Goal: Task Accomplishment & Management: Manage account settings

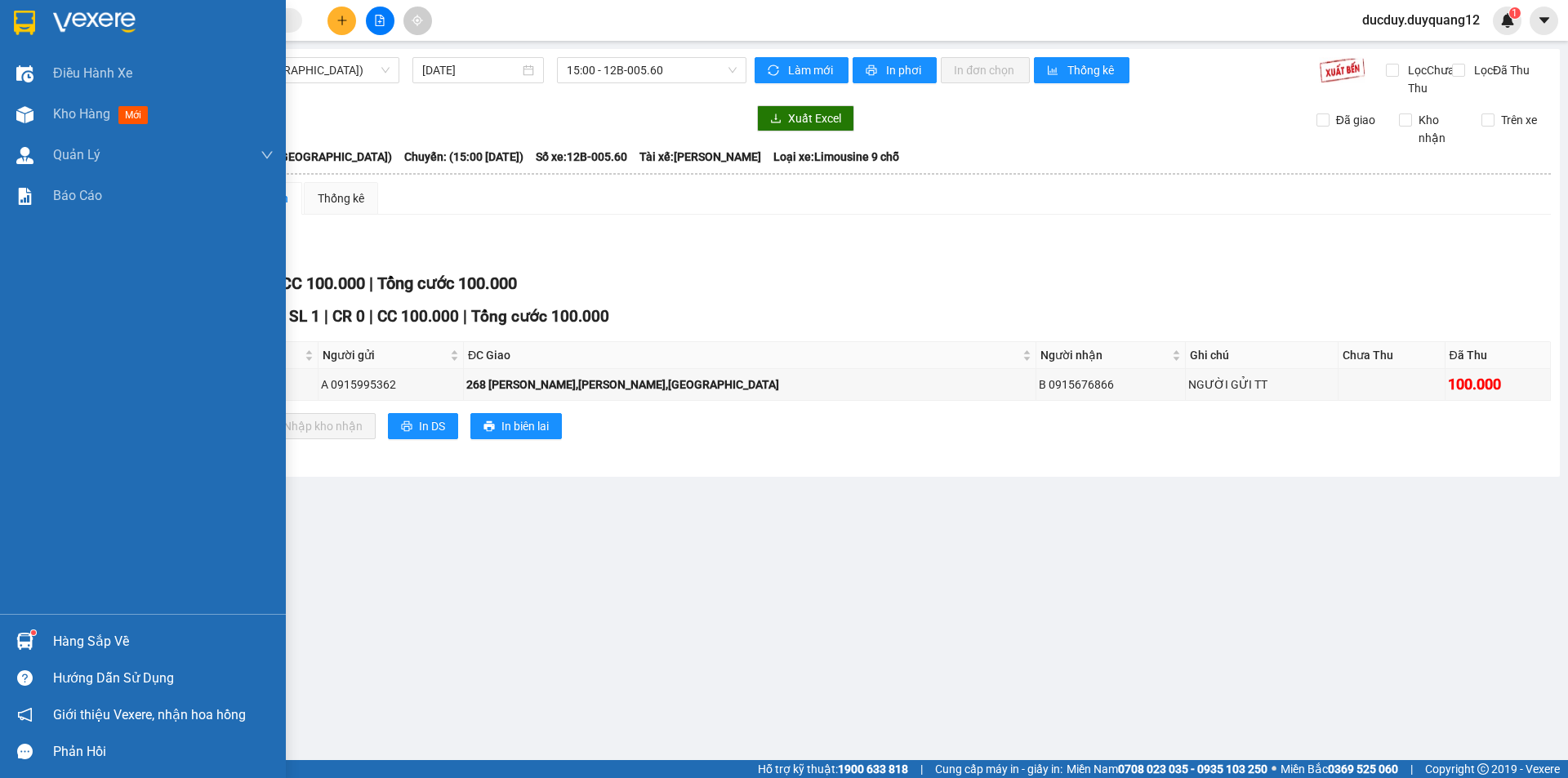
click at [61, 638] on div "Hàng sắp về" at bounding box center [164, 642] width 220 height 25
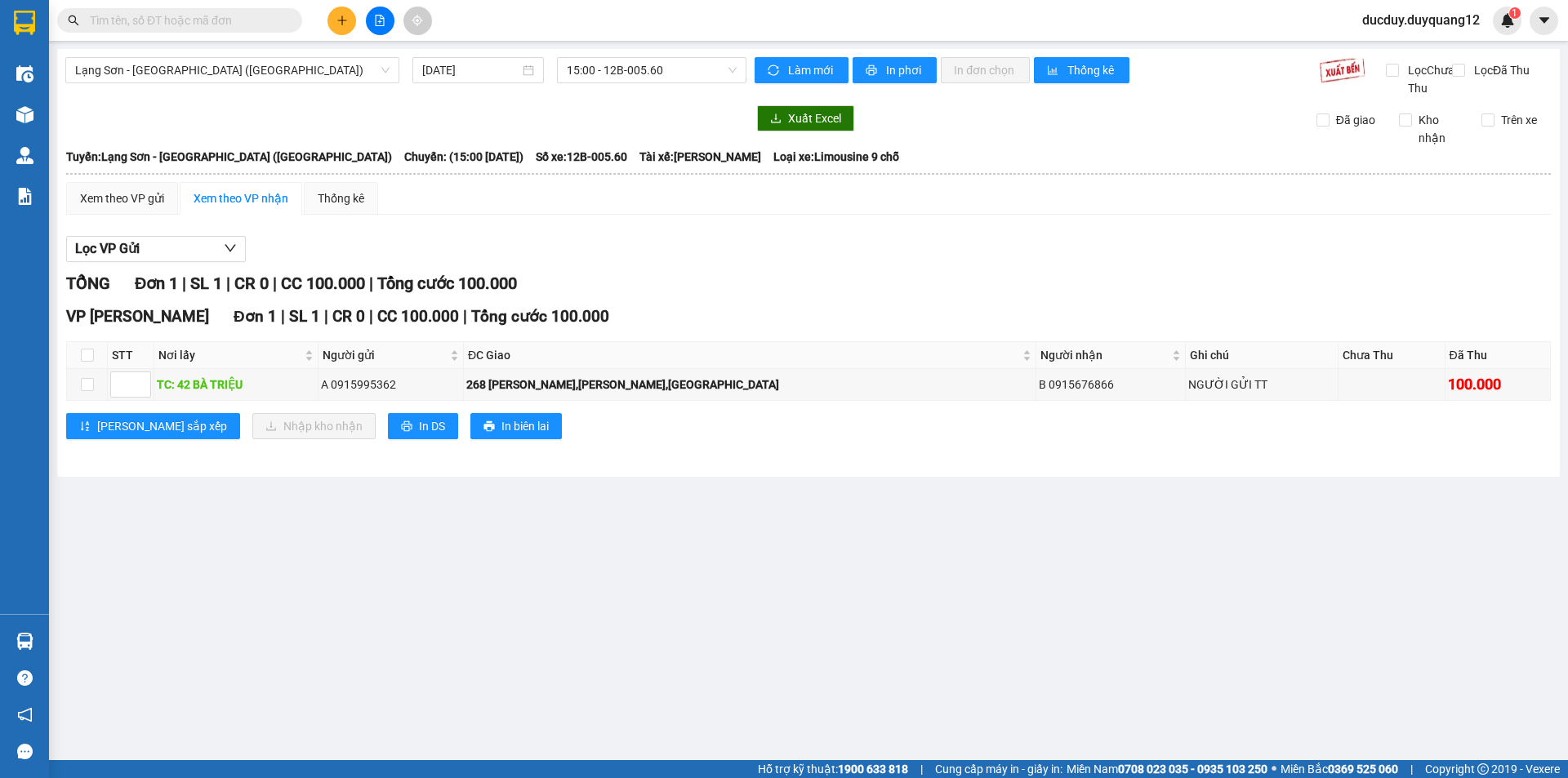
click at [610, 269] on section "Kết quả tìm kiếm ( 0 ) Bộ lọc No Data ducduy.duyquang12 1 Điều hành xe Kho hàng…" at bounding box center [784, 389] width 1568 height 778
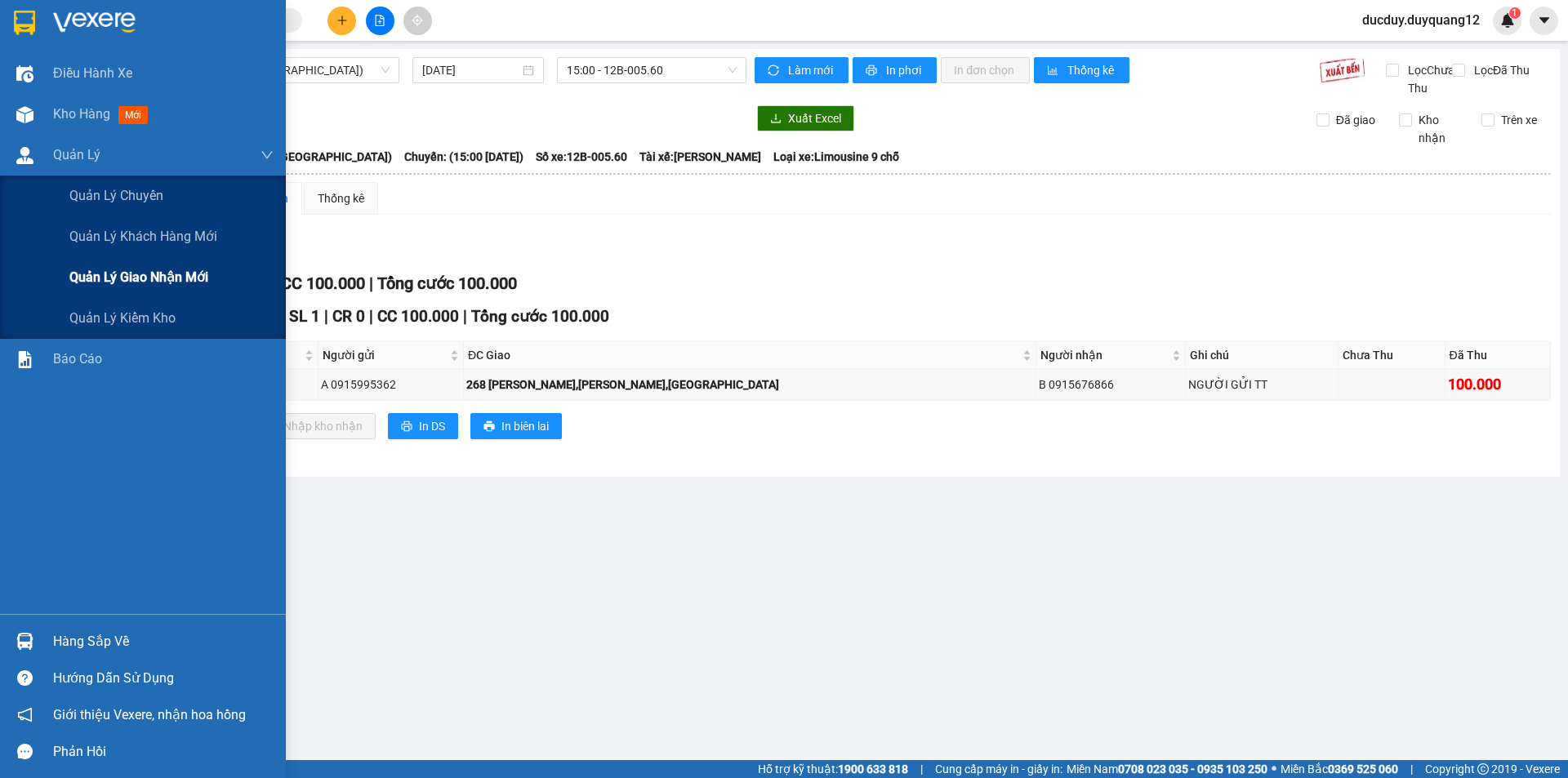
click at [164, 283] on span "Quản lý giao nhận mới" at bounding box center [139, 277] width 139 height 20
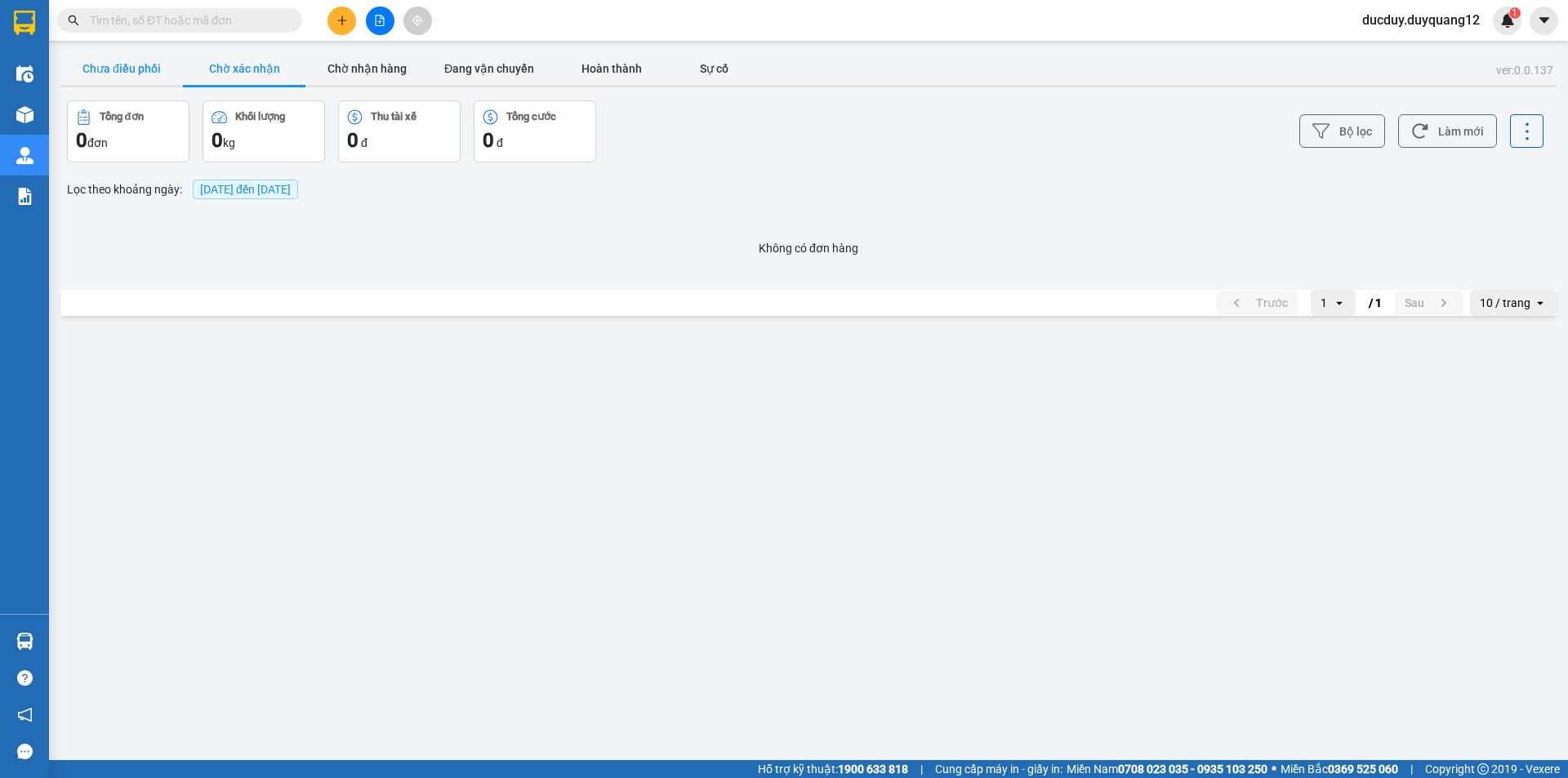
click at [111, 76] on button "Chưa điều phối" at bounding box center [121, 69] width 123 height 33
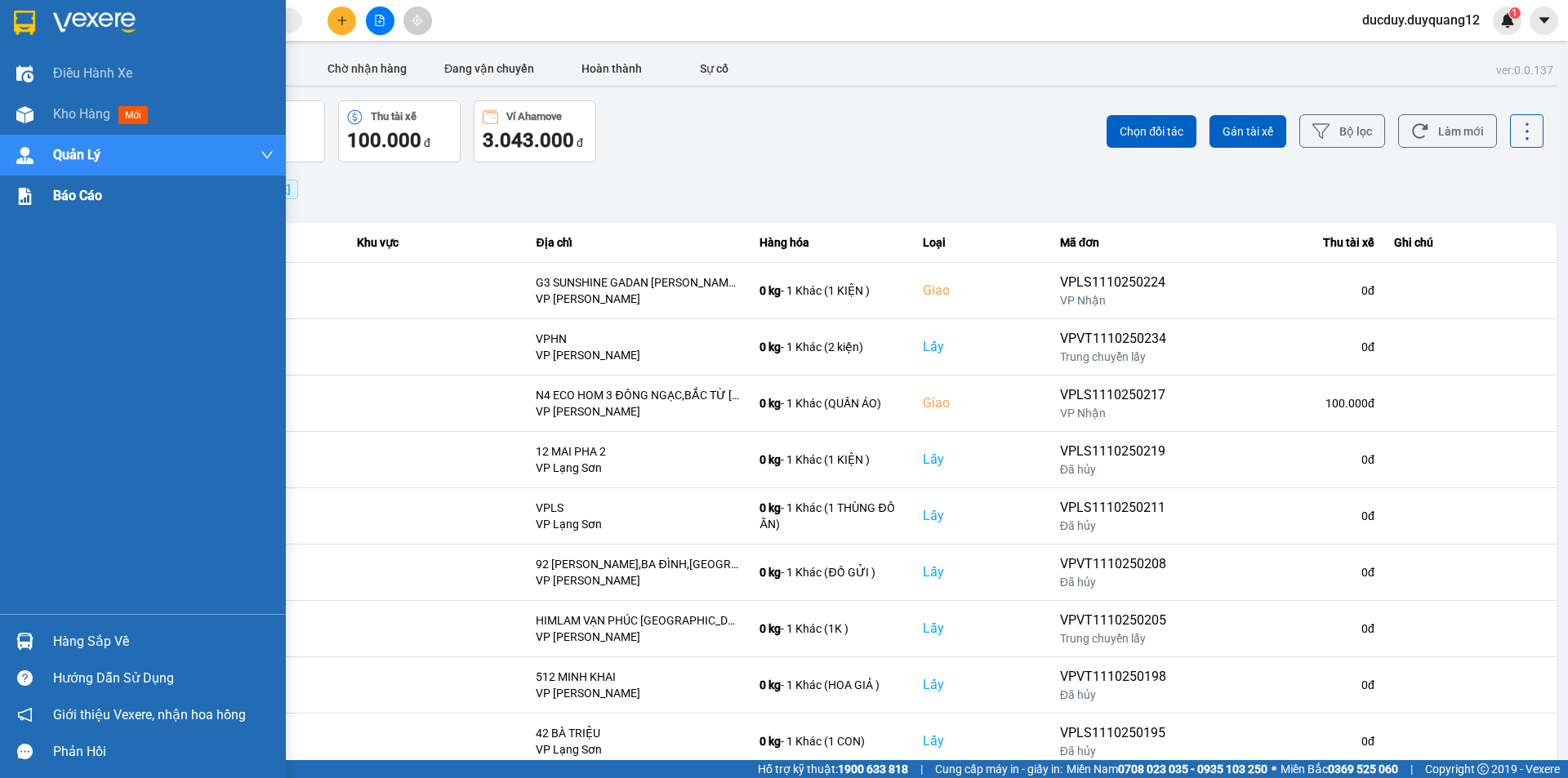
click at [94, 192] on span "Báo cáo" at bounding box center [78, 196] width 49 height 20
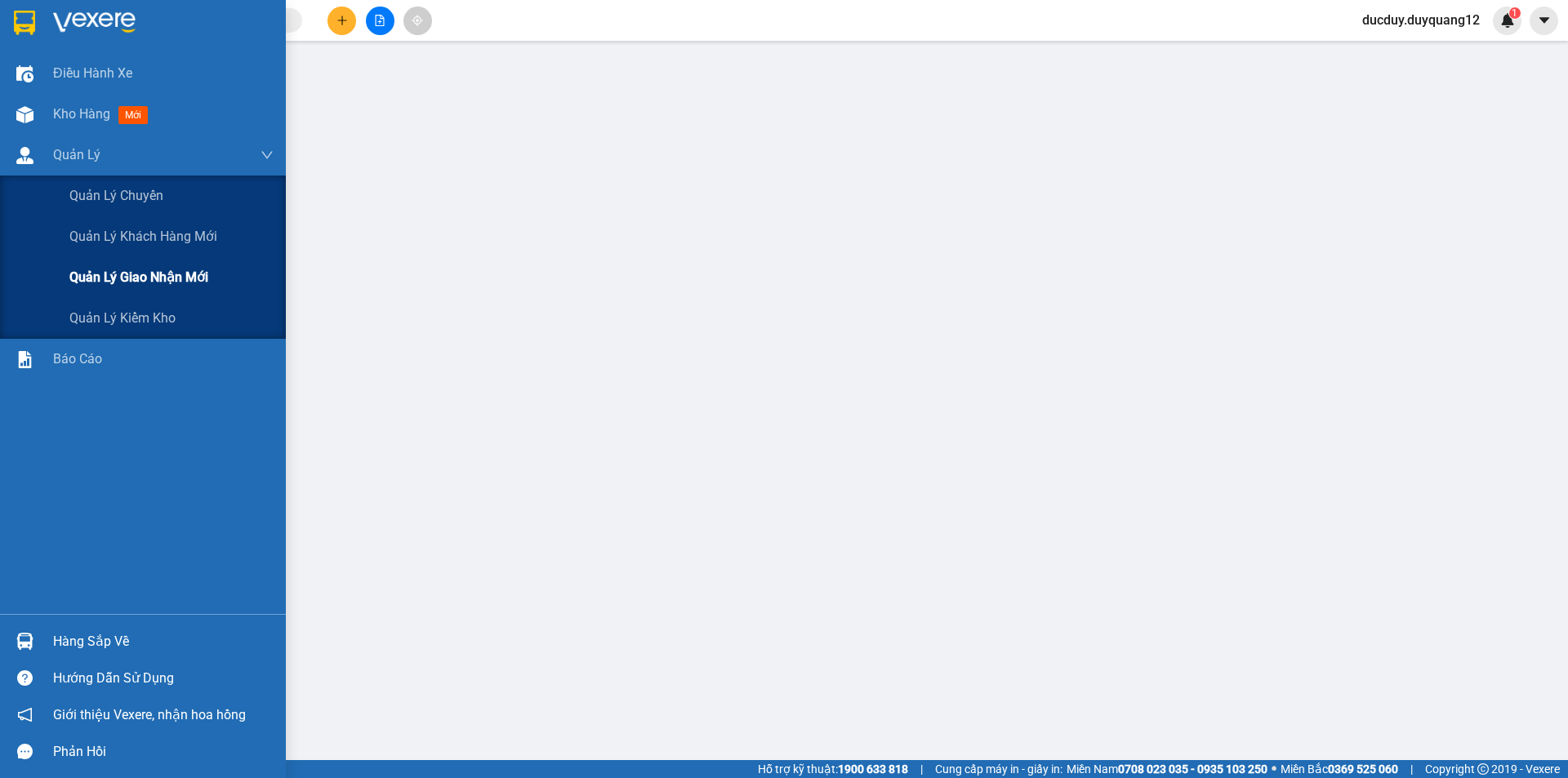
click at [165, 281] on span "Quản lý giao nhận mới" at bounding box center [139, 277] width 139 height 20
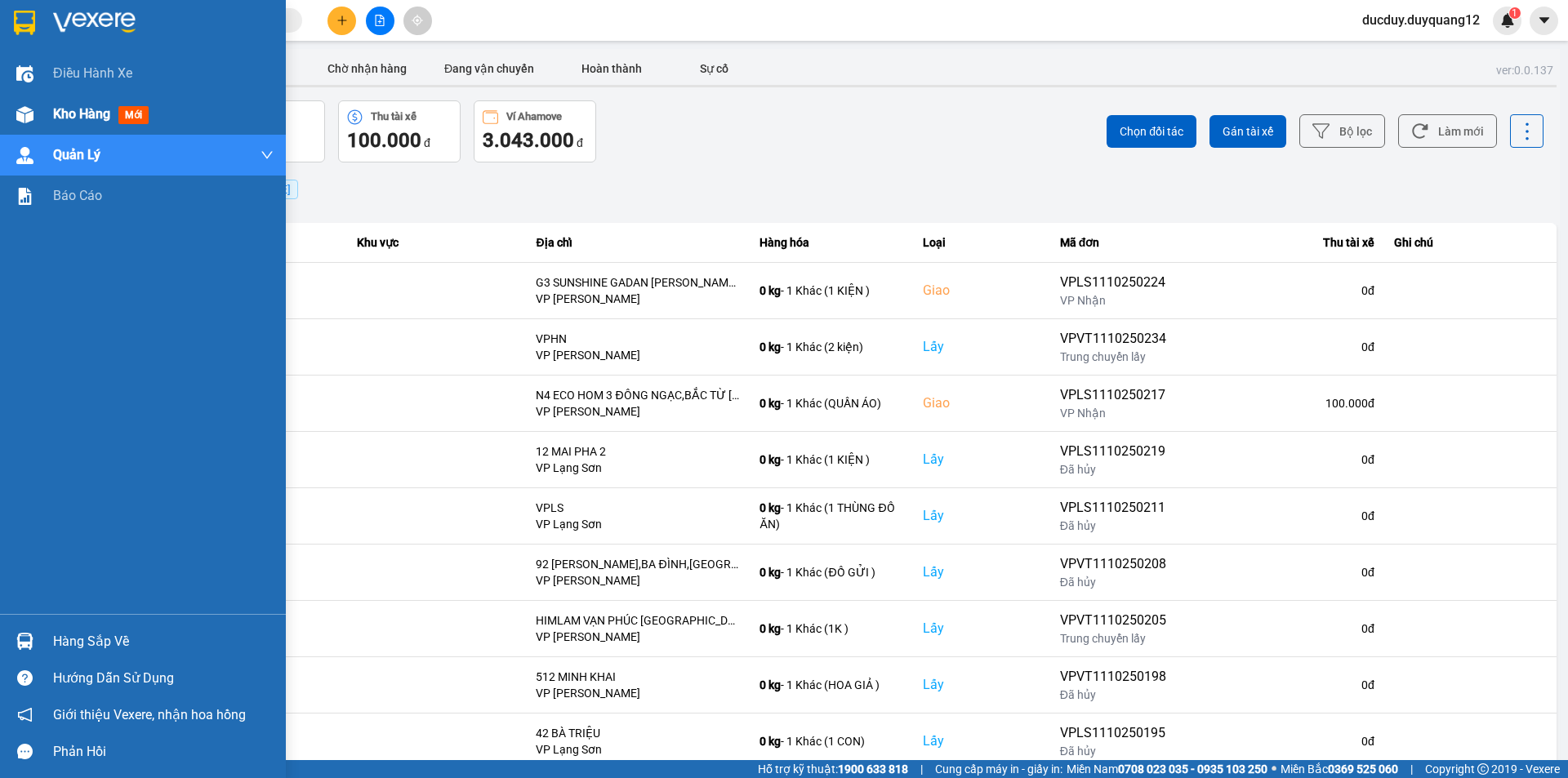
click at [64, 107] on span "Kho hàng" at bounding box center [81, 114] width 57 height 15
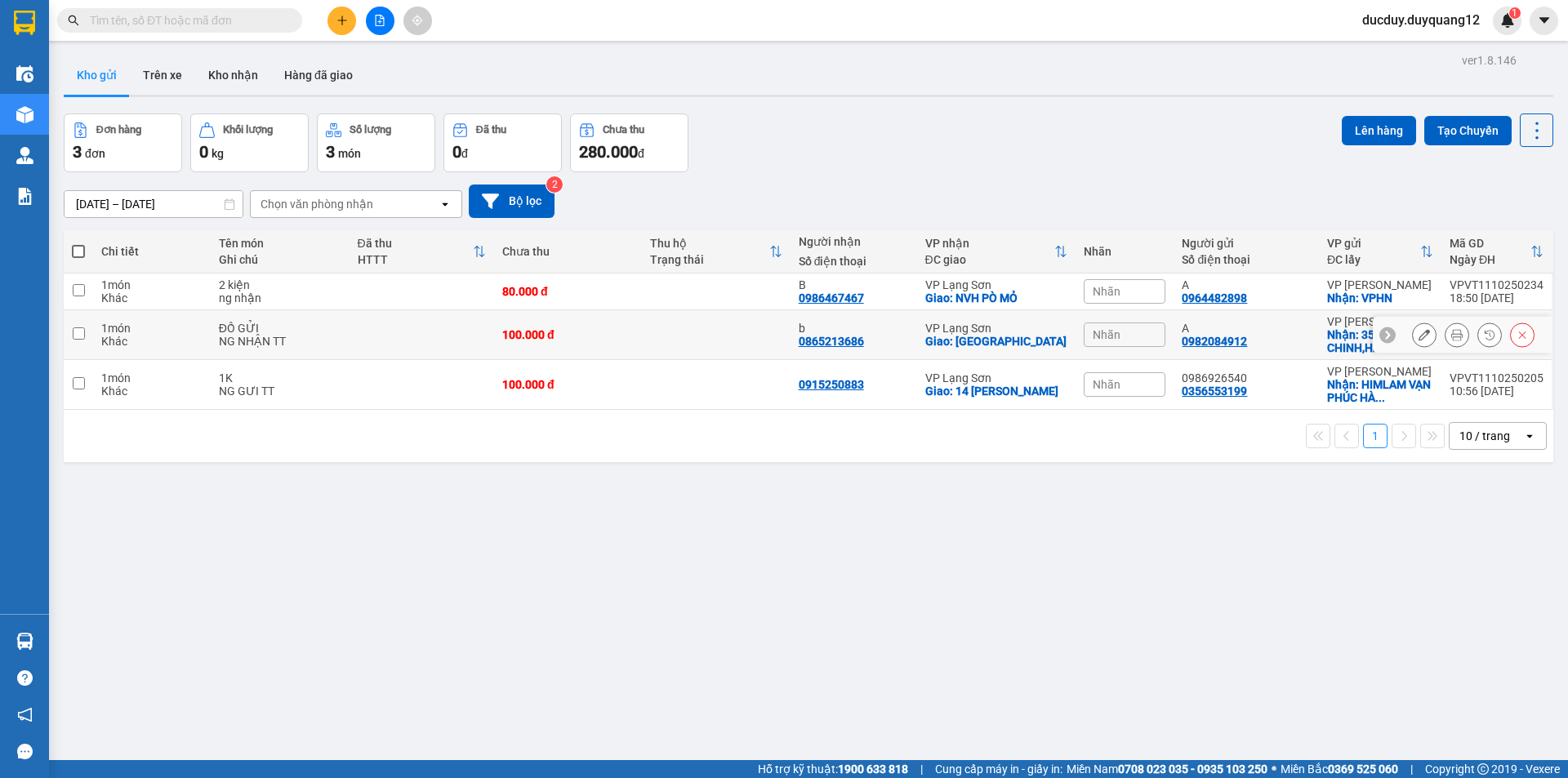
click at [86, 336] on td at bounding box center [78, 335] width 30 height 50
checkbox input "true"
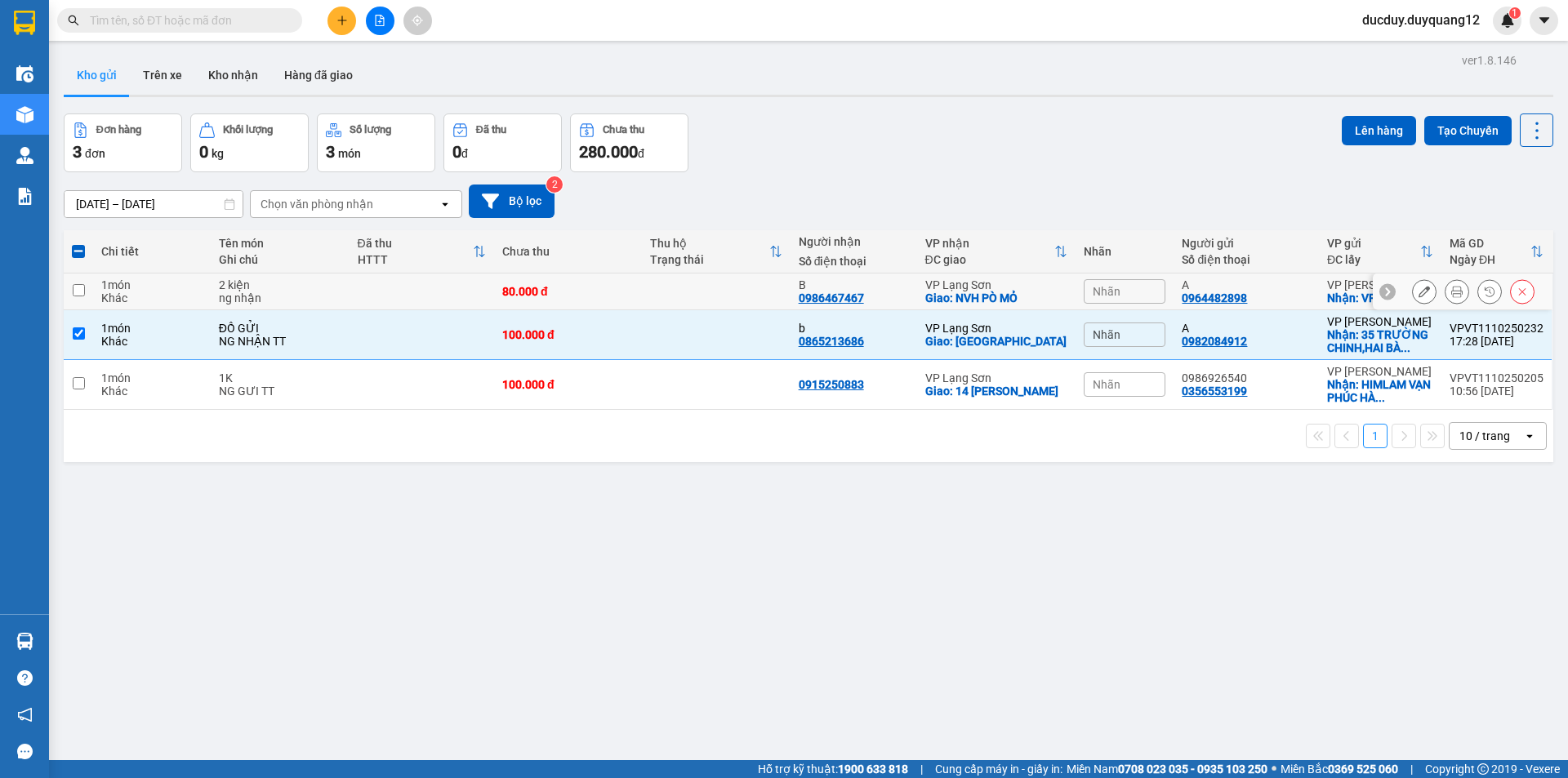
click at [80, 293] on input "checkbox" at bounding box center [79, 290] width 12 height 12
checkbox input "true"
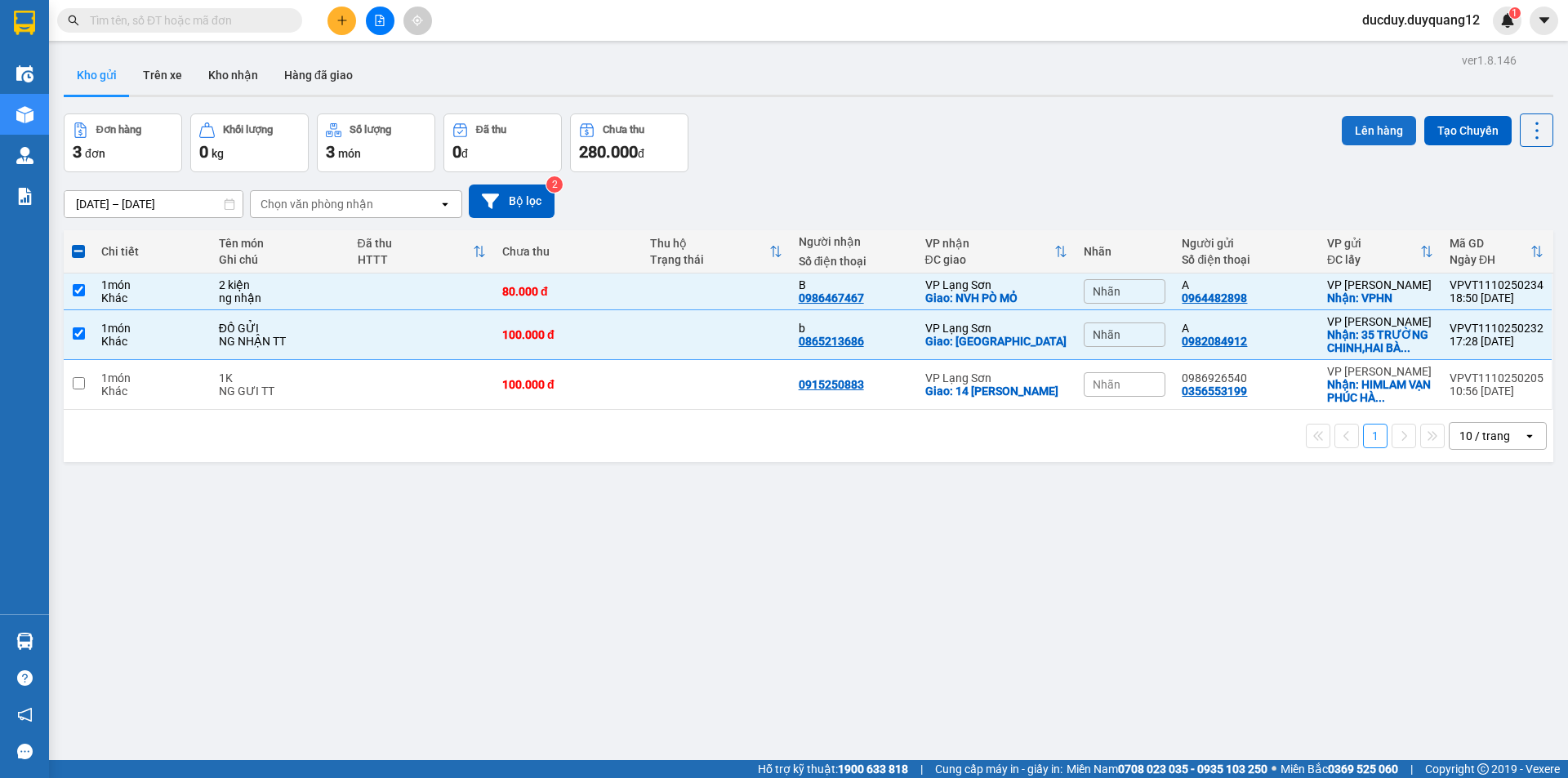
click at [1371, 128] on button "Lên hàng" at bounding box center [1379, 131] width 75 height 30
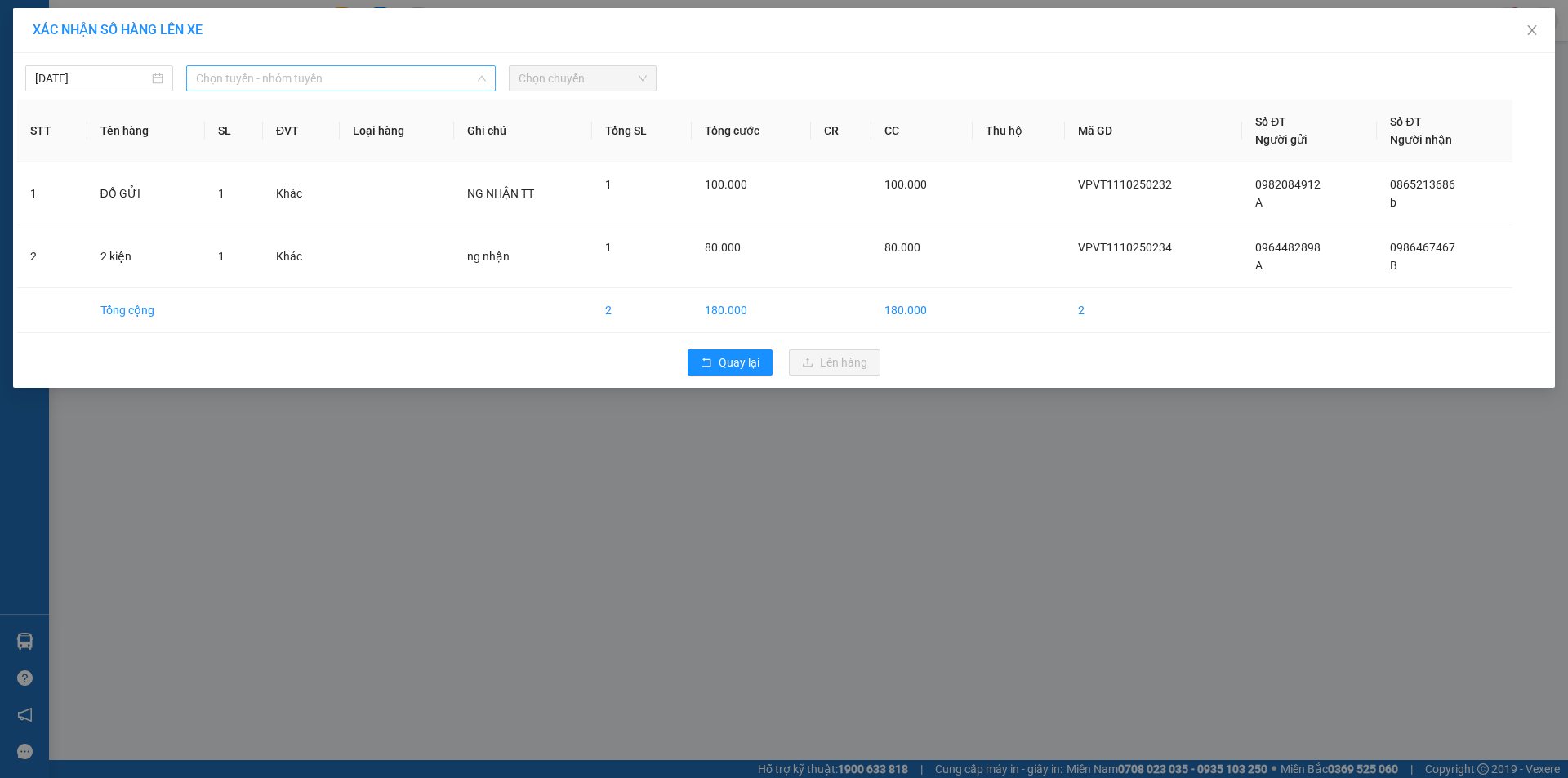
click at [355, 75] on span "Chọn tuyến - nhóm tuyến" at bounding box center [341, 78] width 290 height 25
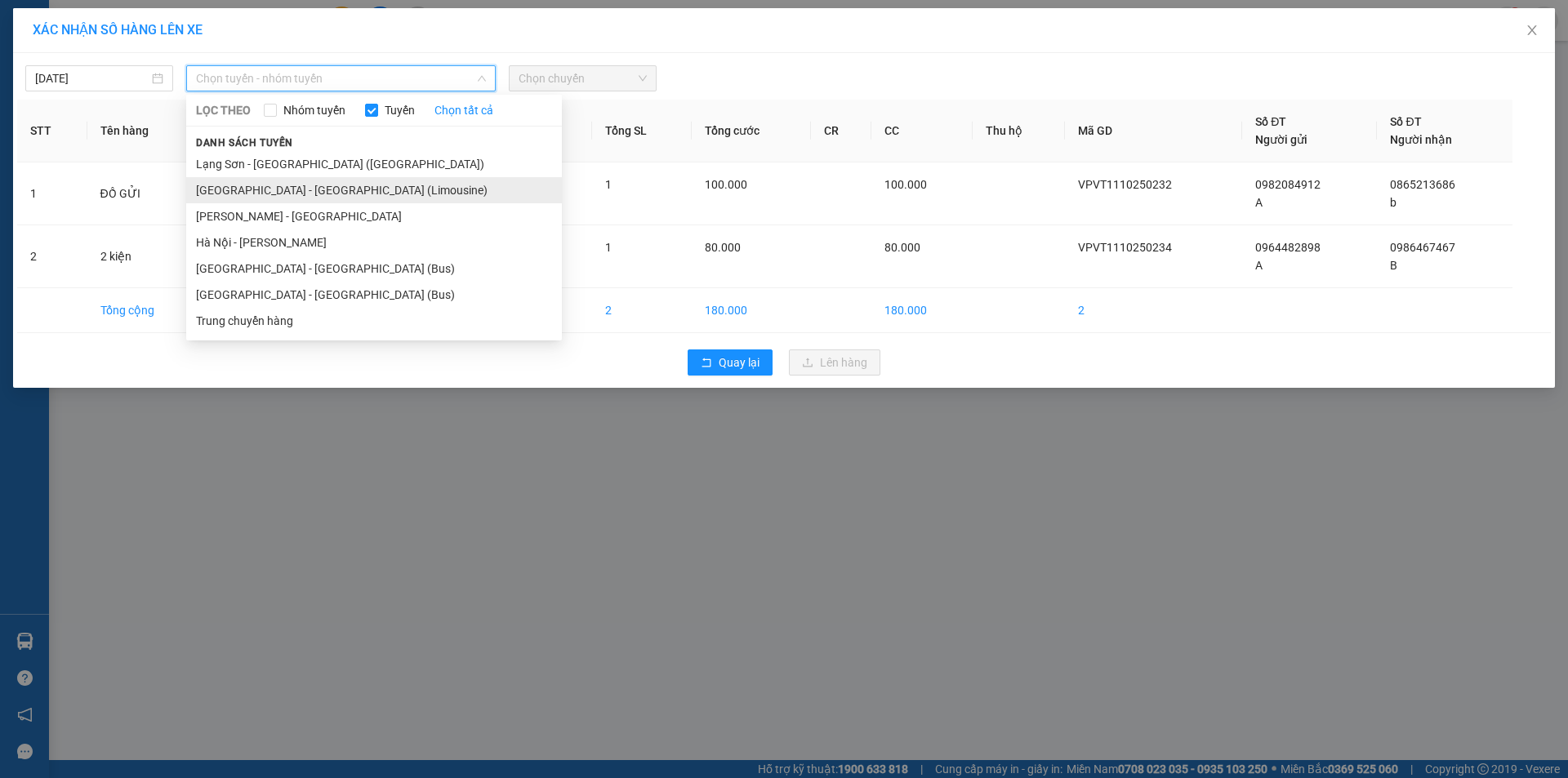
click at [242, 187] on li "[GEOGRAPHIC_DATA] - [GEOGRAPHIC_DATA] (Limousine)" at bounding box center [374, 190] width 375 height 26
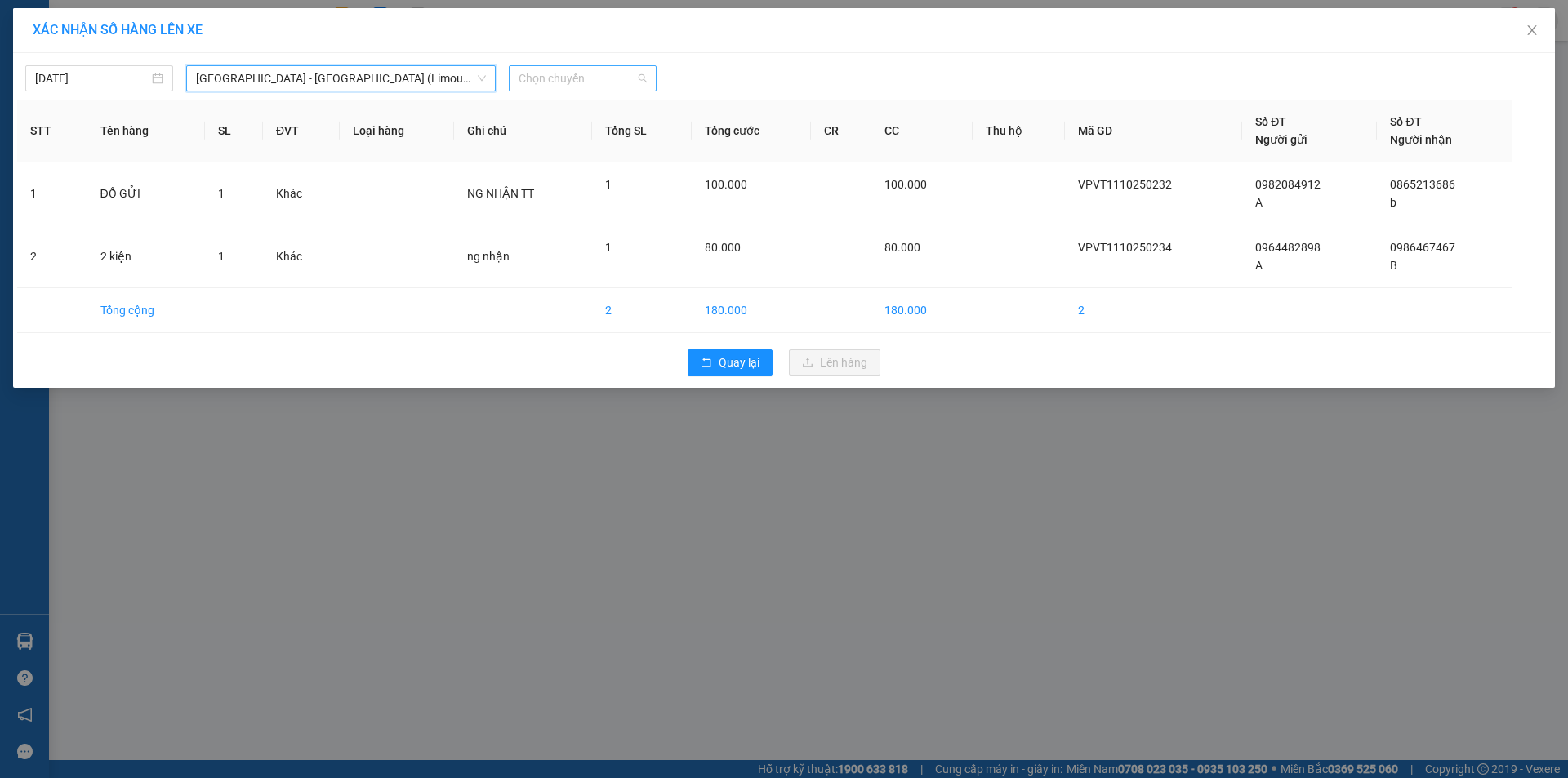
click at [536, 69] on span "Chọn chuyến" at bounding box center [582, 78] width 128 height 25
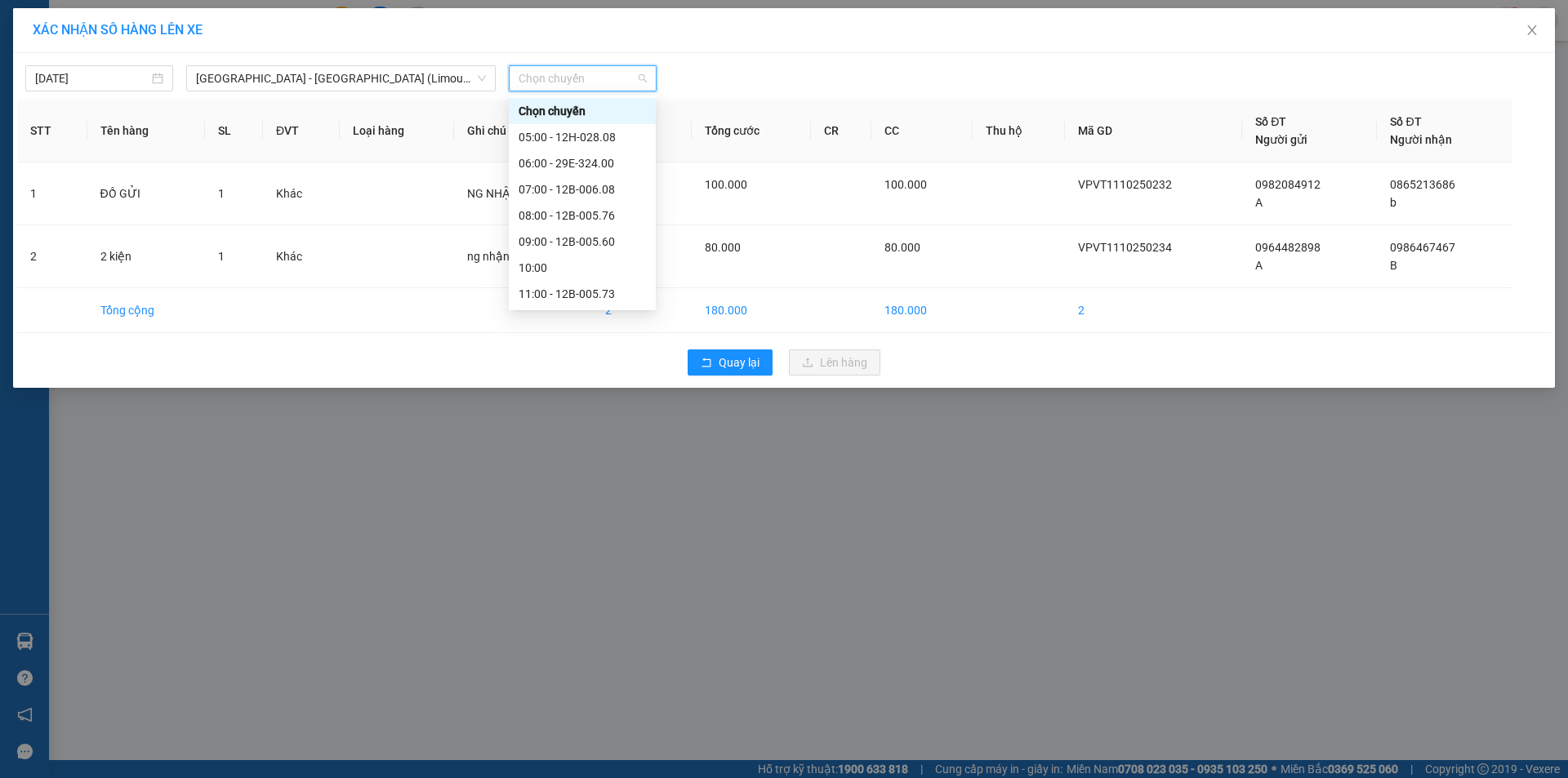
scroll to position [236, 0]
click at [589, 297] on div "20:00 - 12B-005.73" at bounding box center [582, 293] width 127 height 18
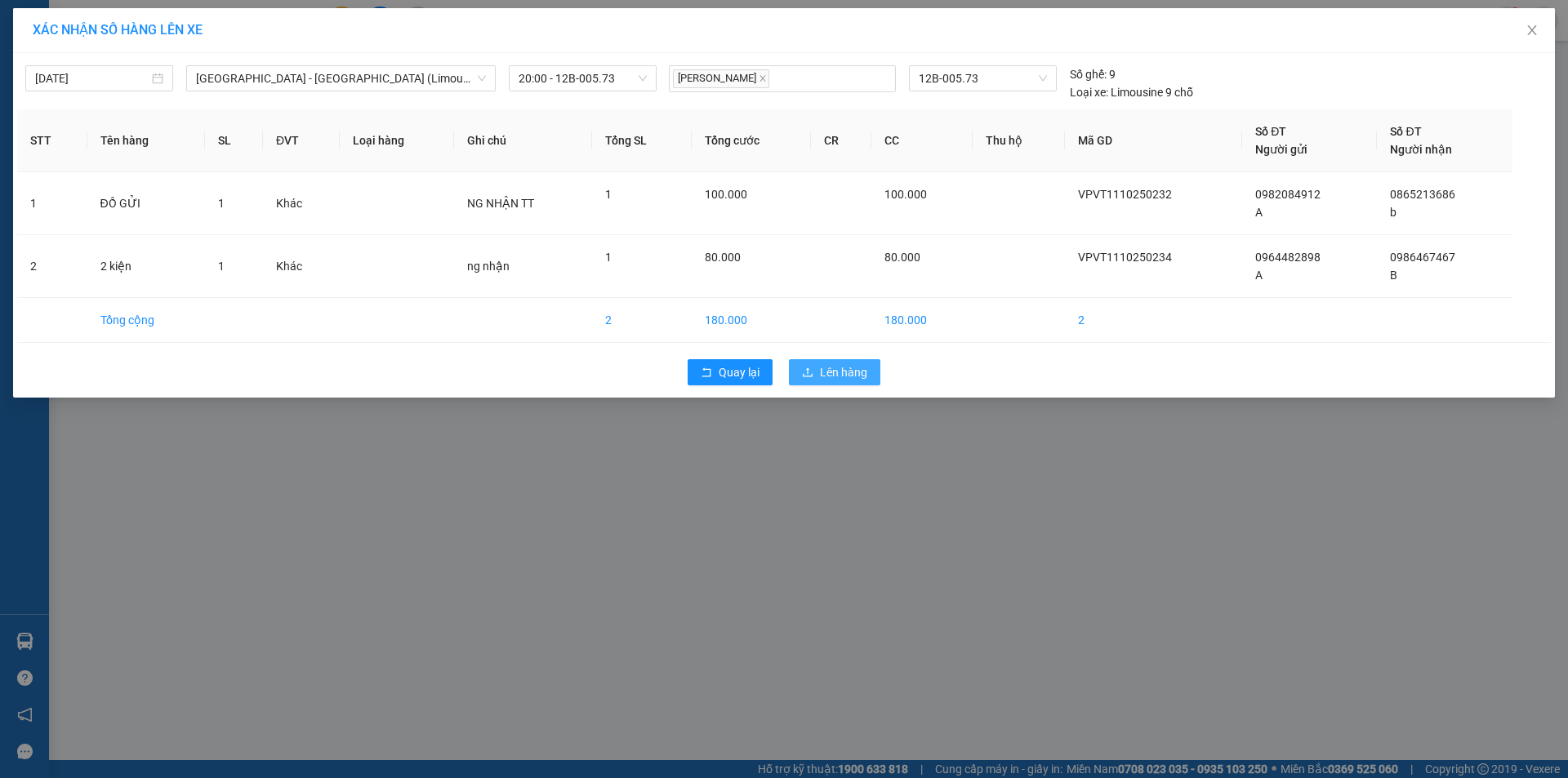
click at [822, 370] on span "Lên hàng" at bounding box center [844, 372] width 47 height 18
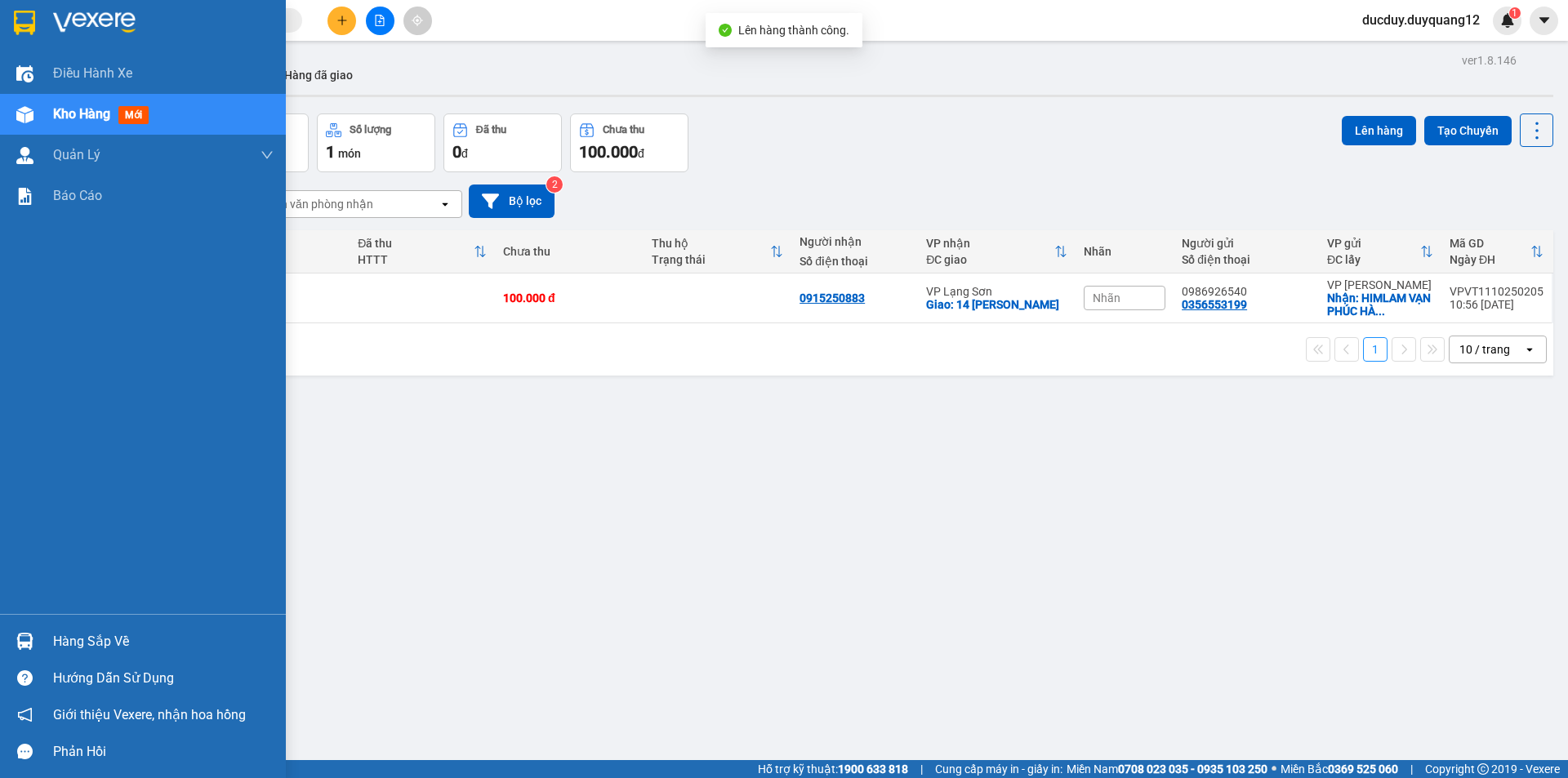
click at [100, 114] on span "Kho hàng" at bounding box center [81, 114] width 57 height 15
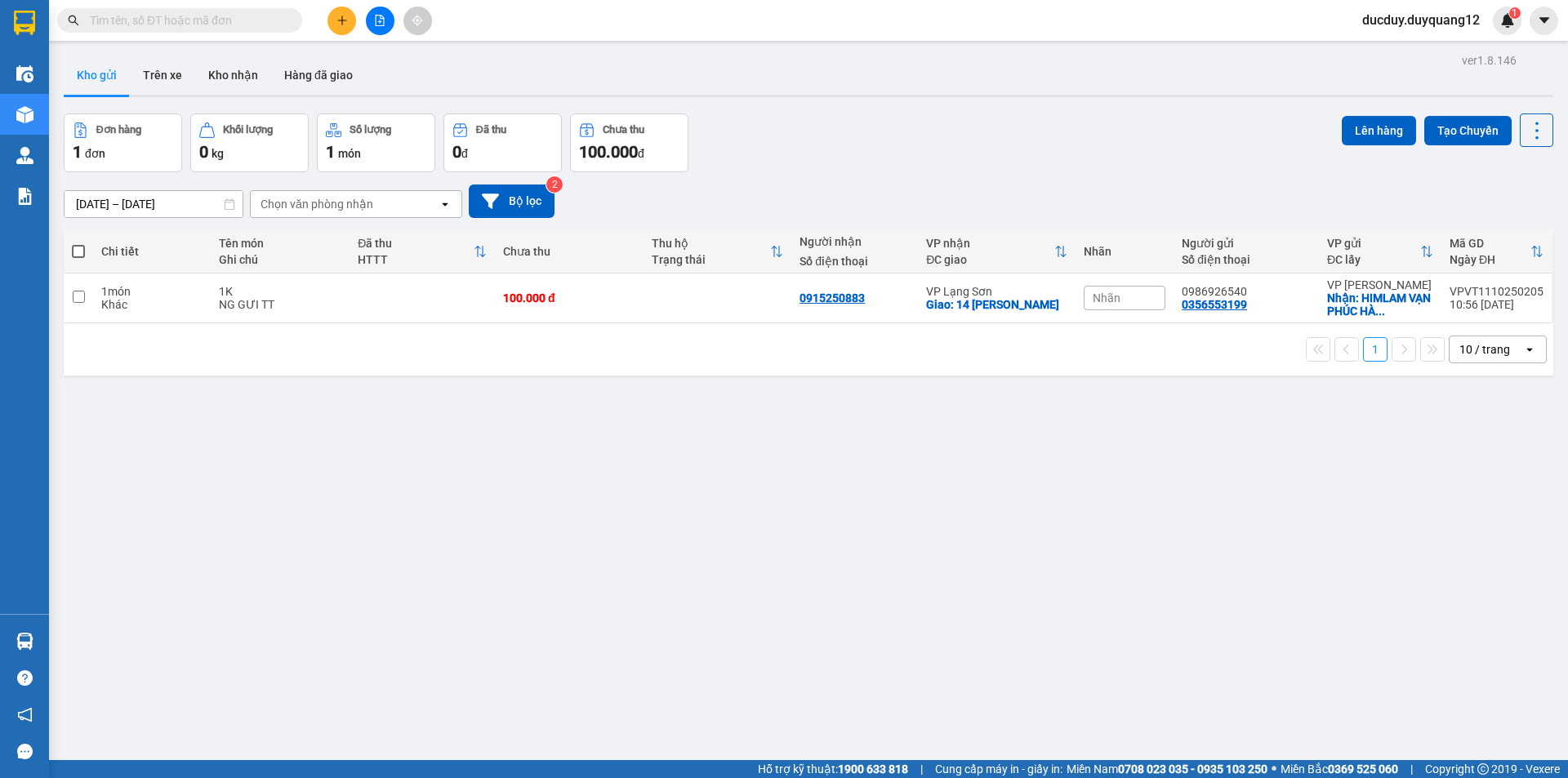
click at [368, 24] on button at bounding box center [381, 21] width 29 height 29
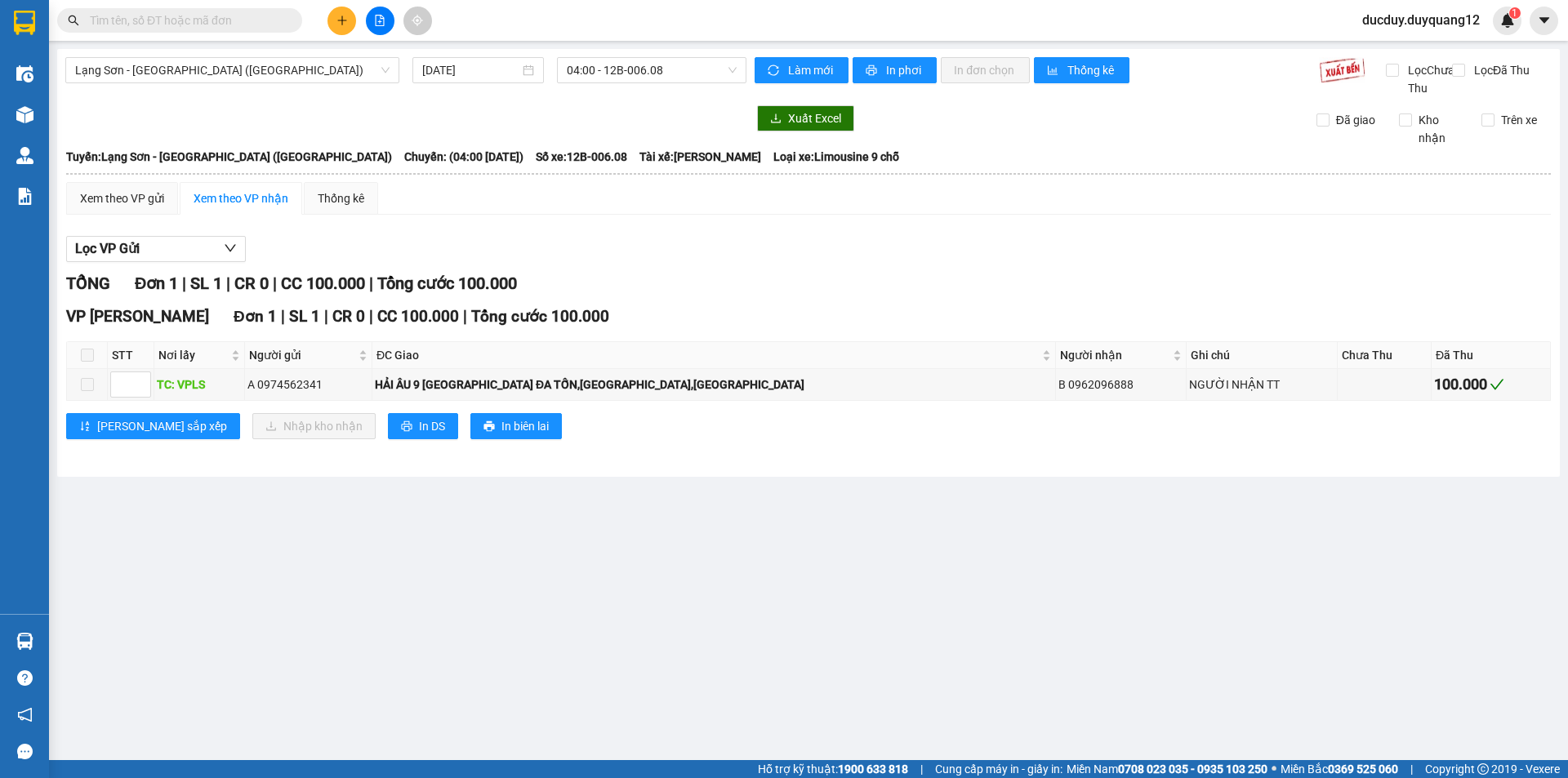
click at [339, 16] on icon "plus" at bounding box center [342, 19] width 11 height 11
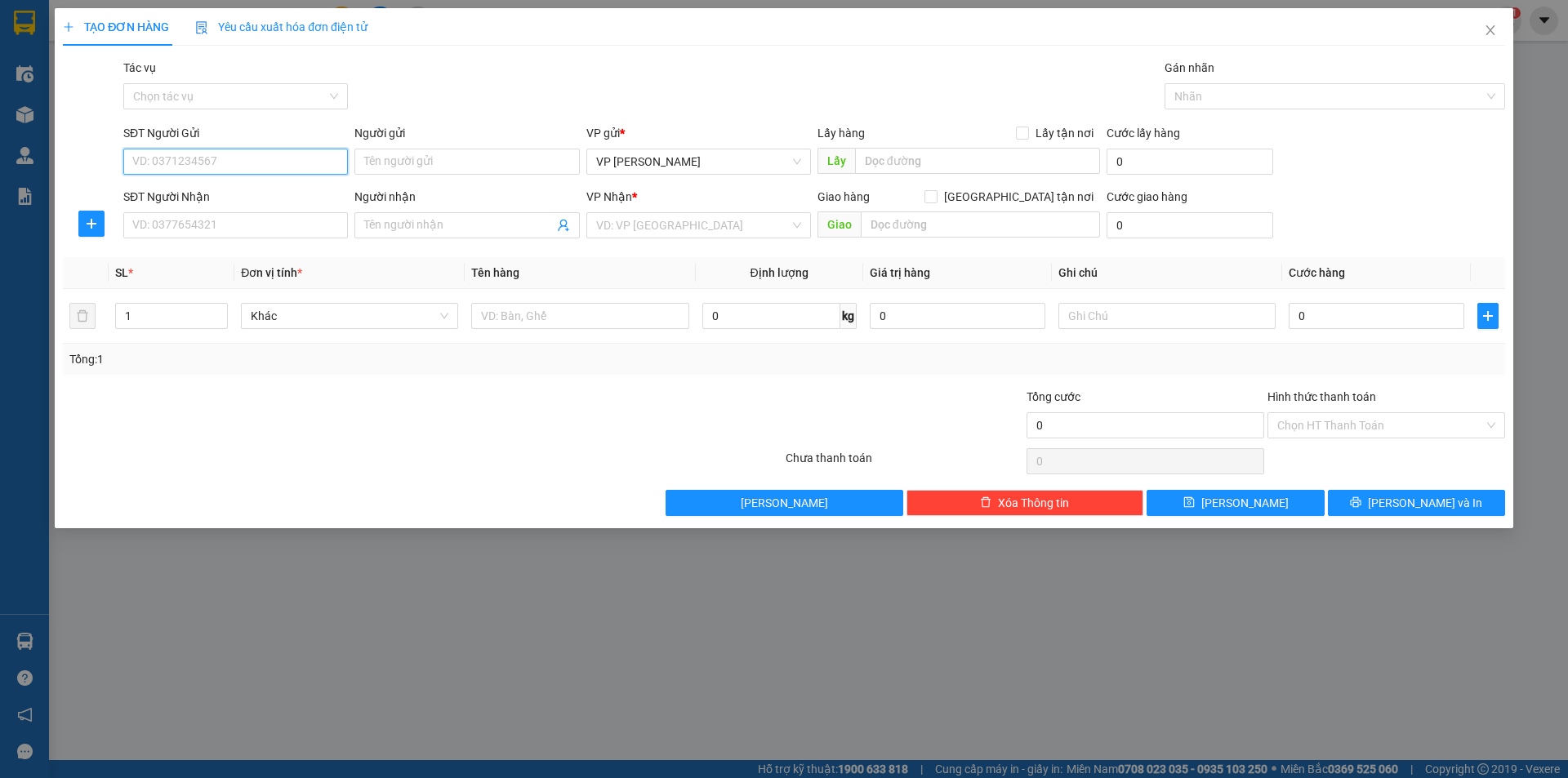
click at [263, 156] on input "SĐT Người Gửi" at bounding box center [236, 161] width 225 height 26
type input "0944457998"
click at [1025, 131] on input "Lấy tận nơi" at bounding box center [1021, 131] width 11 height 11
checkbox input "true"
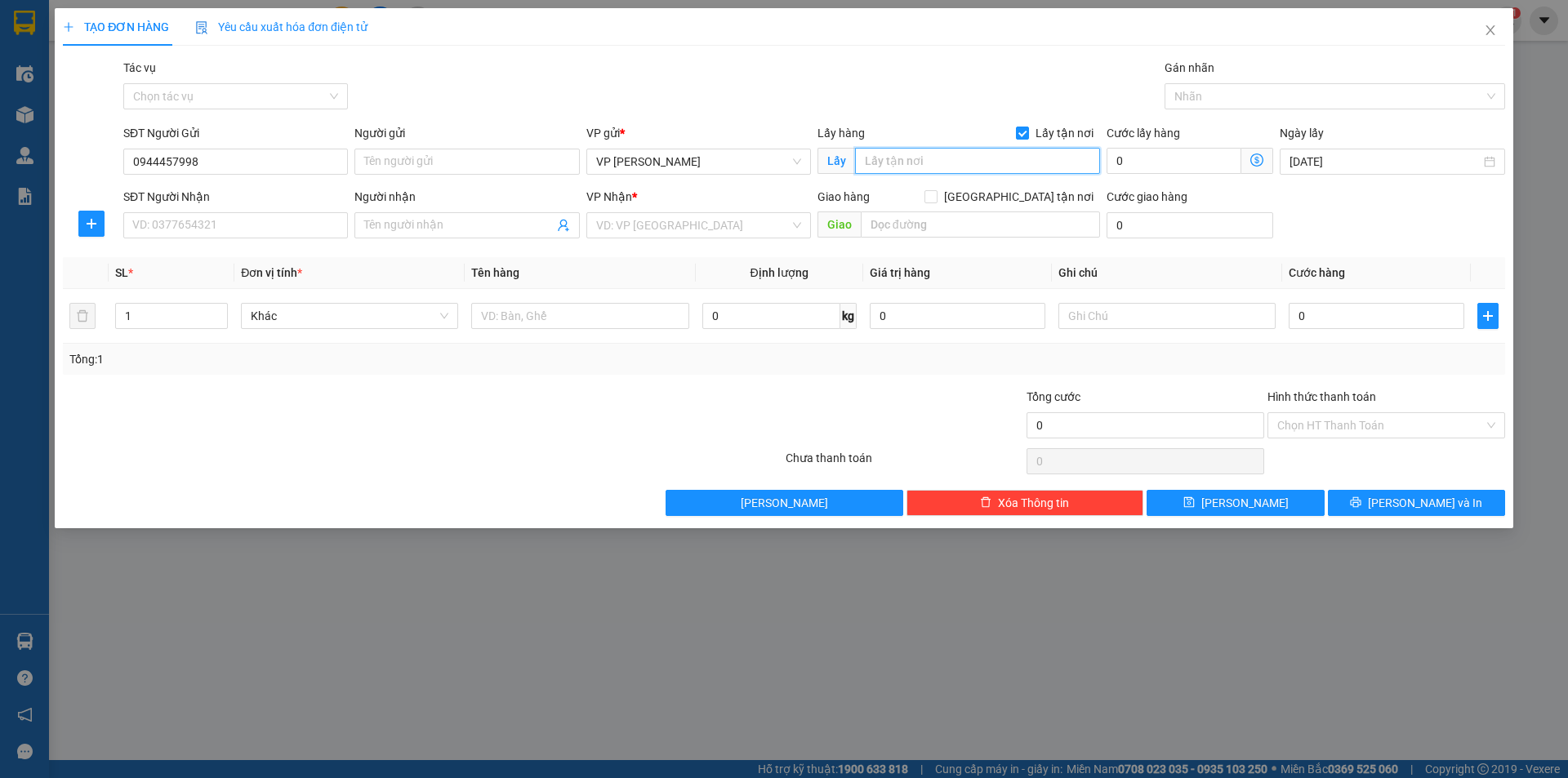
click at [959, 160] on input "text" at bounding box center [977, 160] width 245 height 26
type input "VPHN"
click at [208, 225] on input "SĐT Người Nhận" at bounding box center [236, 225] width 225 height 26
click at [209, 222] on input "SĐT Người Nhận" at bounding box center [236, 225] width 225 height 26
type input "0974446468"
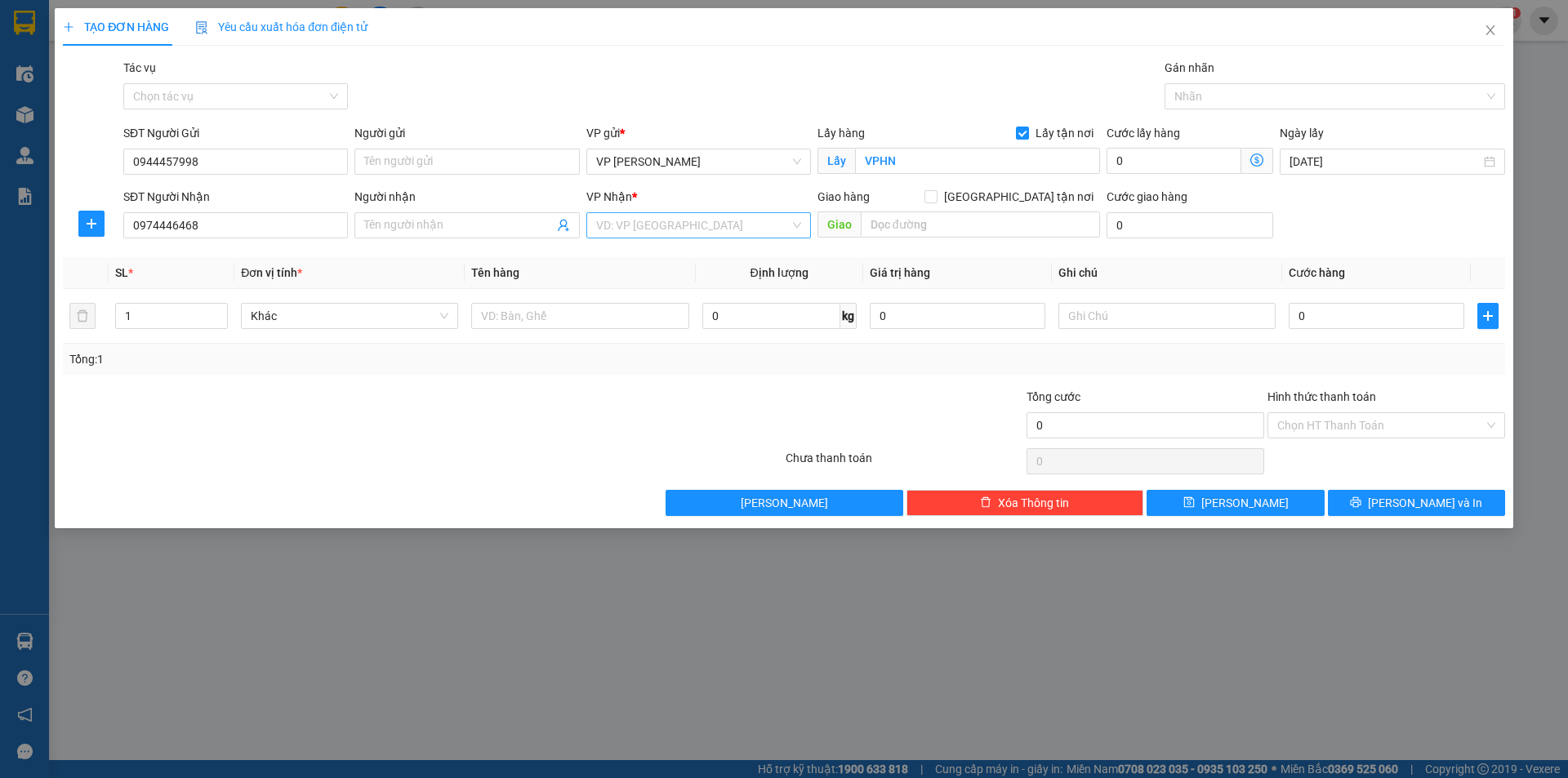
click at [709, 228] on input "search" at bounding box center [693, 225] width 193 height 25
click at [634, 309] on div "VP Lạng Sơn" at bounding box center [699, 310] width 205 height 18
drag, startPoint x: 1016, startPoint y: 193, endPoint x: 996, endPoint y: 205, distance: 23.3
click at [936, 192] on input "[GEOGRAPHIC_DATA] tận nơi" at bounding box center [930, 196] width 11 height 11
checkbox input "true"
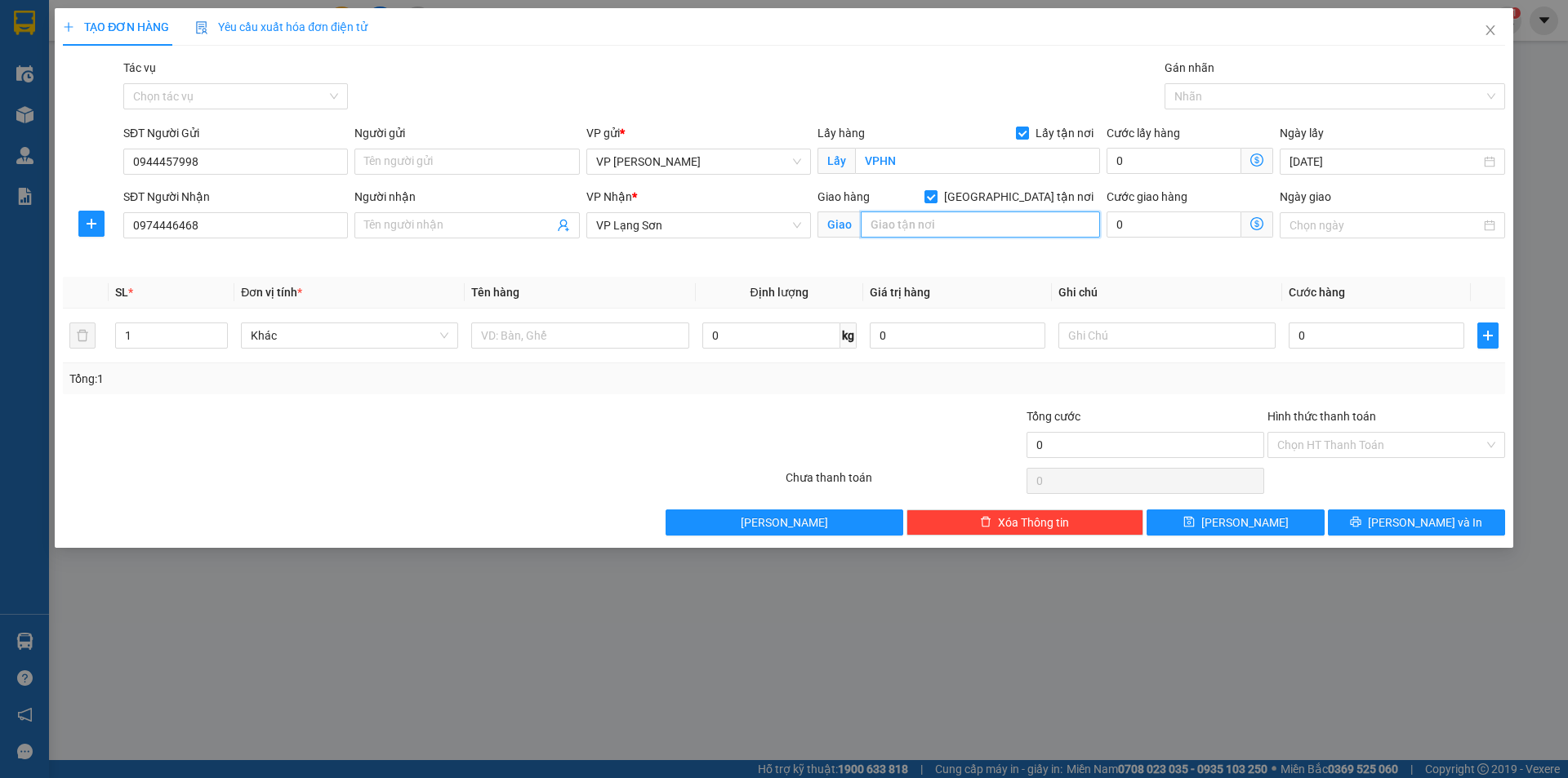
click at [920, 232] on input "text" at bounding box center [981, 225] width 239 height 26
click at [920, 226] on input "text" at bounding box center [981, 225] width 239 height 26
type input "CỬA KHẨU HỮU NGHỊ"
click at [451, 168] on div "Người gửi Tên người gửi" at bounding box center [466, 152] width 225 height 57
click at [453, 160] on input "Người gửi" at bounding box center [466, 161] width 225 height 26
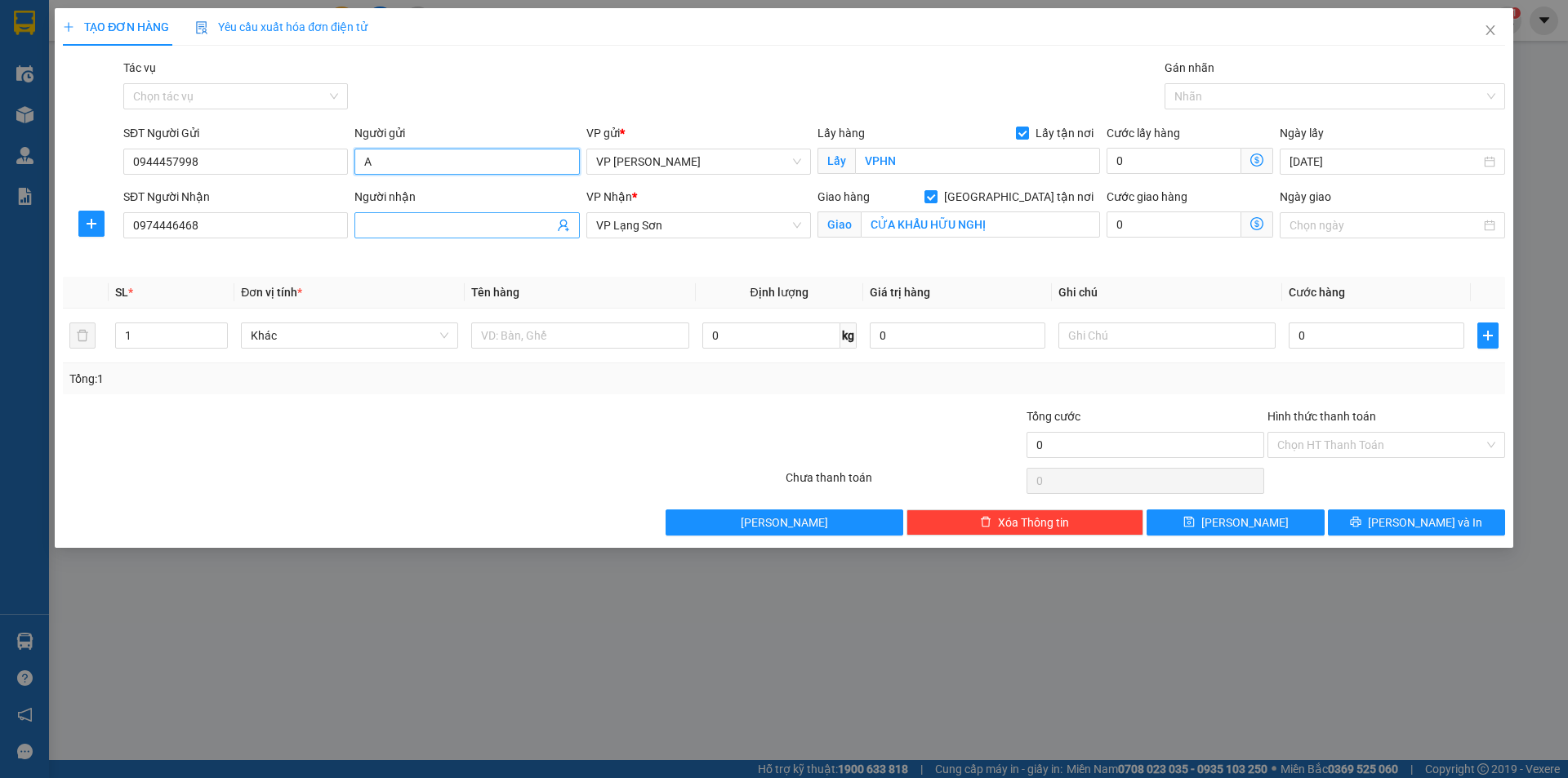
type input "A"
click at [439, 219] on input "Người nhận" at bounding box center [459, 225] width 189 height 18
type input "B"
click at [1348, 332] on input "0" at bounding box center [1376, 336] width 175 height 26
click at [1348, 331] on input "0" at bounding box center [1376, 336] width 175 height 26
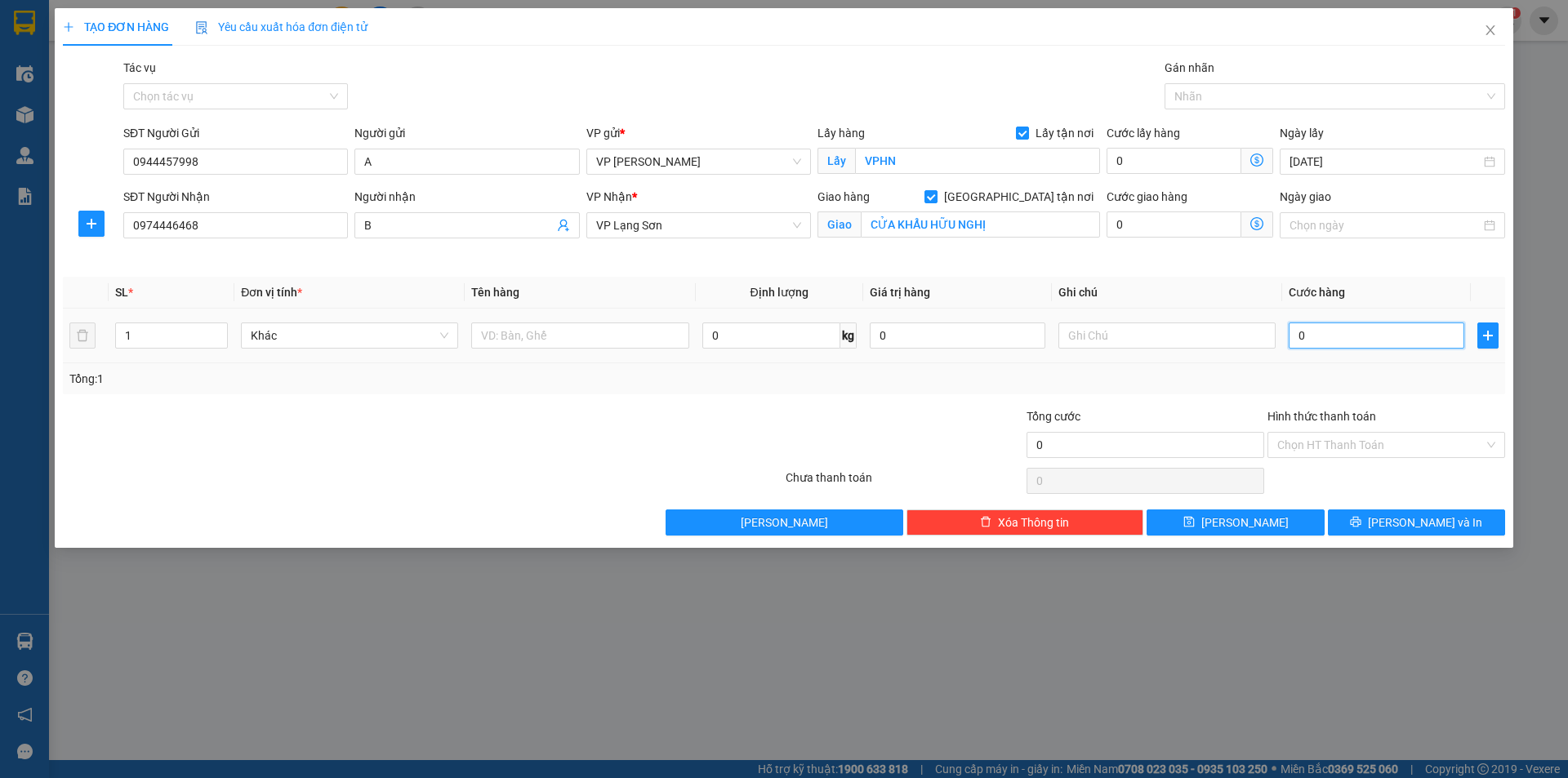
type input "2"
type input "0"
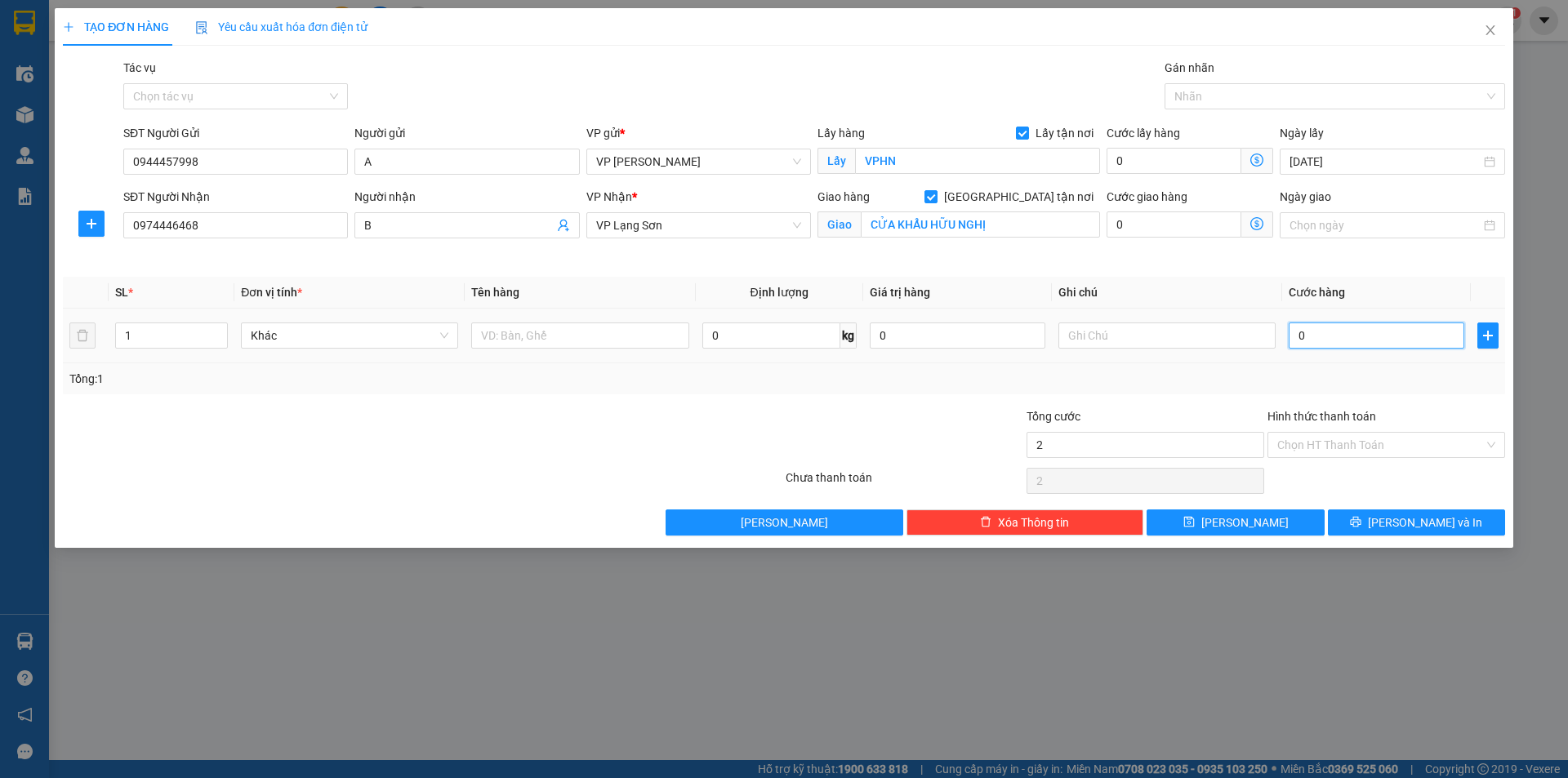
type input "0"
type input "01"
type input "1"
type input "012"
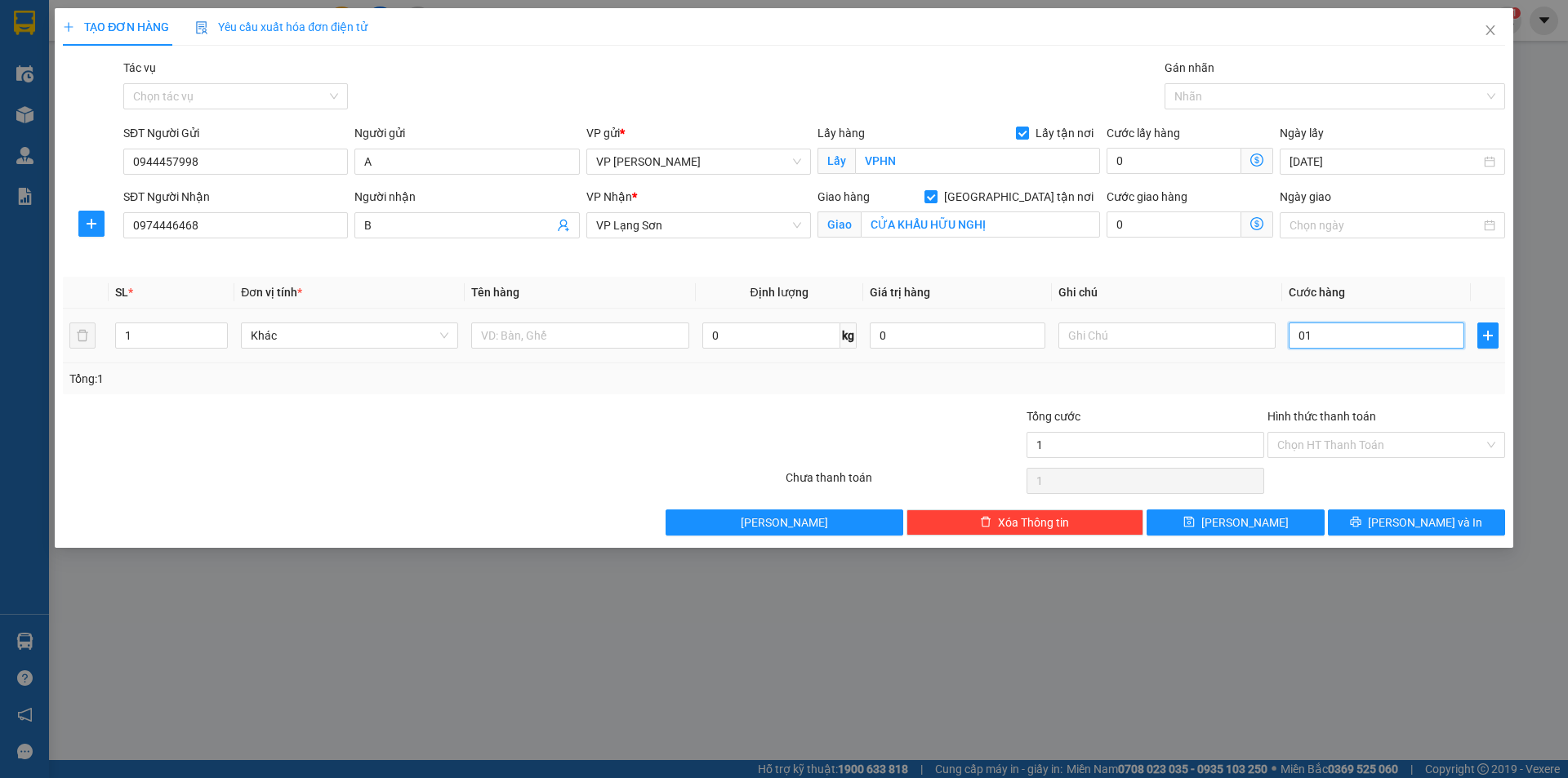
type input "12"
type input "0.120"
type input "120"
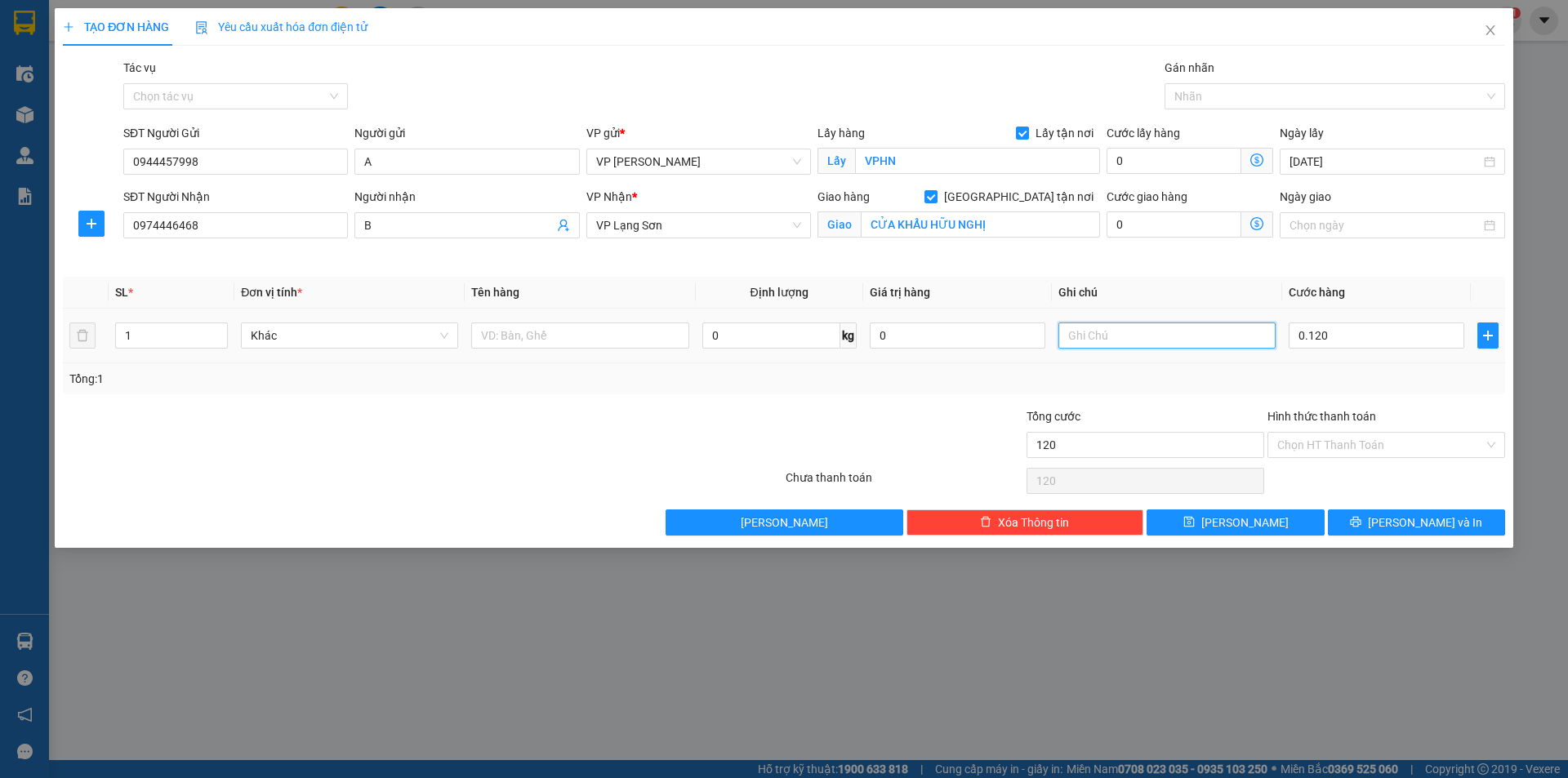
type input "120.000"
click at [1109, 334] on input "text" at bounding box center [1167, 336] width 217 height 26
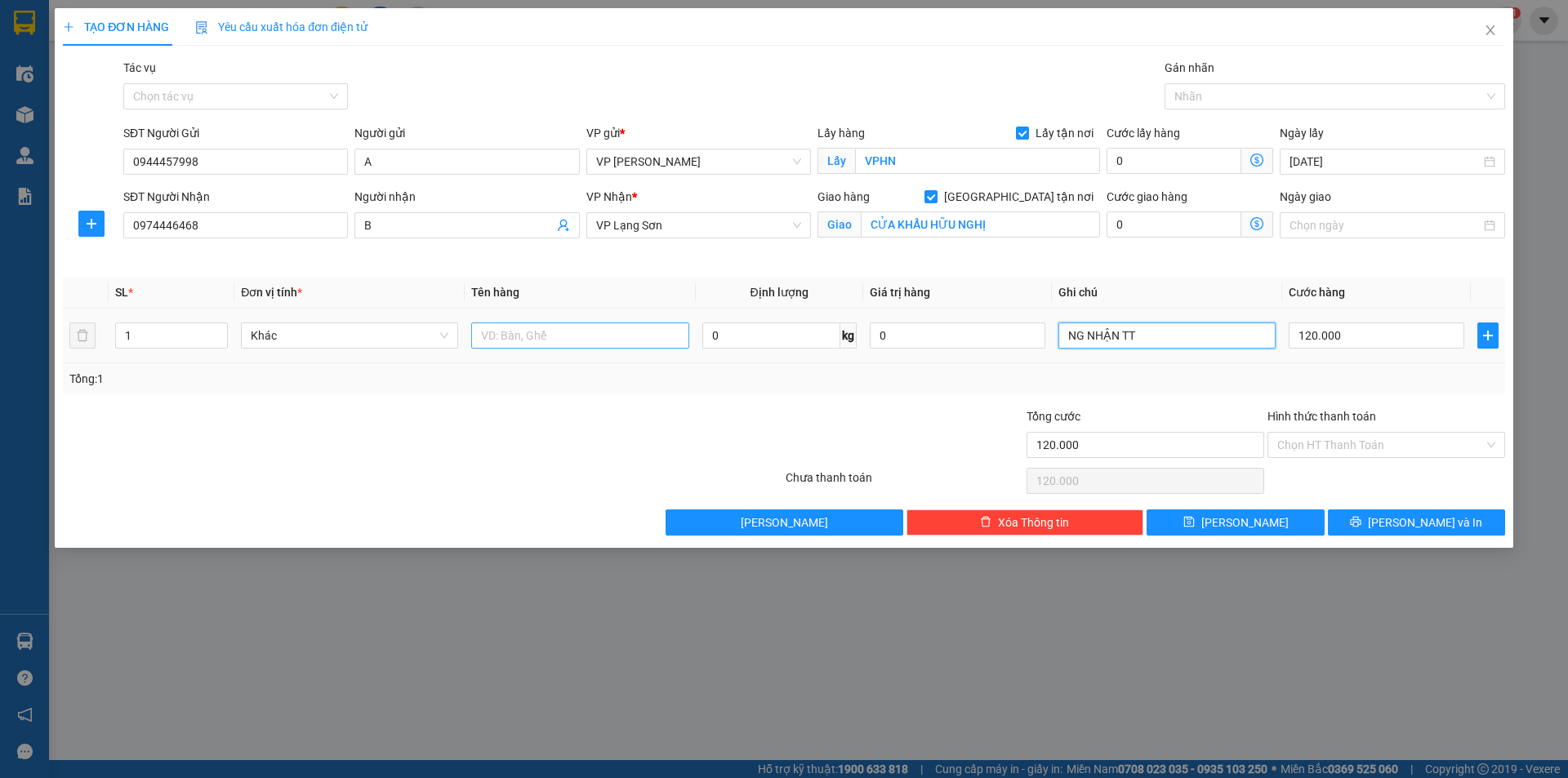
type input "NG NHẬN TT"
click at [595, 332] on input "text" at bounding box center [580, 336] width 217 height 26
type input "1 KIỆN"
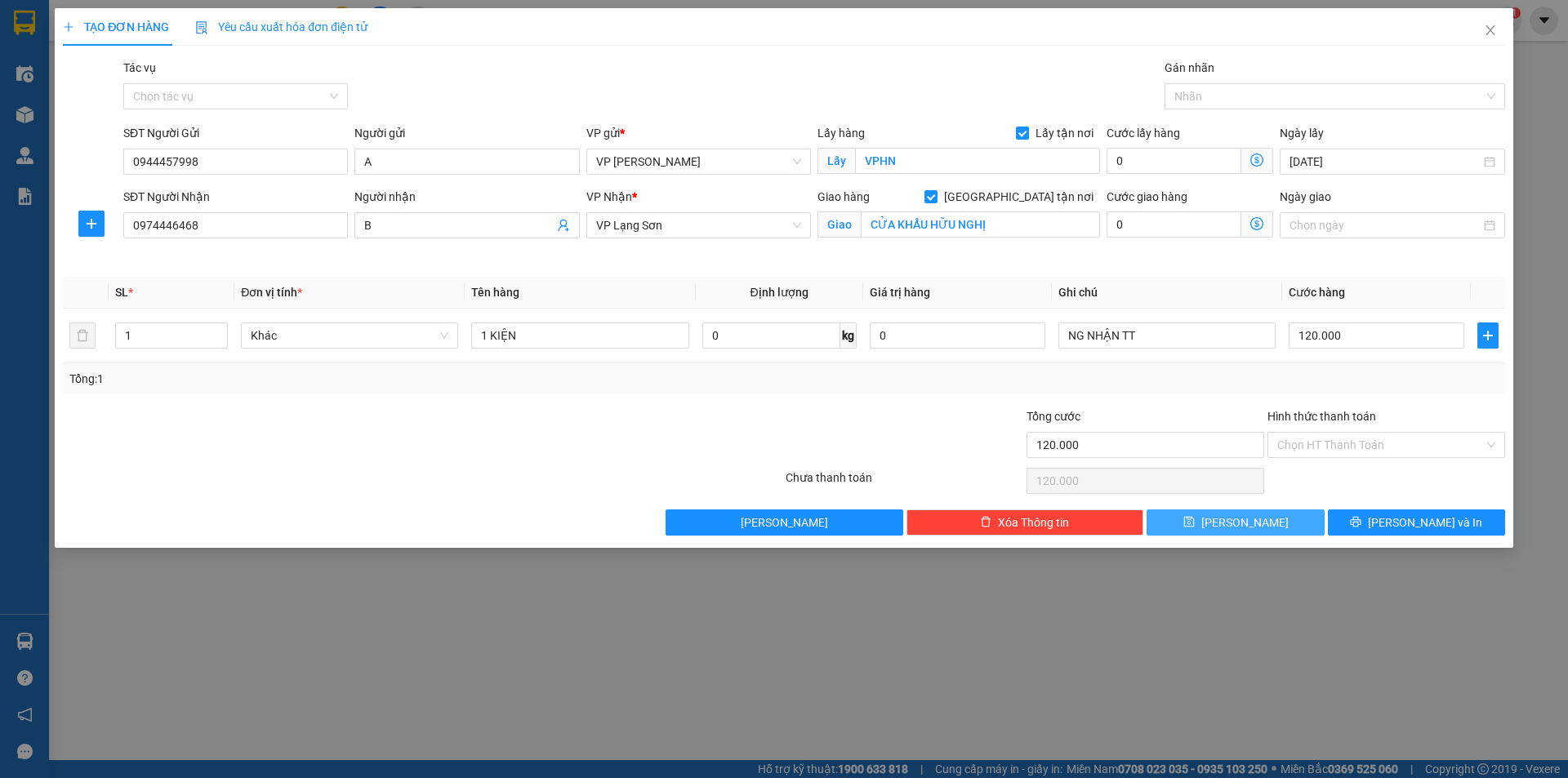
click at [1267, 522] on button "[PERSON_NAME]" at bounding box center [1235, 522] width 177 height 26
checkbox input "false"
type input "0"
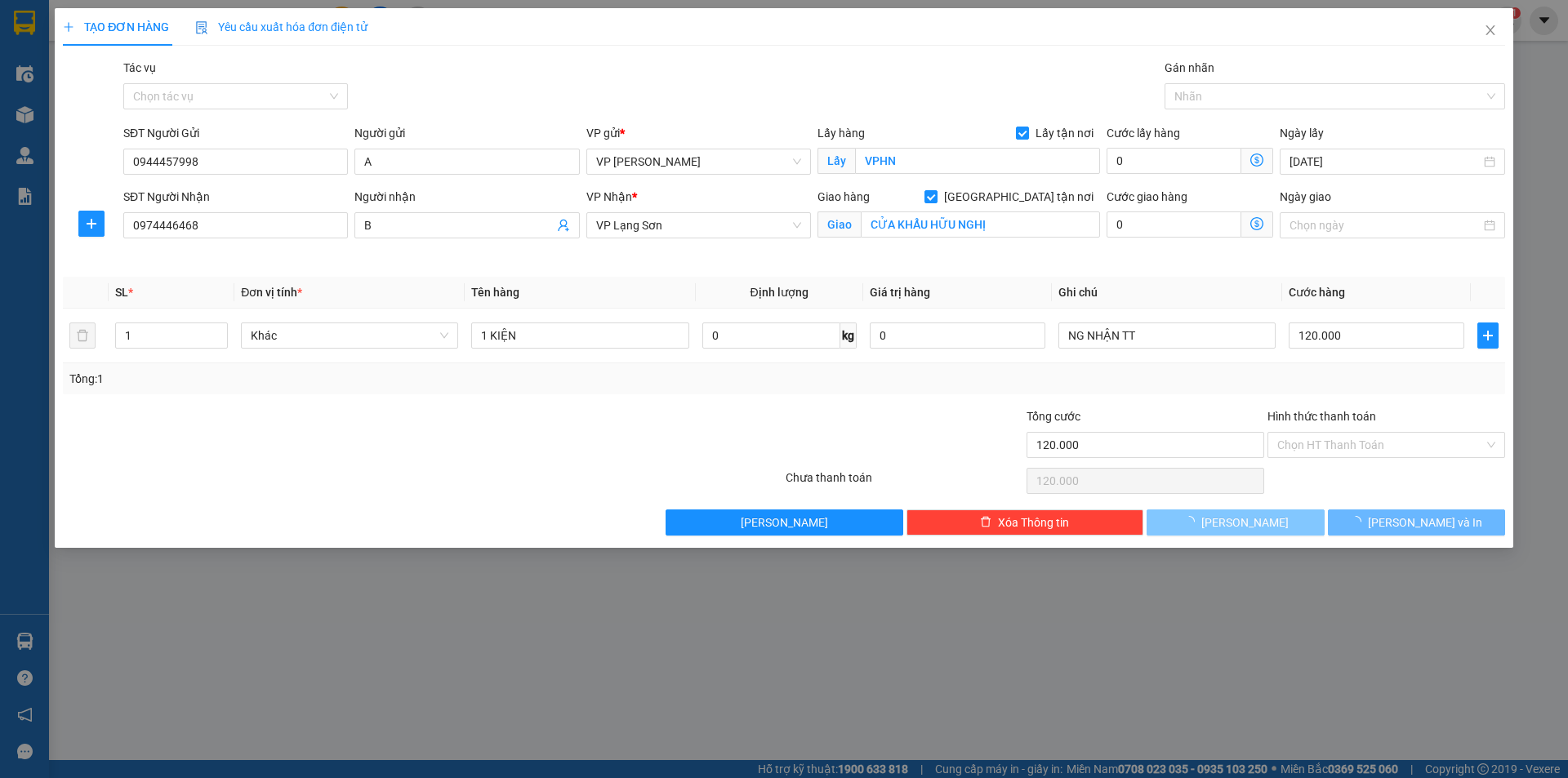
type input "0"
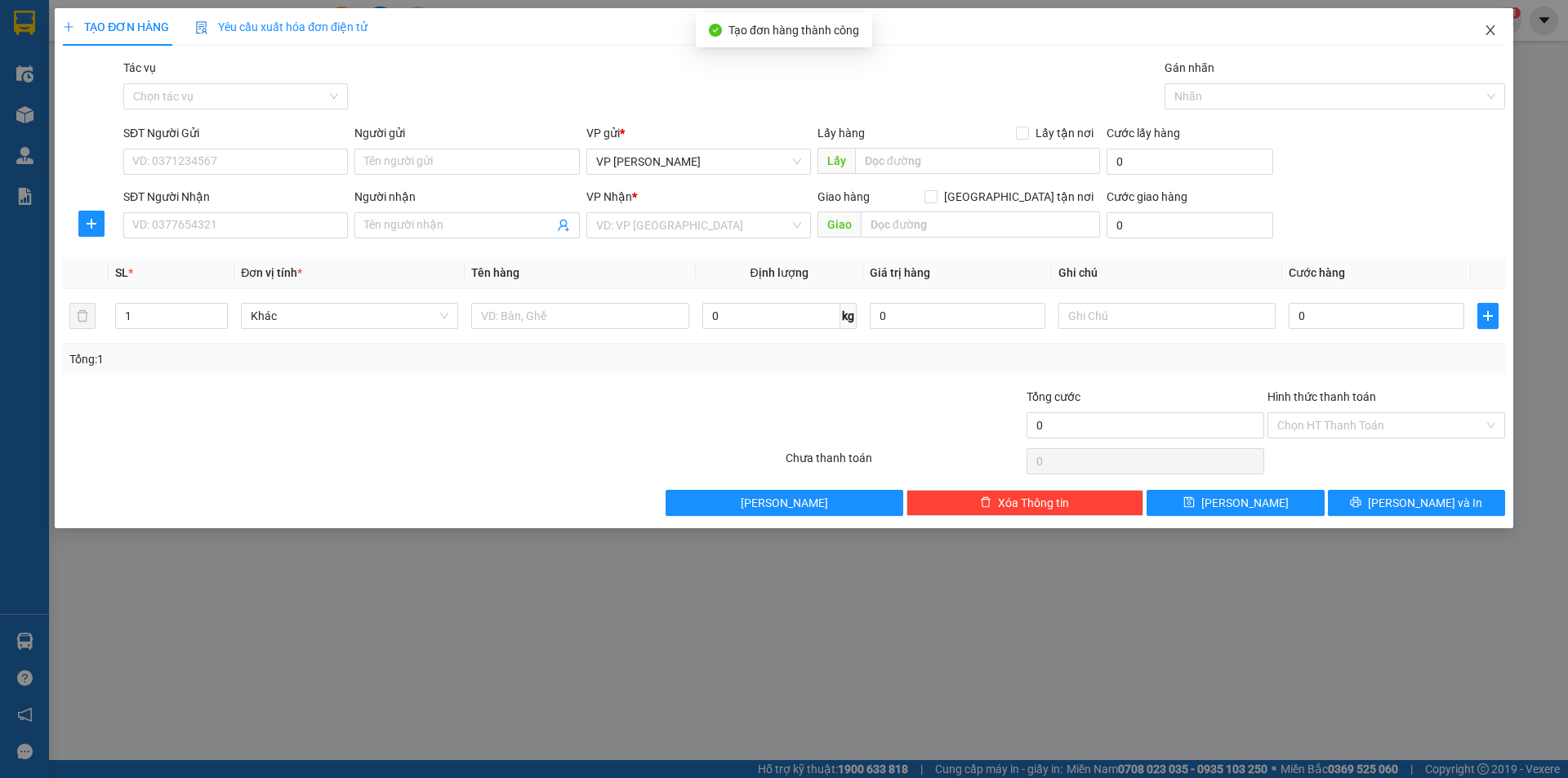
click at [1488, 24] on span "Close" at bounding box center [1491, 31] width 46 height 46
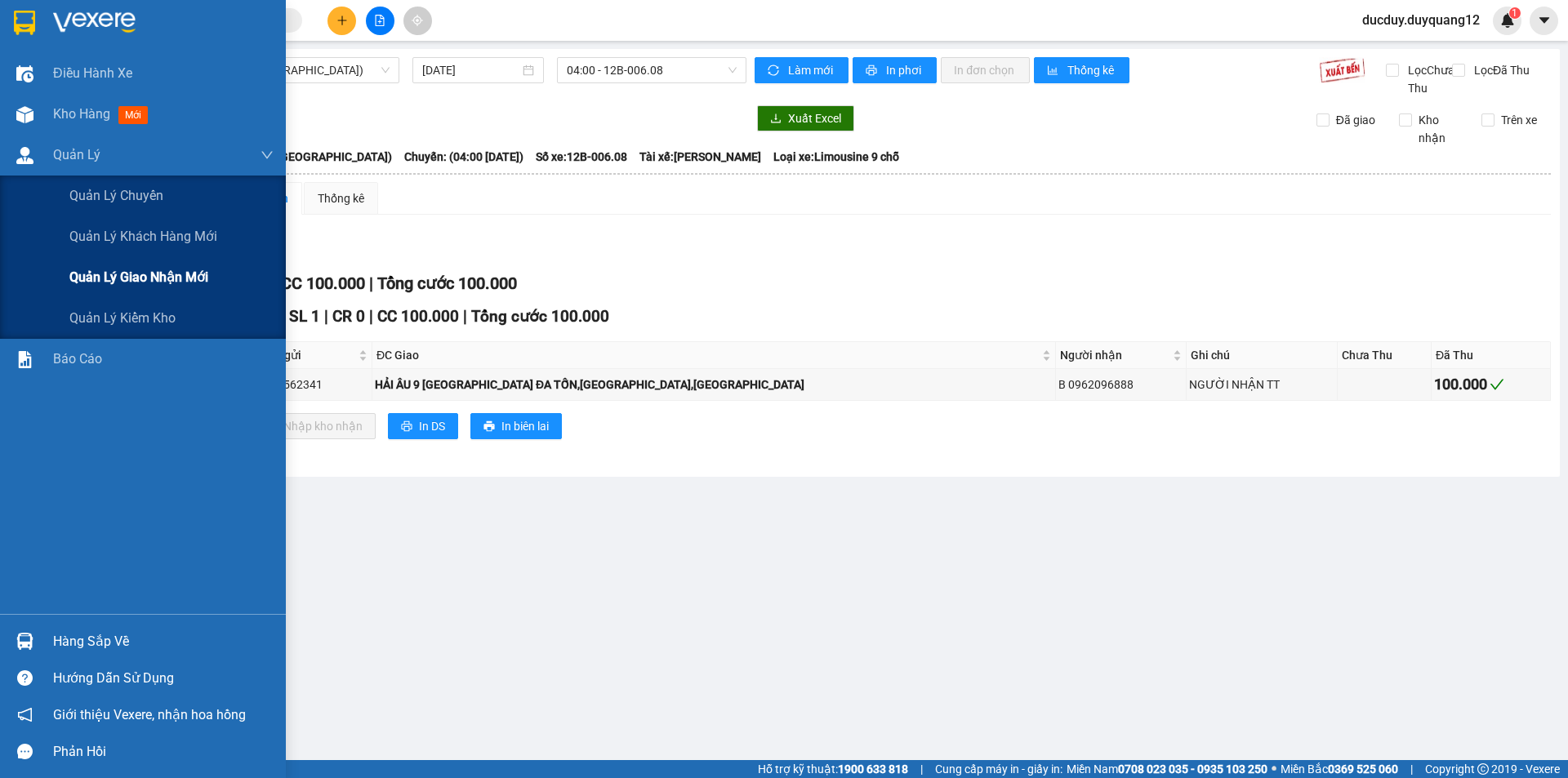
click at [136, 288] on div "Quản lý giao nhận mới" at bounding box center [171, 278] width 204 height 41
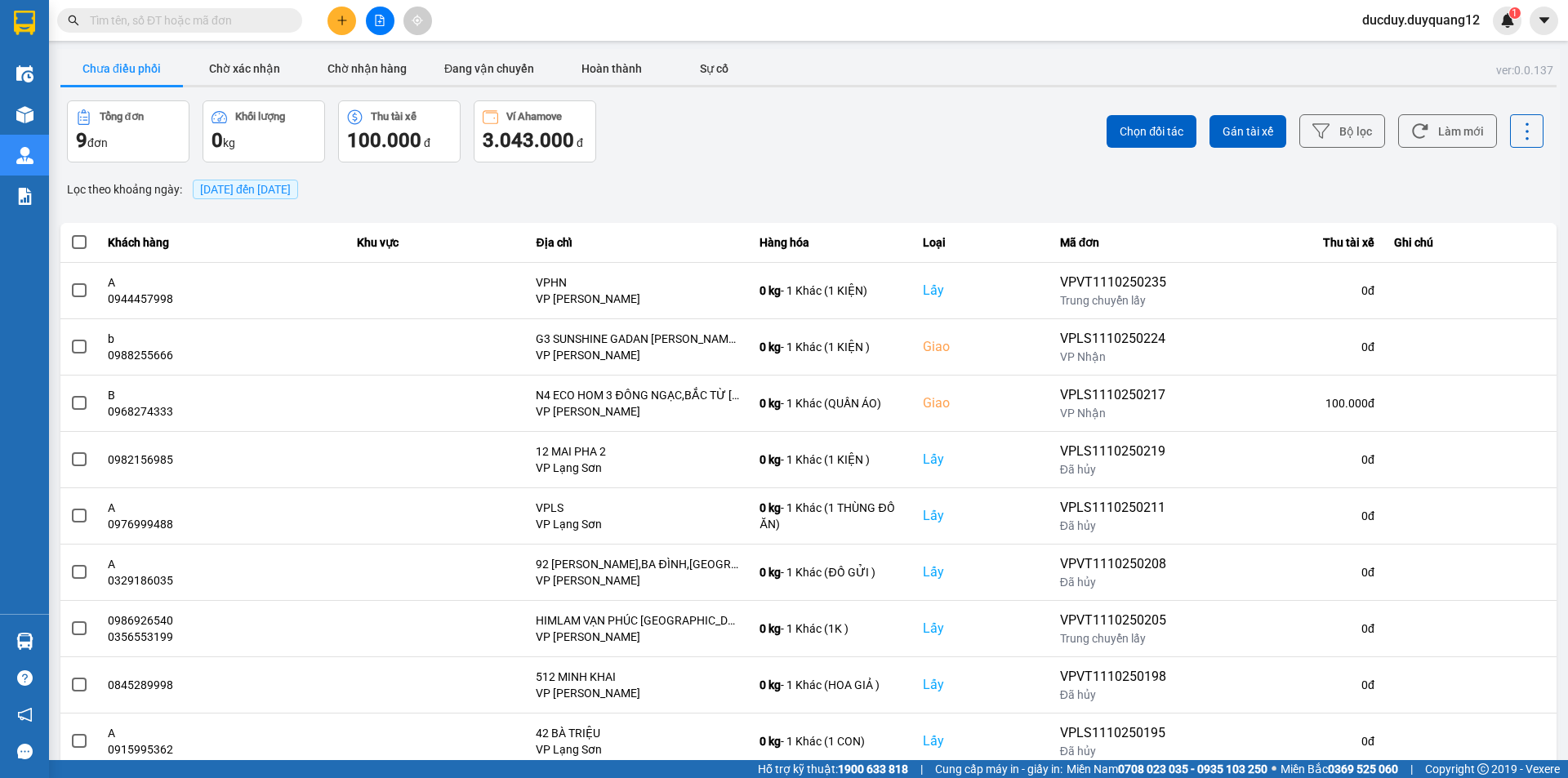
drag, startPoint x: 1545, startPoint y: 15, endPoint x: 1526, endPoint y: 40, distance: 31.4
click at [1543, 17] on icon "caret-down" at bounding box center [1544, 19] width 14 height 14
click at [1510, 69] on div "Cấu hình nhà xe" at bounding box center [1500, 61] width 82 height 18
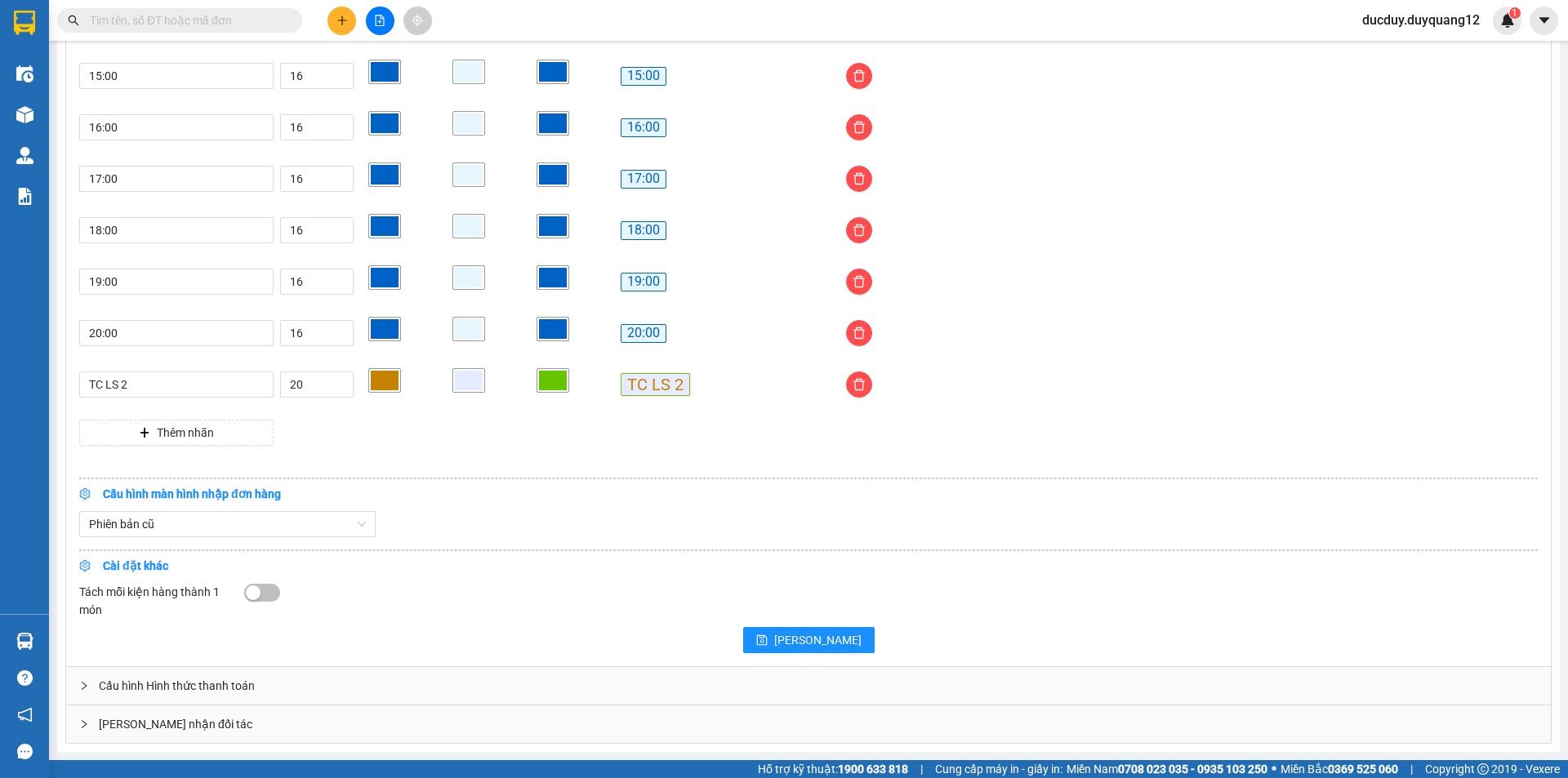
click at [301, 720] on div "[PERSON_NAME] nhận đối tác" at bounding box center [809, 725] width 1485 height 37
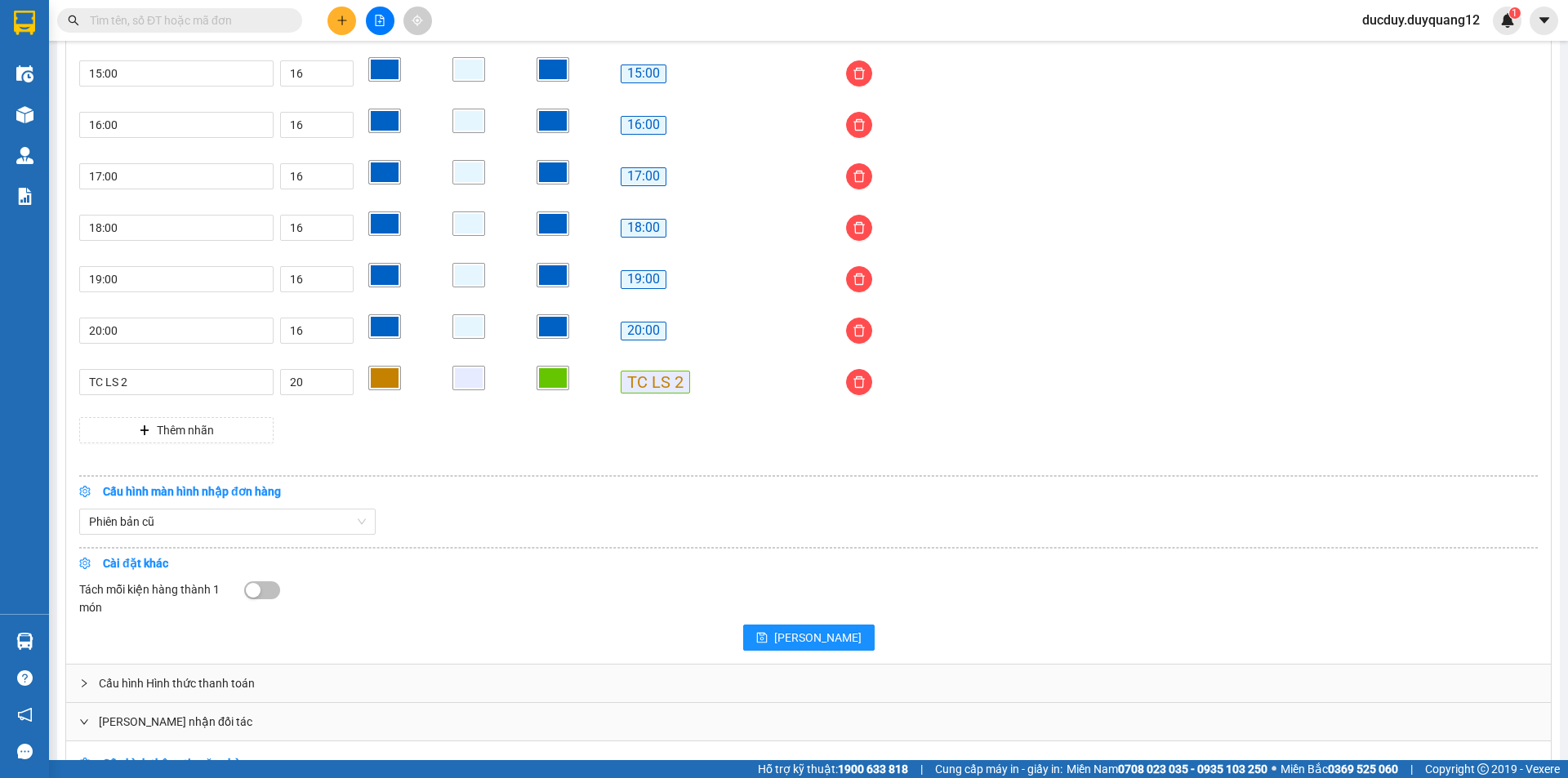
scroll to position [1570, 0]
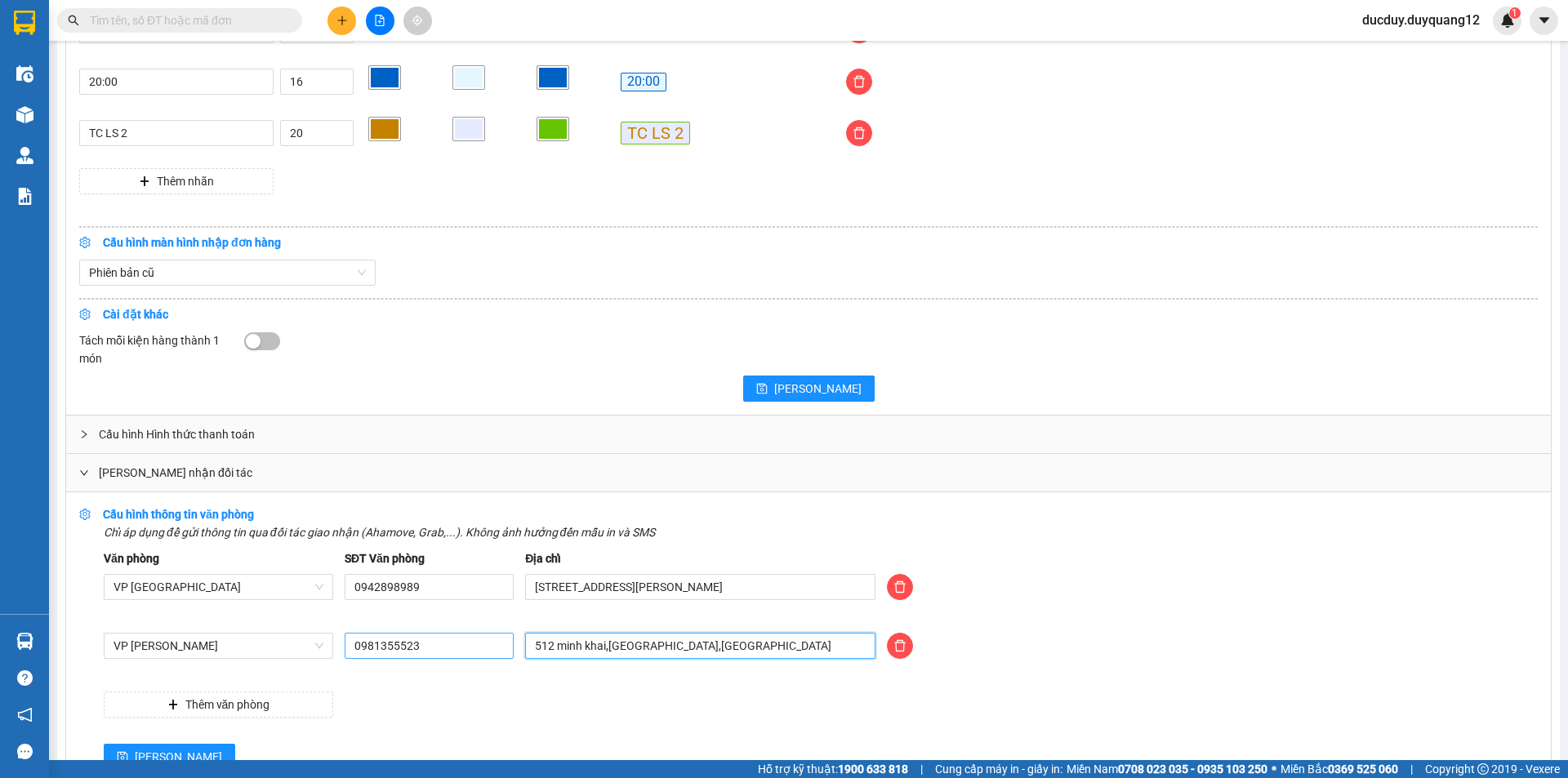
drag, startPoint x: 715, startPoint y: 645, endPoint x: 386, endPoint y: 642, distance: 329.0
click at [391, 646] on div "VP [PERSON_NAME] 0981355523 512 minh khai,[GEOGRAPHIC_DATA],[GEOGRAPHIC_DATA]" at bounding box center [821, 656] width 1446 height 46
type input "473 MINH KHAI,[GEOGRAPHIC_DATA],[GEOGRAPHIC_DATA]"
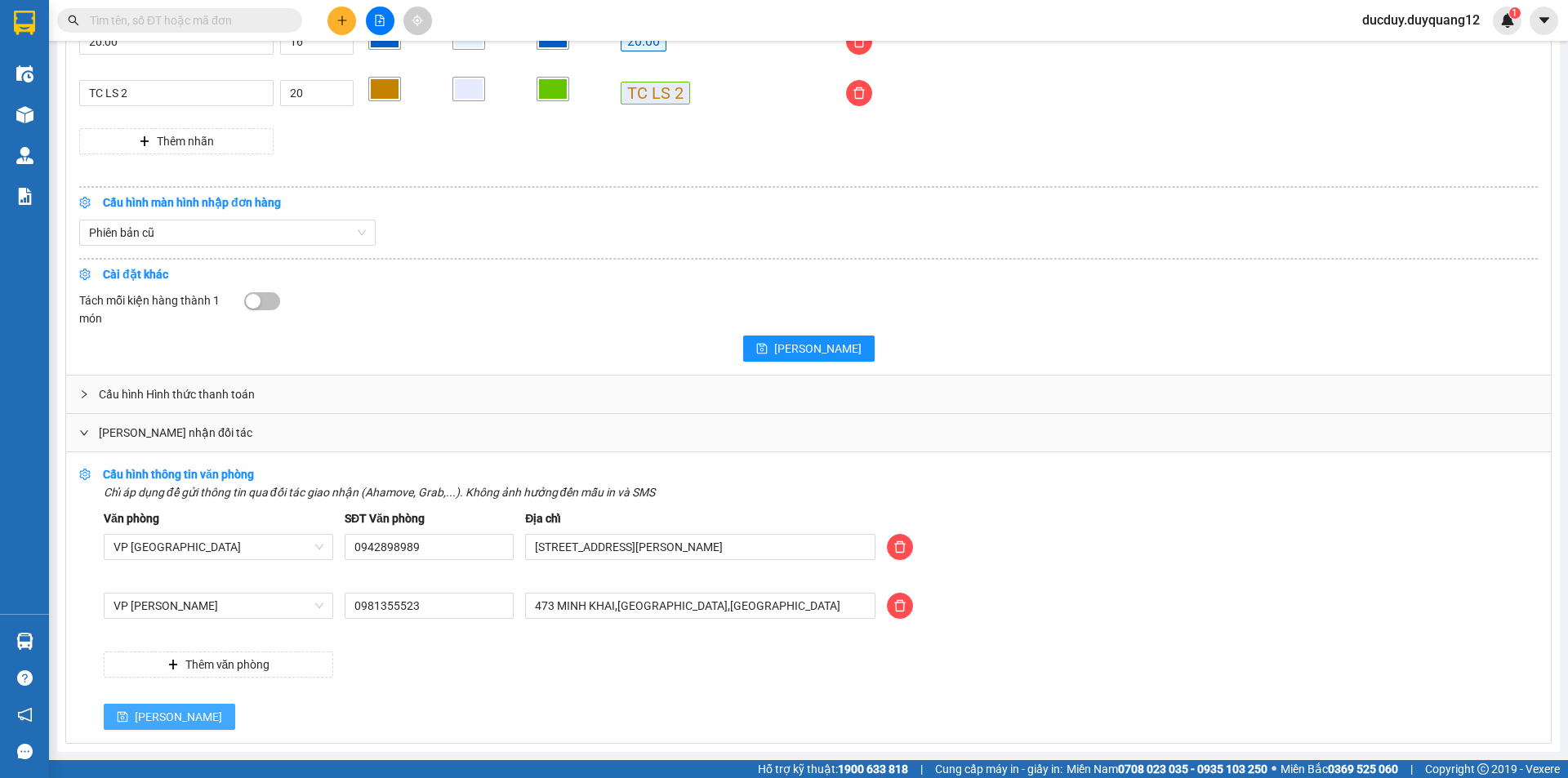
click at [147, 714] on span "[PERSON_NAME]" at bounding box center [178, 717] width 87 height 18
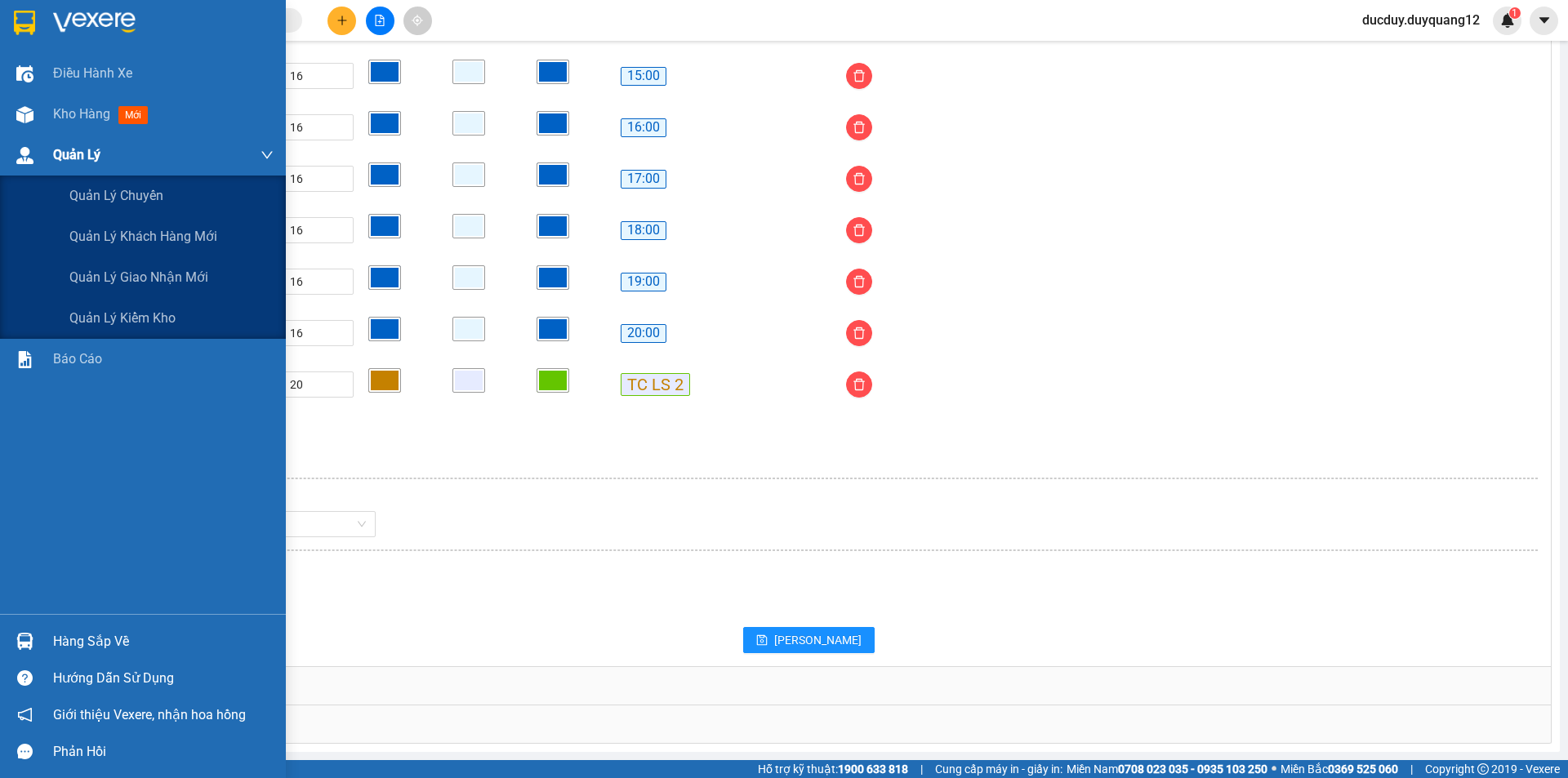
scroll to position [1321, 0]
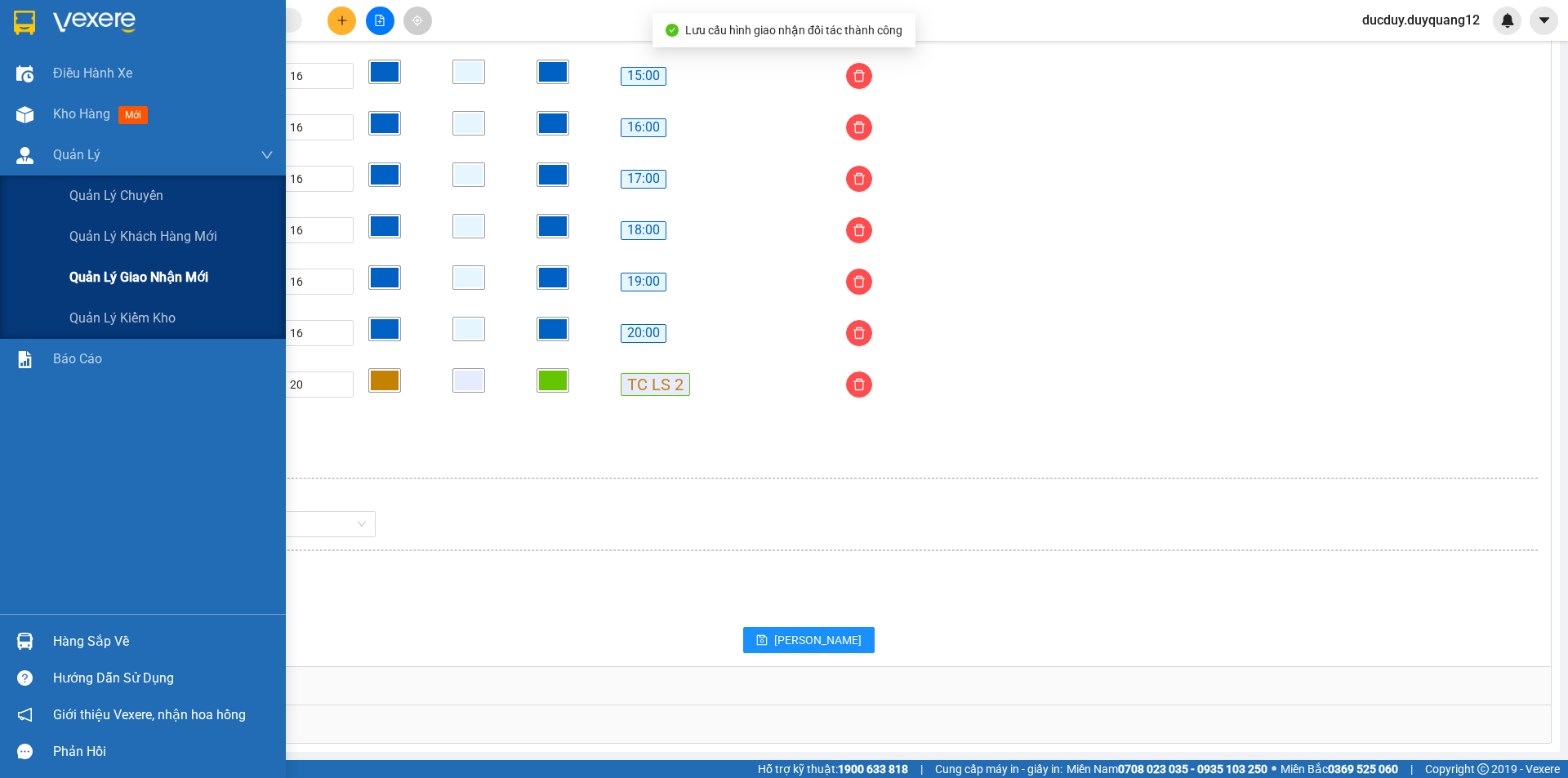
click at [102, 281] on span "Quản lý giao nhận mới" at bounding box center [139, 277] width 139 height 20
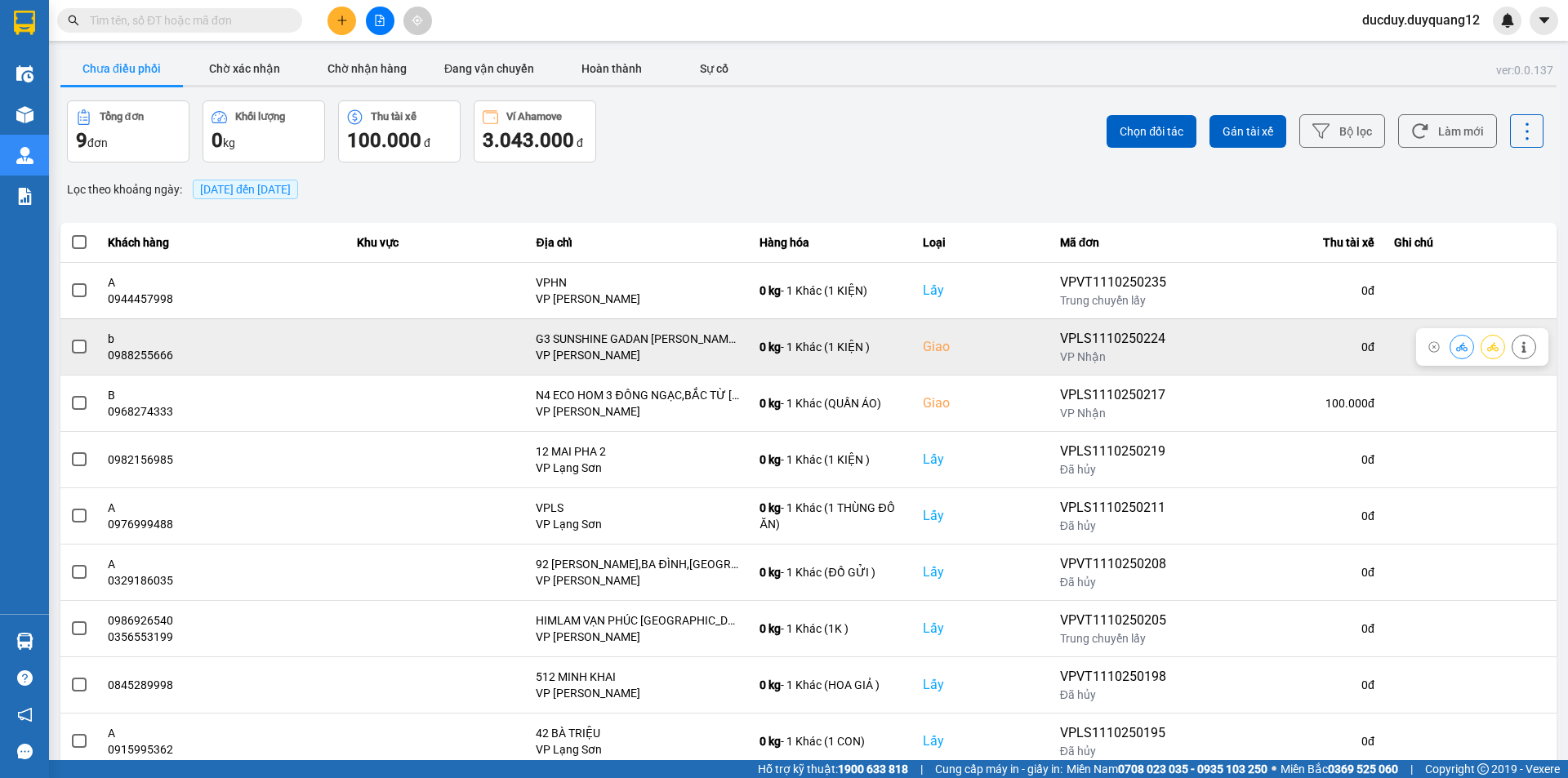
click at [82, 348] on span at bounding box center [79, 347] width 14 height 14
click at [70, 338] on input "checkbox" at bounding box center [70, 338] width 0 height 0
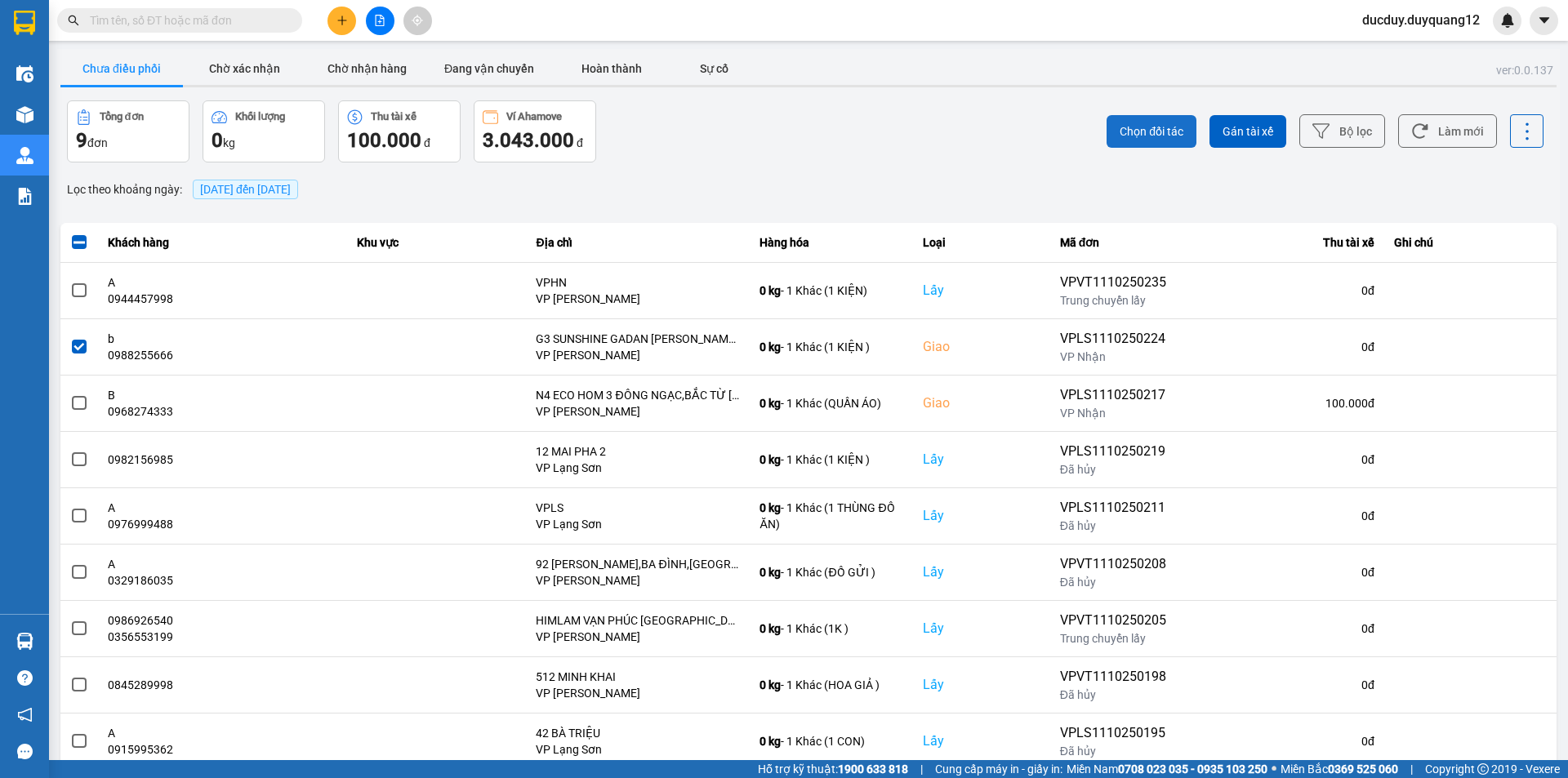
click at [1141, 131] on span "Chọn đối tác" at bounding box center [1151, 131] width 64 height 16
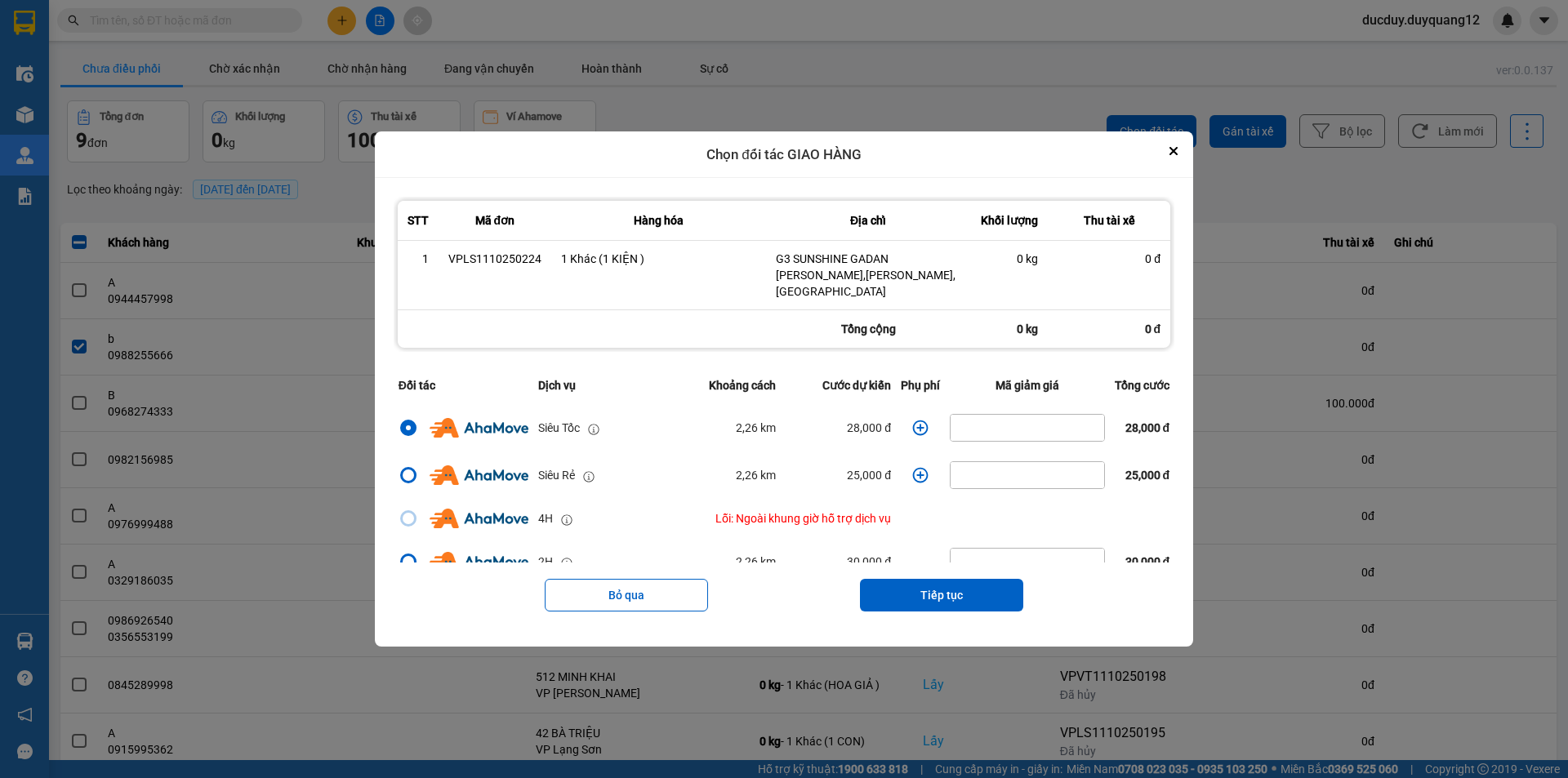
click at [919, 420] on icon "dialog" at bounding box center [920, 427] width 16 height 16
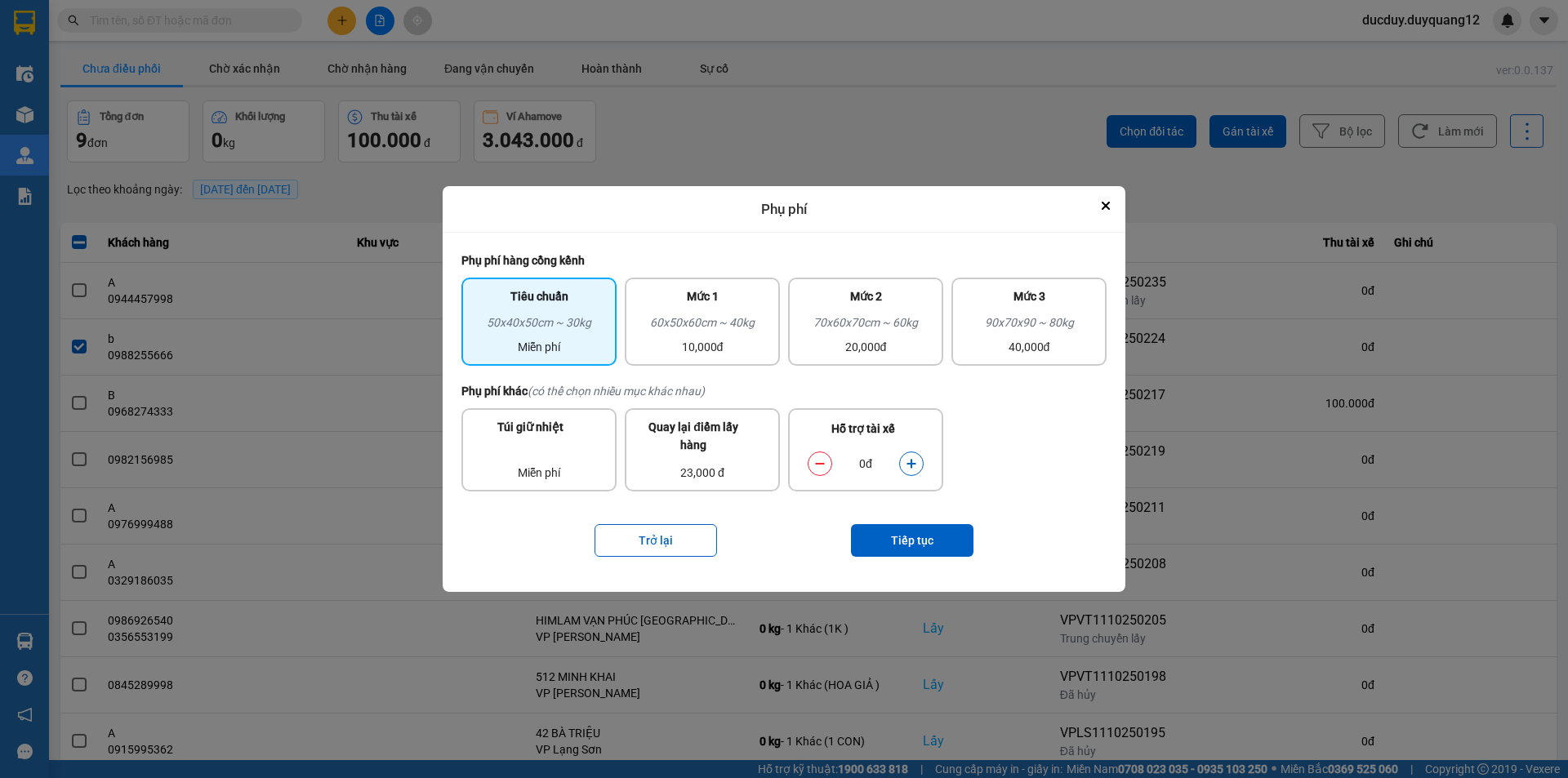
click at [909, 466] on icon "dialog" at bounding box center [911, 464] width 11 height 11
click at [908, 542] on button "Tiếp tục" at bounding box center [912, 541] width 123 height 33
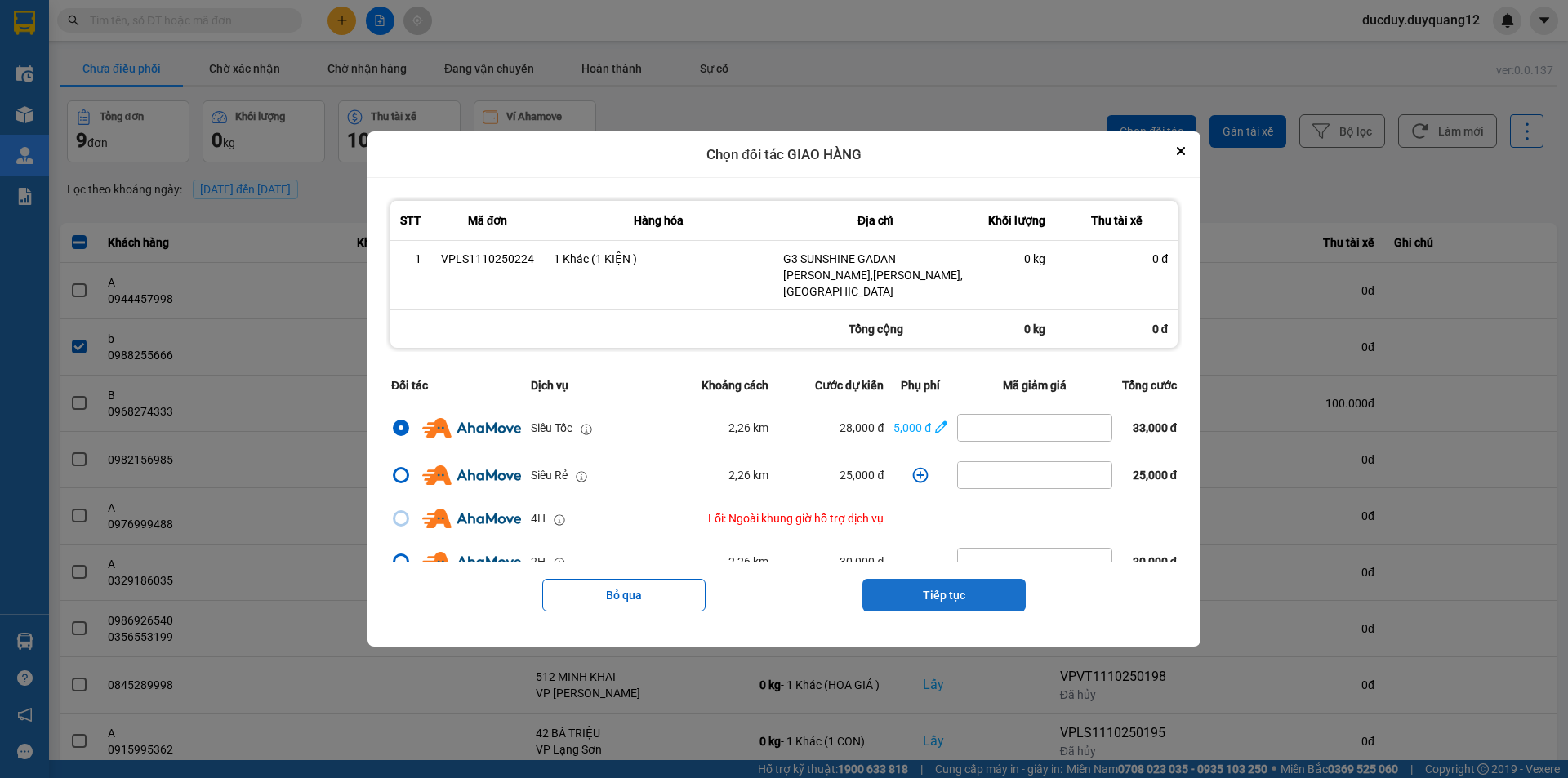
click at [904, 591] on button "Tiếp tục" at bounding box center [944, 595] width 164 height 33
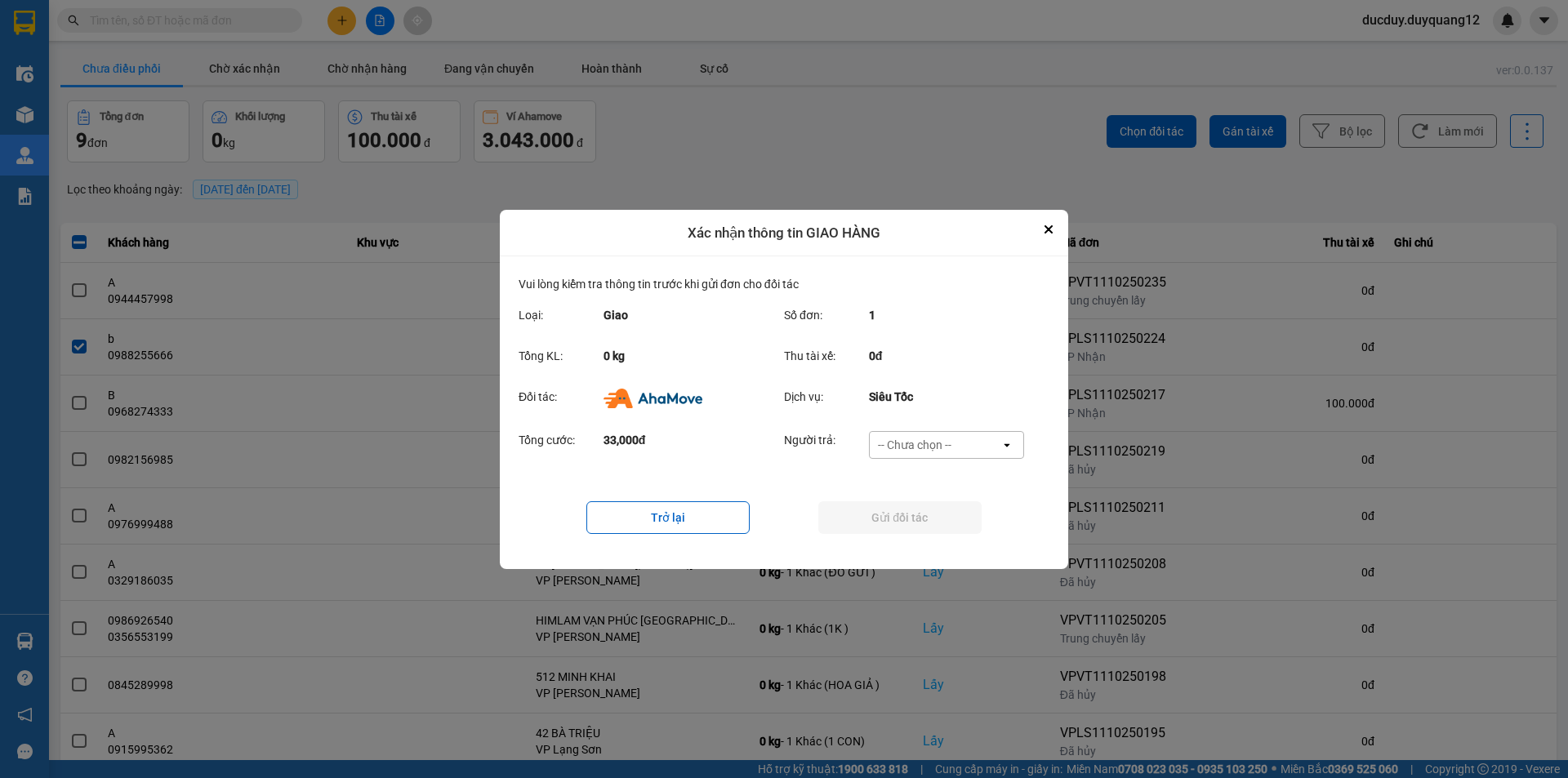
click at [936, 439] on div "-- Chưa chọn --" at bounding box center [915, 445] width 74 height 16
click at [915, 530] on span "Ví Ahamove" at bounding box center [915, 537] width 66 height 16
click at [921, 520] on button "Gửi đối tác" at bounding box center [900, 518] width 164 height 33
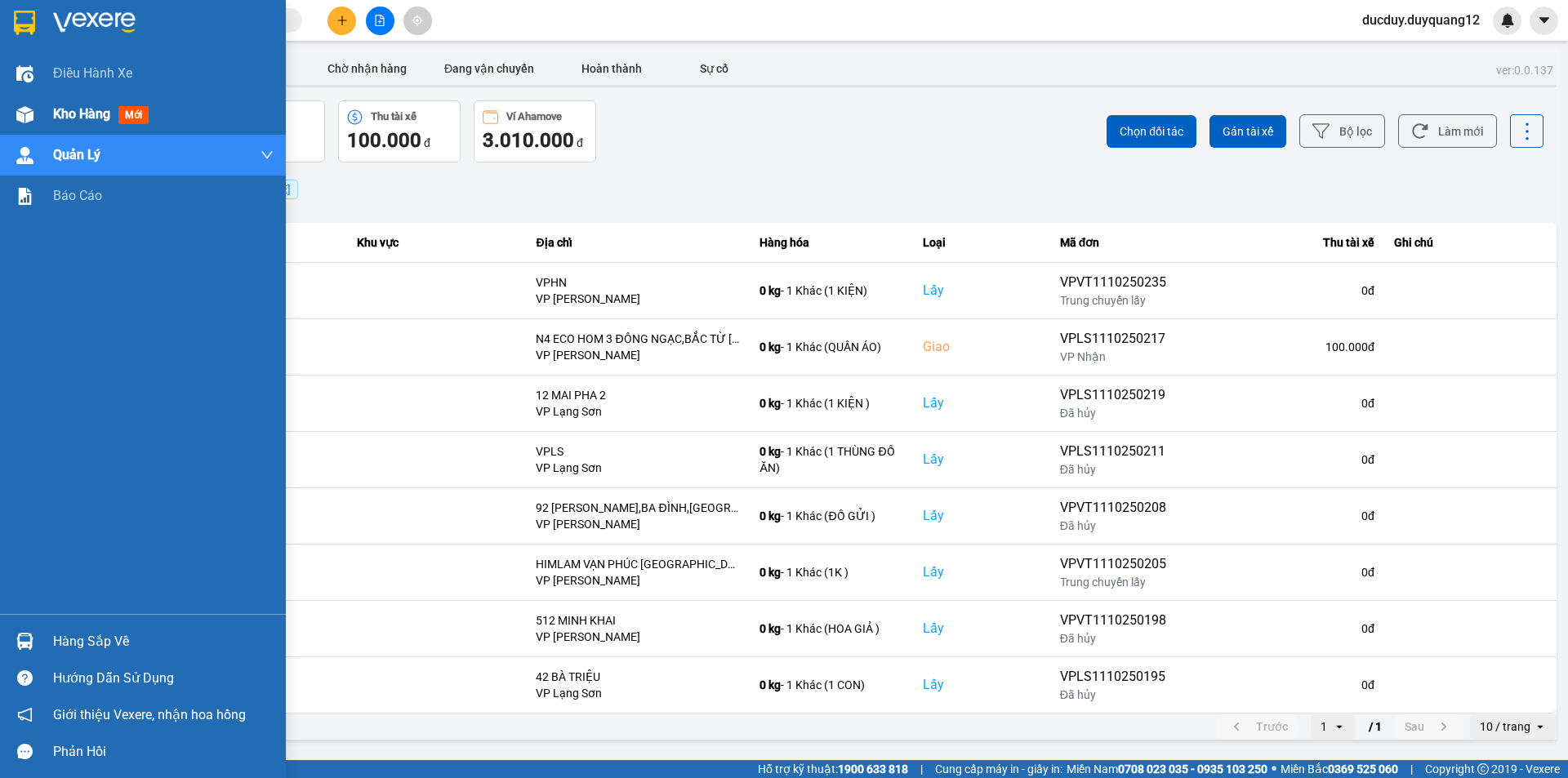
click at [88, 116] on span "Kho hàng" at bounding box center [81, 114] width 57 height 15
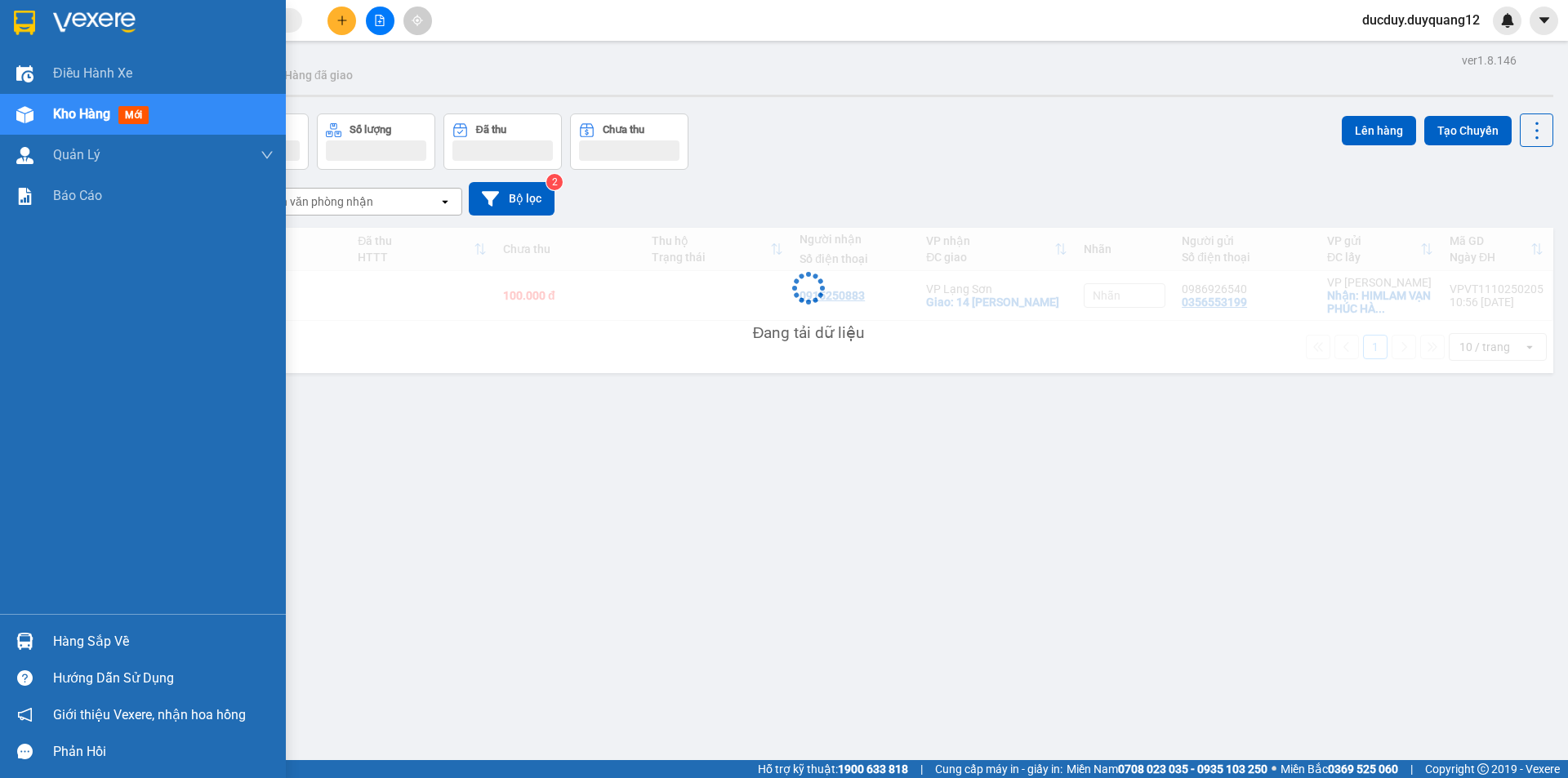
click at [88, 116] on span "Kho hàng" at bounding box center [81, 114] width 57 height 15
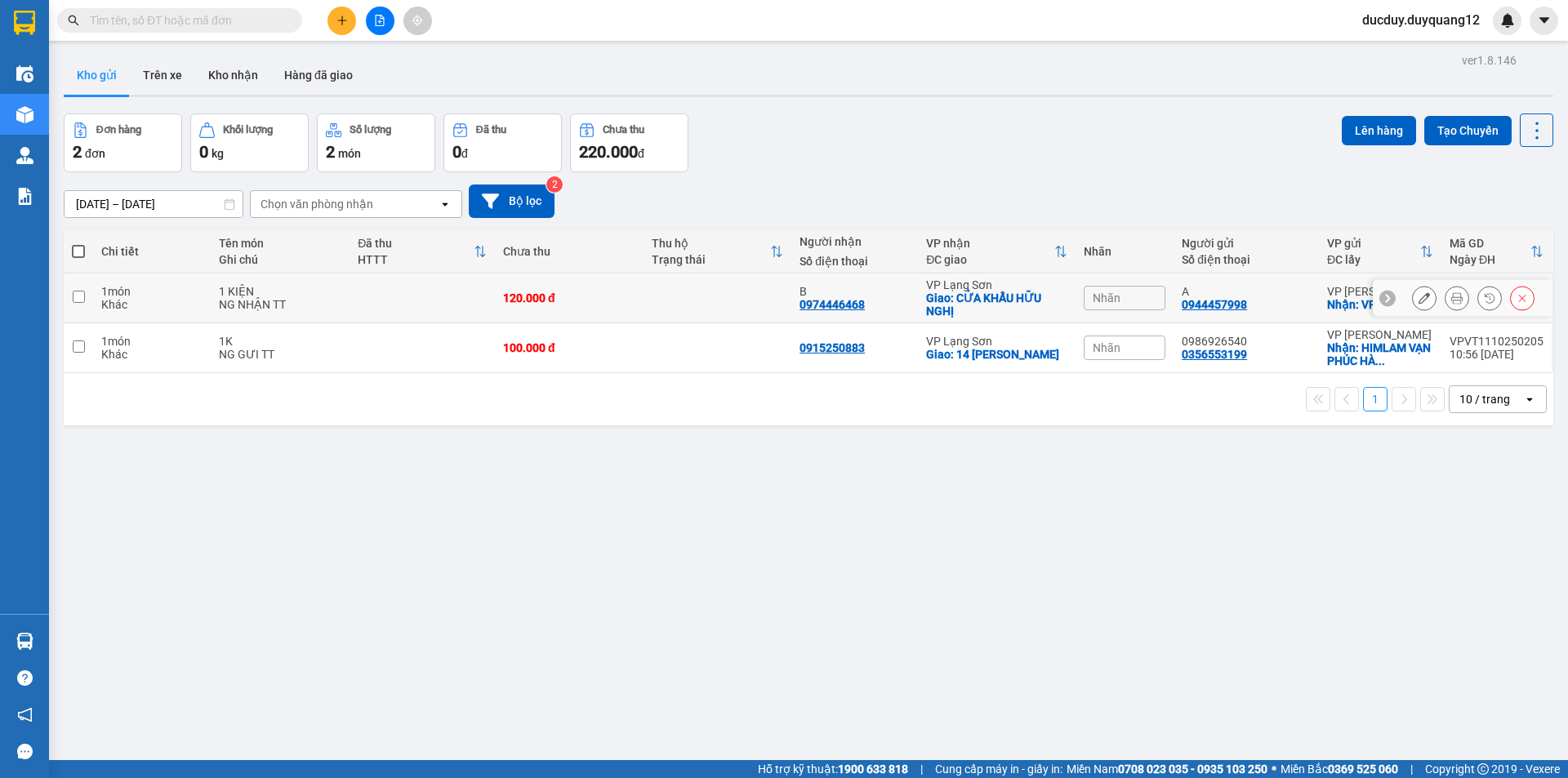
drag, startPoint x: 1402, startPoint y: 300, endPoint x: 1414, endPoint y: 299, distance: 12.0
click at [1402, 299] on div at bounding box center [1463, 298] width 180 height 36
click at [1419, 299] on icon at bounding box center [1424, 297] width 11 height 11
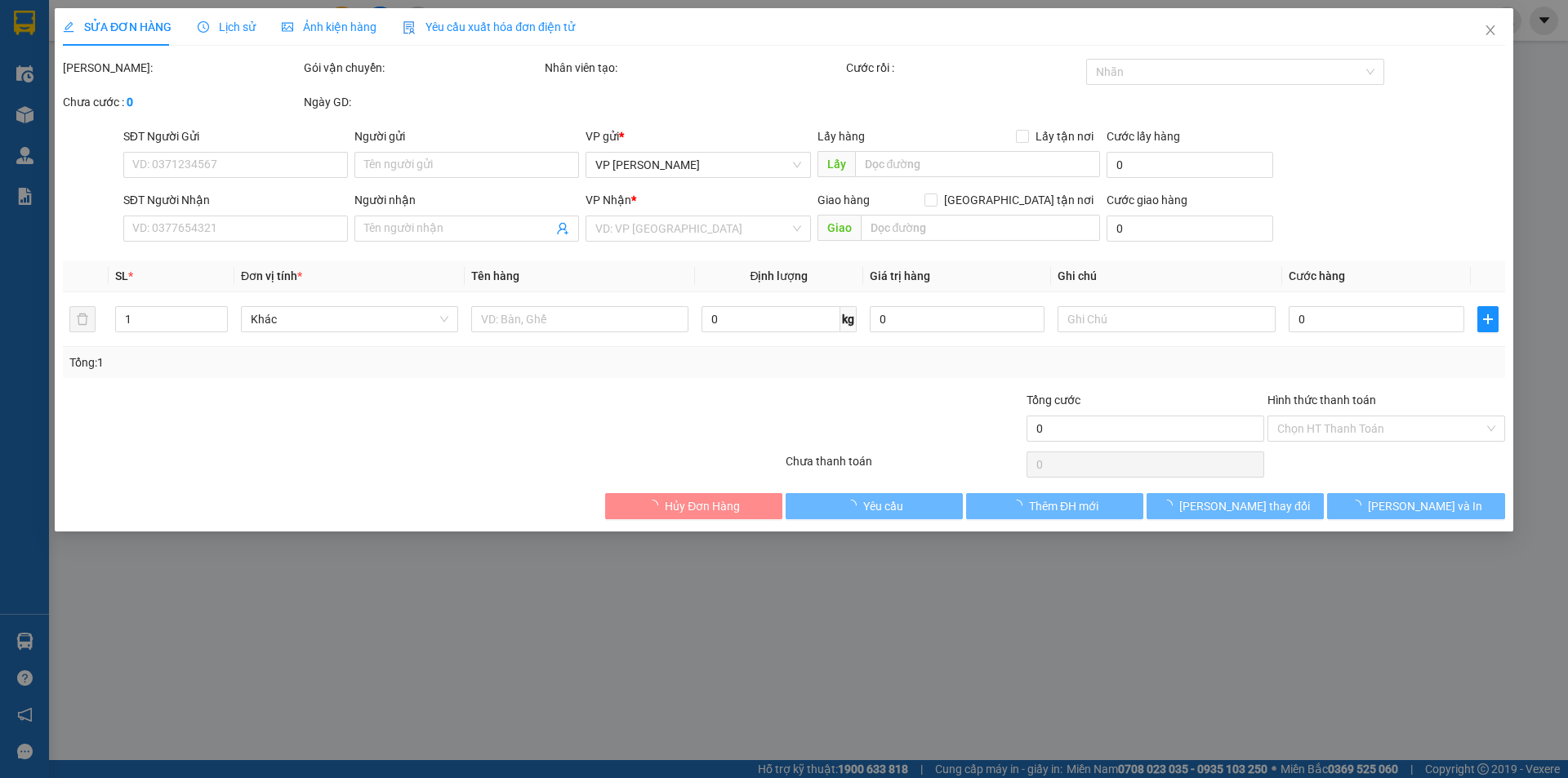
type input "0944457998"
type input "A"
checkbox input "true"
type input "VPHN"
type input "0974446468"
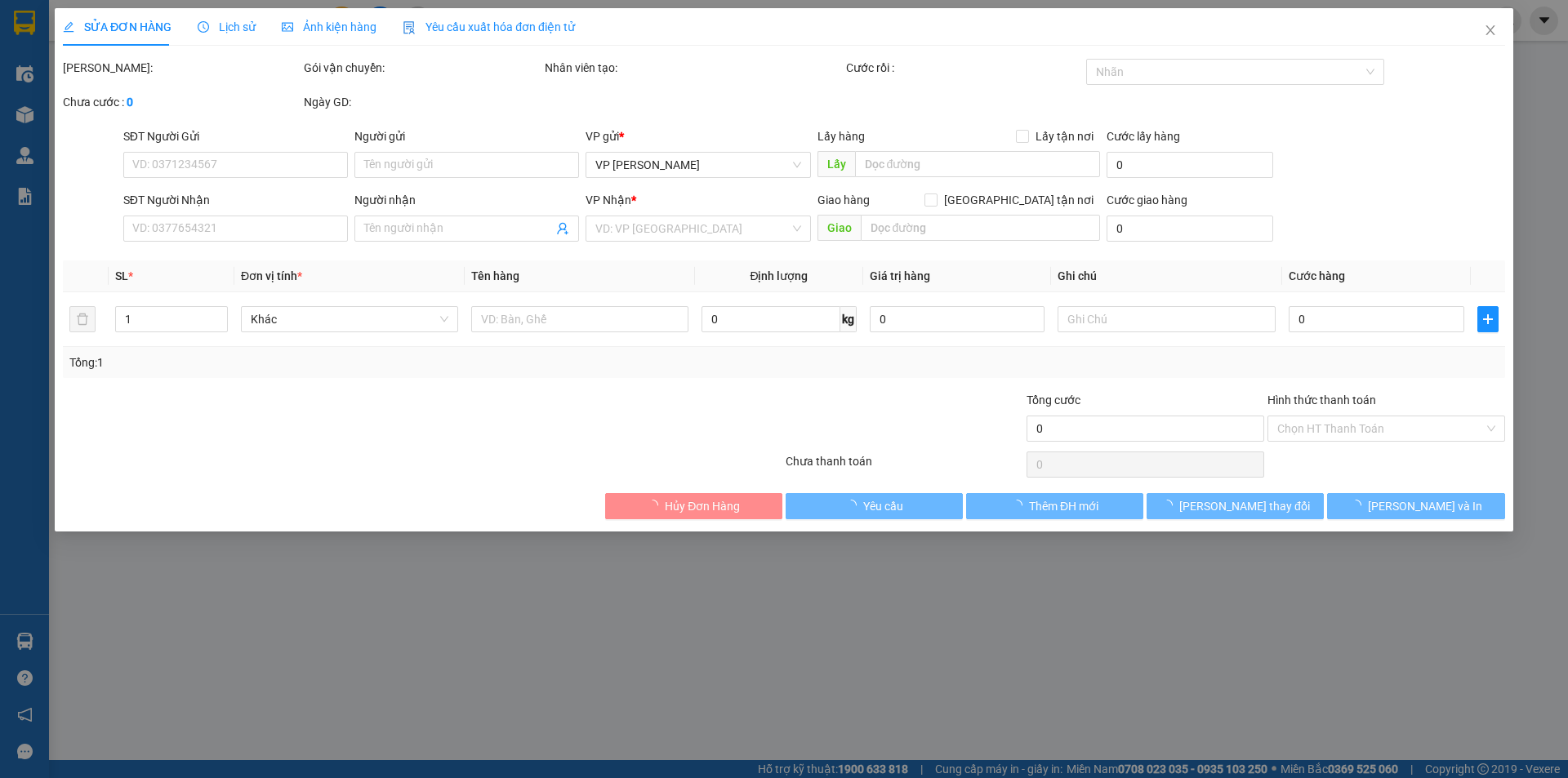
type input "B"
checkbox input "true"
type input "CỬA KHẨU HỮU NGHỊ"
type input "120.000"
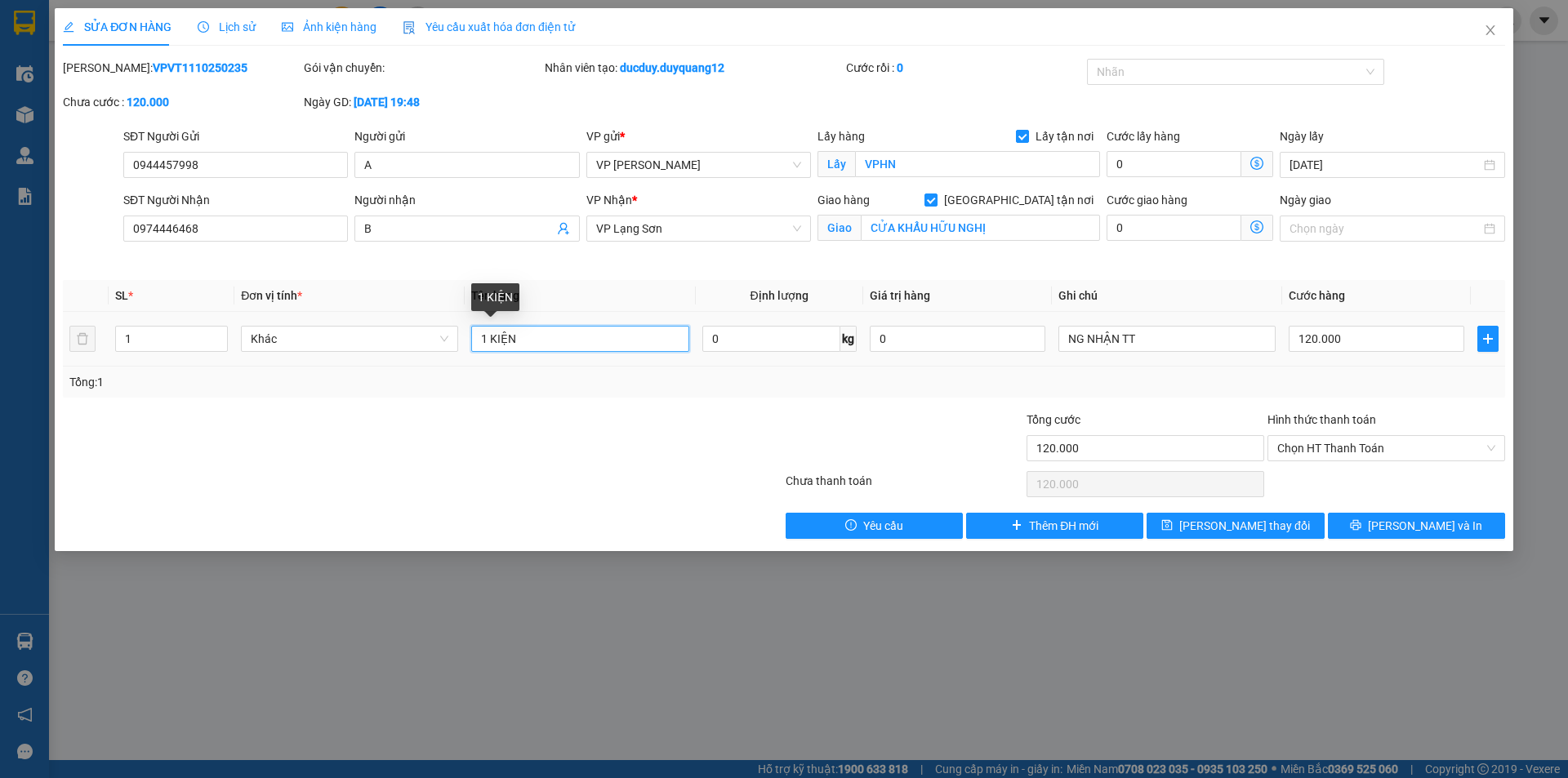
click at [564, 340] on input "1 KIỆN" at bounding box center [580, 339] width 217 height 26
type input "1"
type input "PHỤ TÙNG Ô TÔ TRẢ LUÔN TỐI NAY"
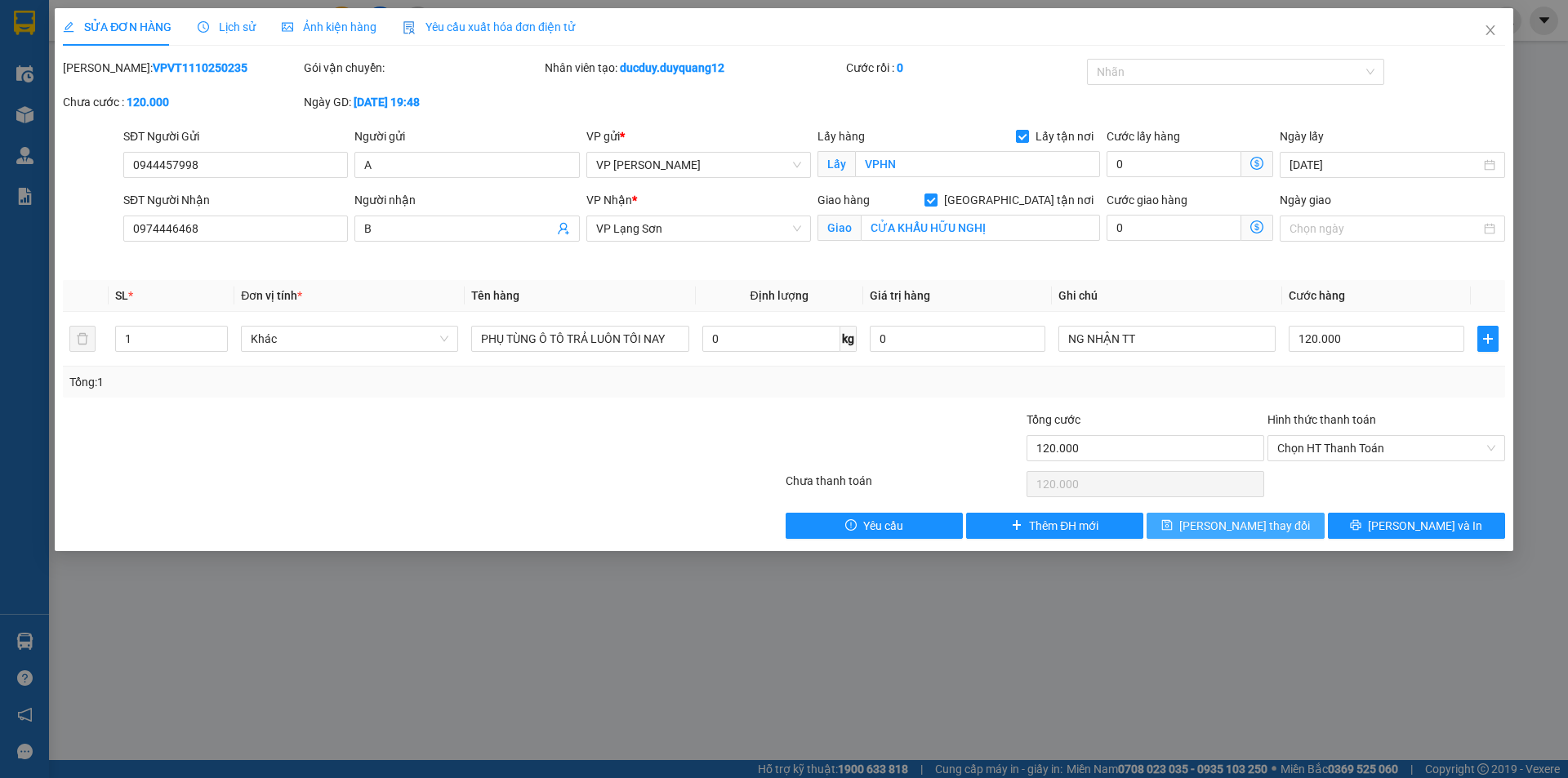
click at [1266, 521] on span "[PERSON_NAME] thay đổi" at bounding box center [1245, 525] width 131 height 18
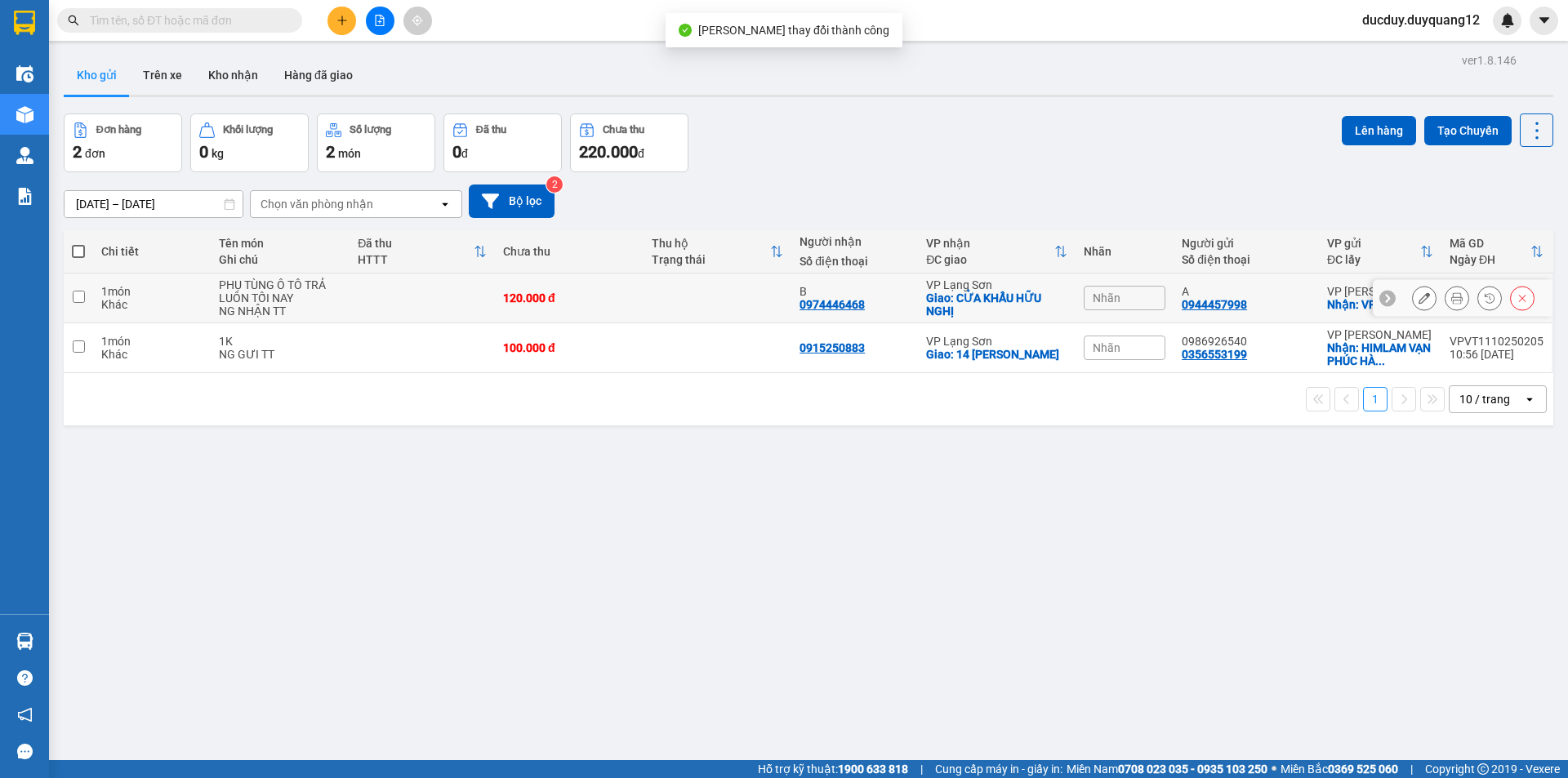
click at [74, 293] on input "checkbox" at bounding box center [79, 297] width 12 height 12
checkbox input "true"
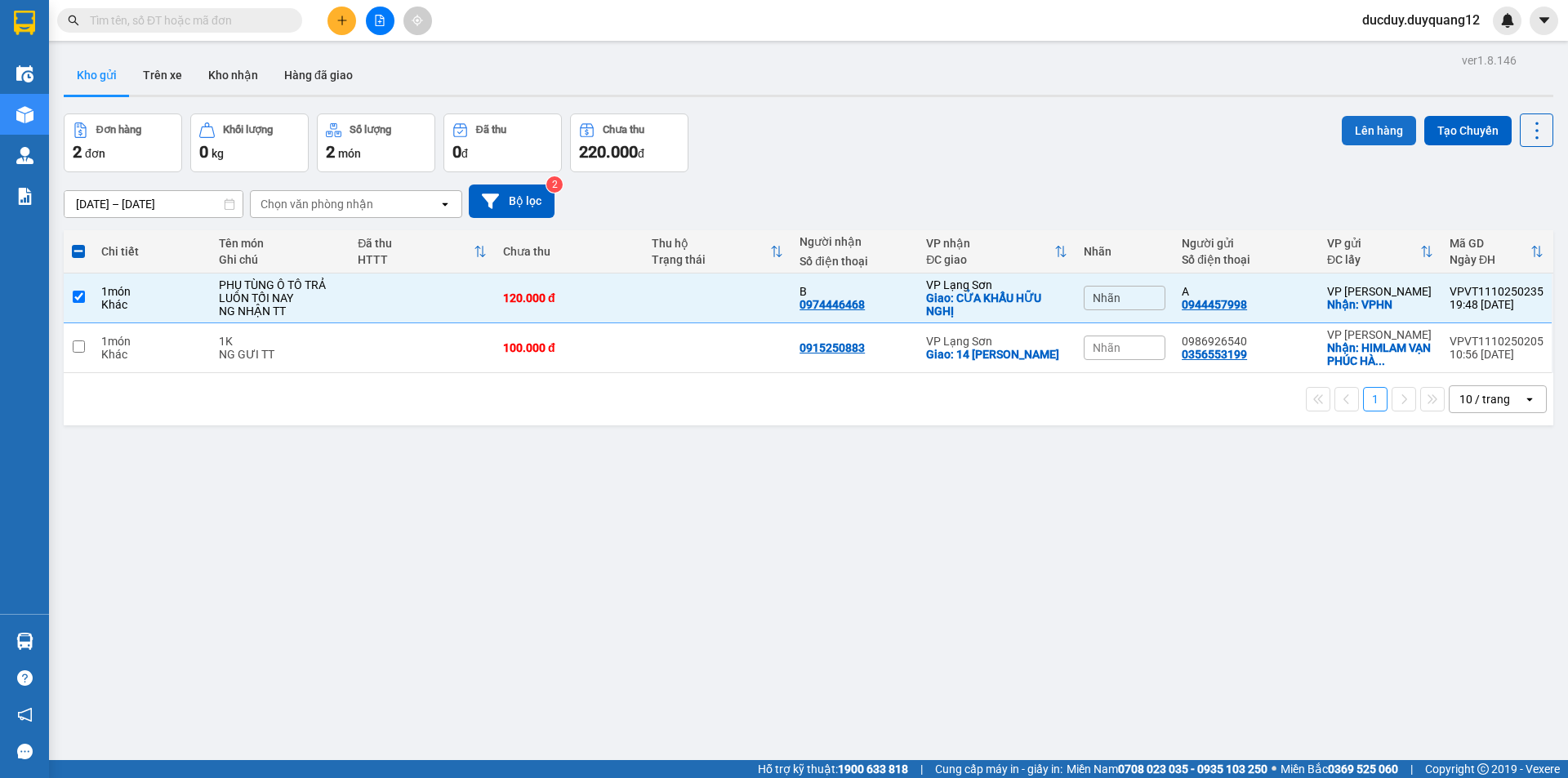
click at [1393, 119] on button "Lên hàng" at bounding box center [1379, 131] width 75 height 30
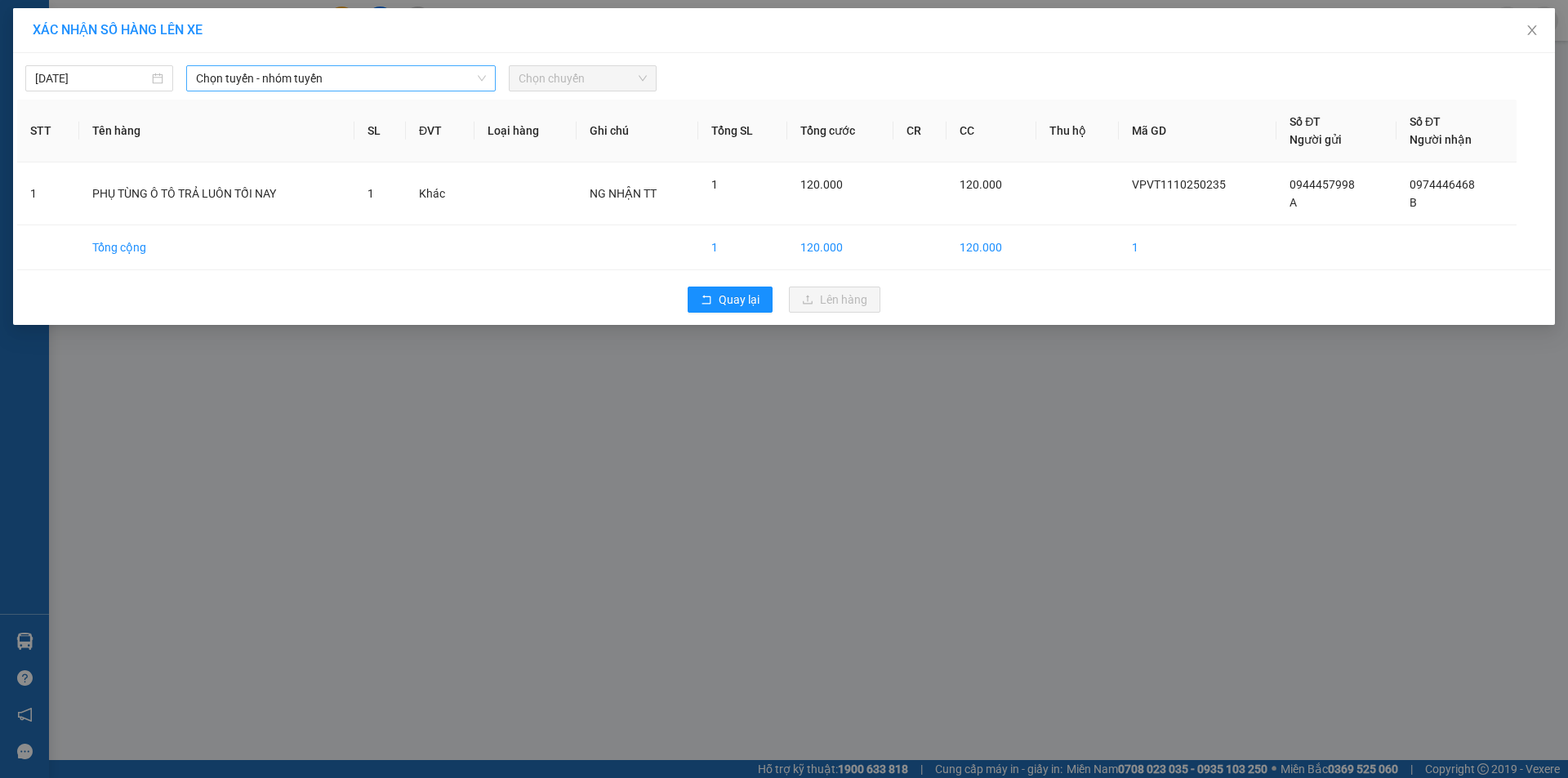
click at [246, 77] on span "Chọn tuyến - nhóm tuyến" at bounding box center [341, 78] width 290 height 25
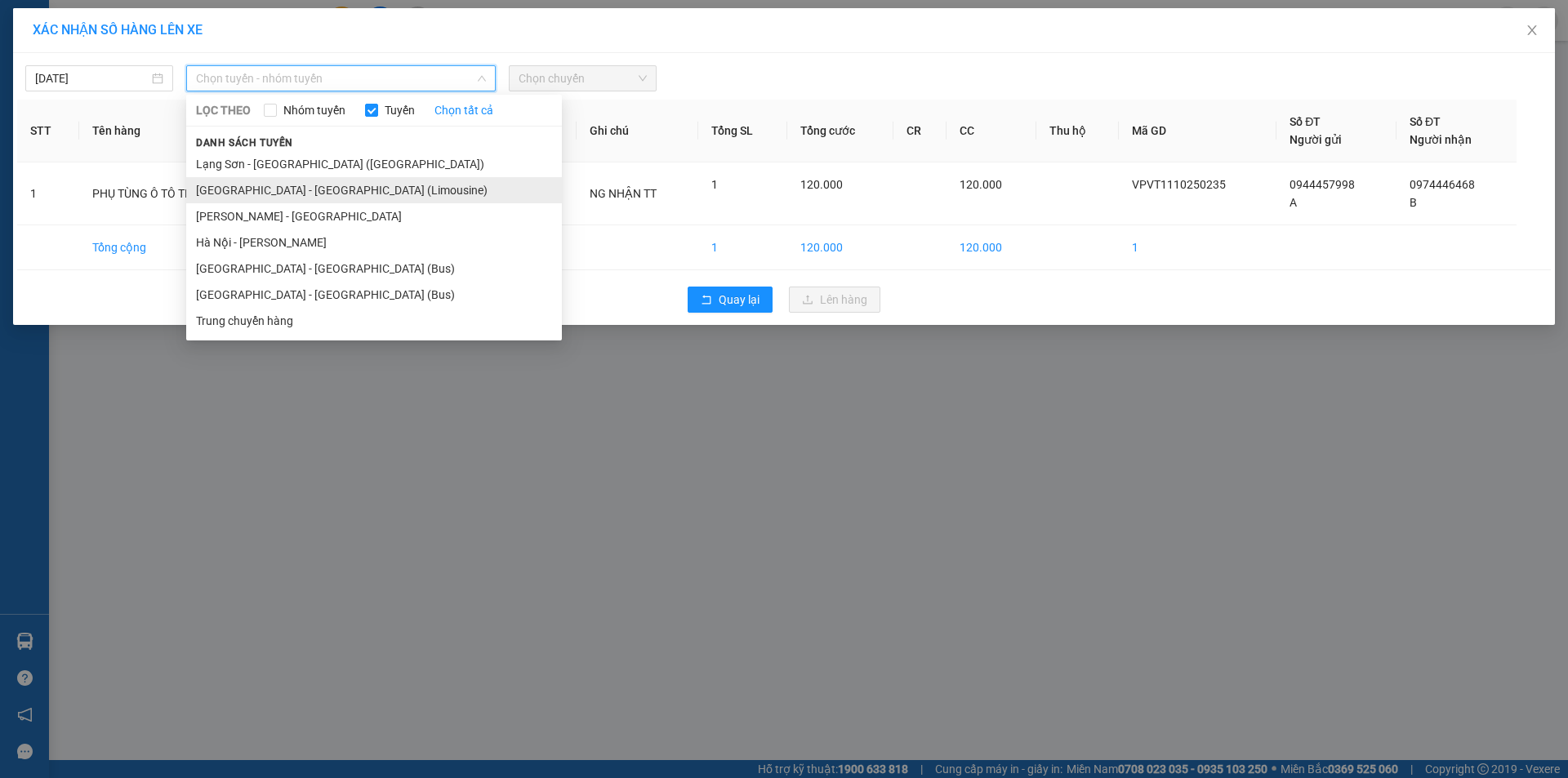
click at [249, 187] on li "[GEOGRAPHIC_DATA] - [GEOGRAPHIC_DATA] (Limousine)" at bounding box center [374, 190] width 375 height 26
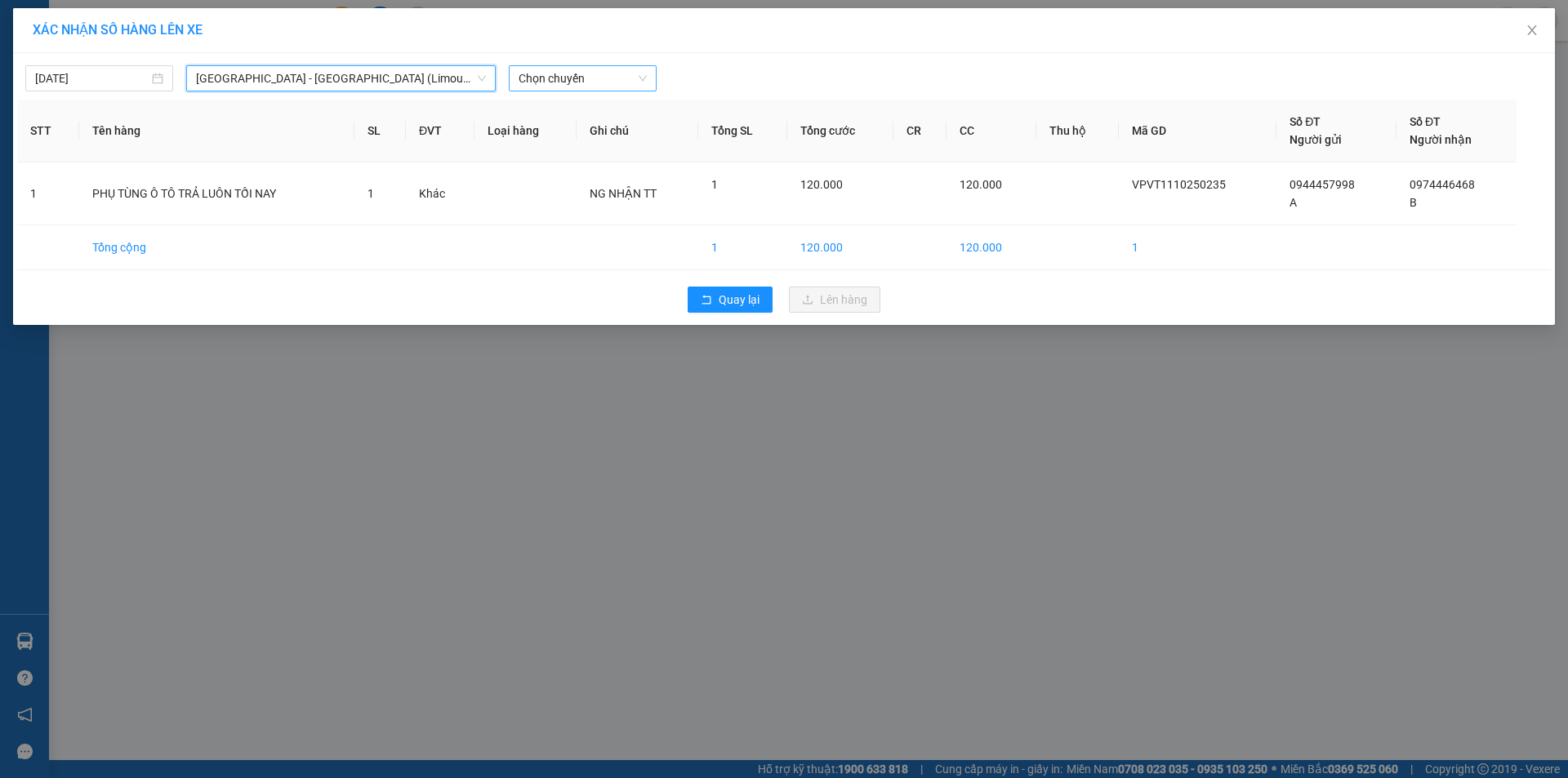
click at [545, 69] on span "Chọn chuyến" at bounding box center [582, 78] width 128 height 25
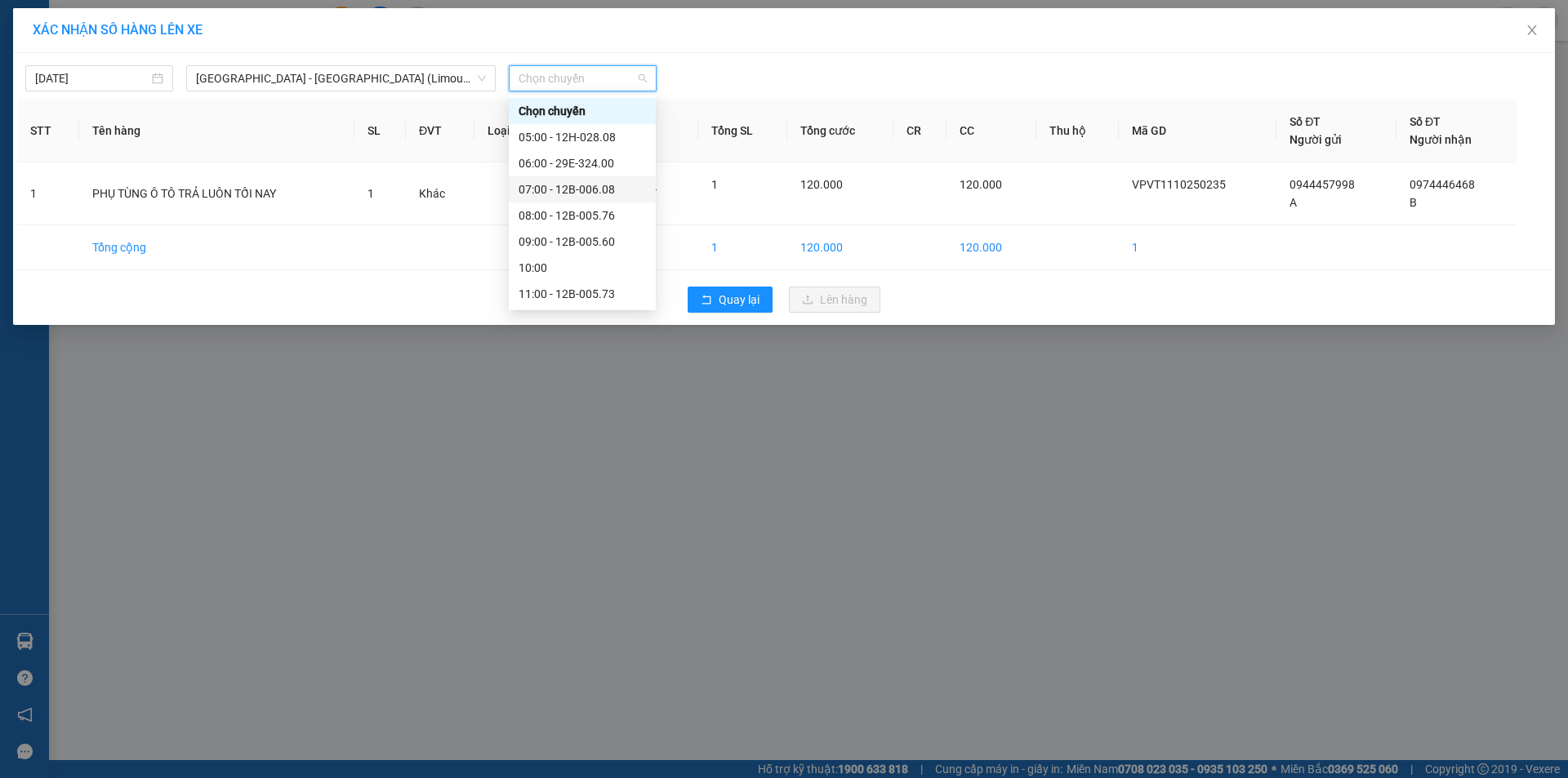
scroll to position [236, 0]
click at [578, 286] on div "20:00 - 12B-005.73" at bounding box center [582, 293] width 127 height 18
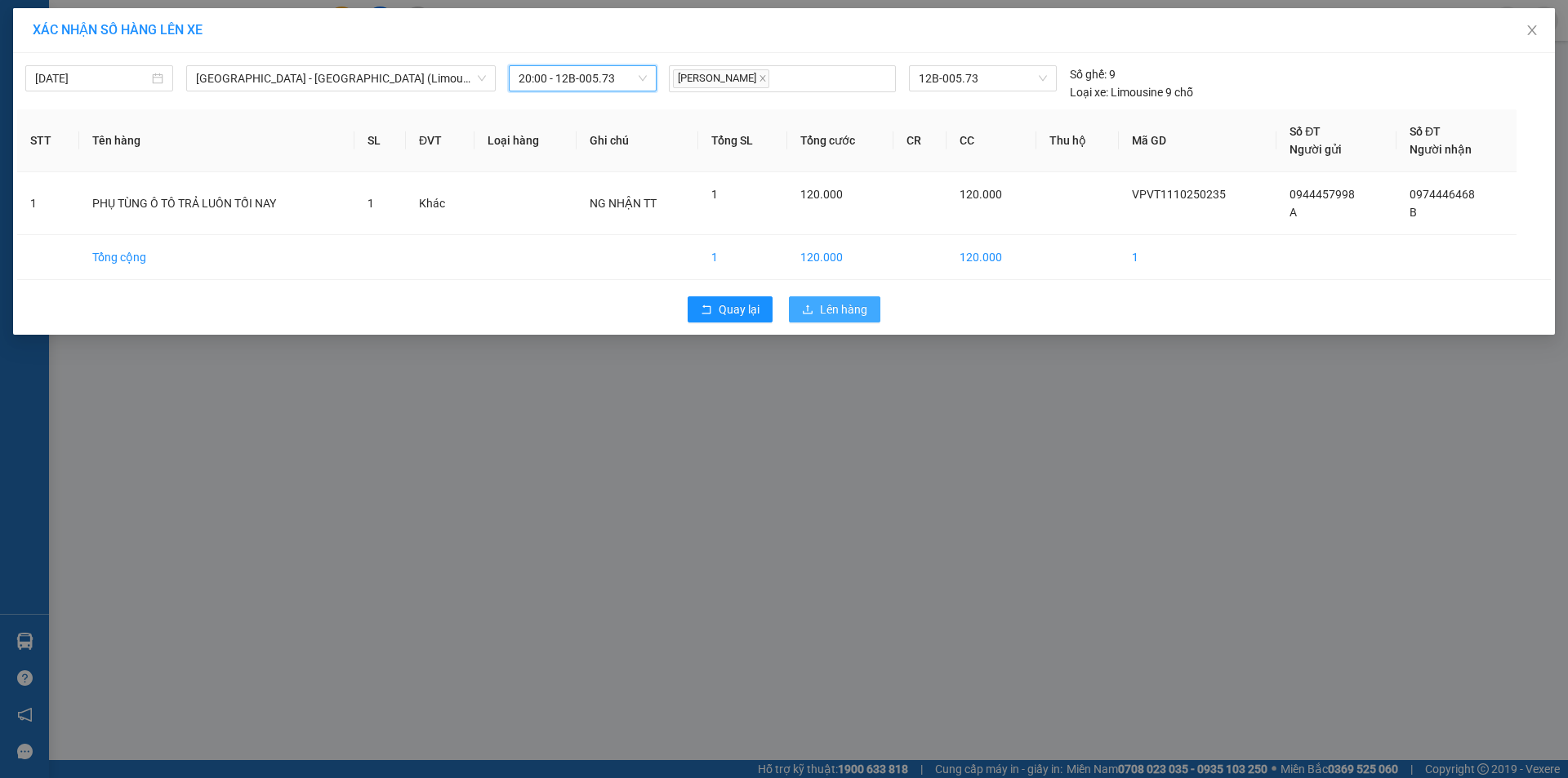
click at [848, 307] on span "Lên hàng" at bounding box center [844, 309] width 47 height 18
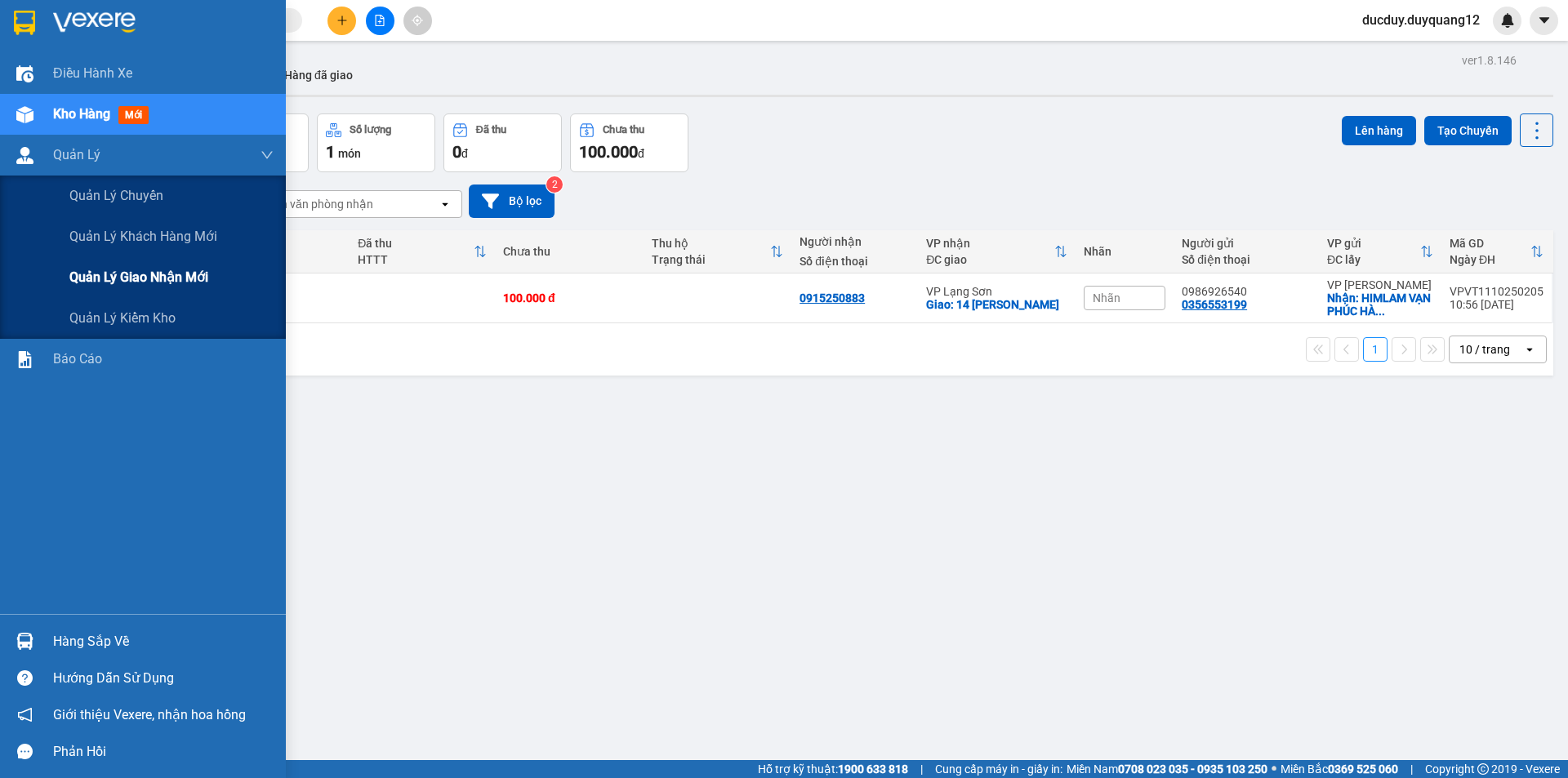
click at [169, 283] on span "Quản lý giao nhận mới" at bounding box center [139, 277] width 139 height 20
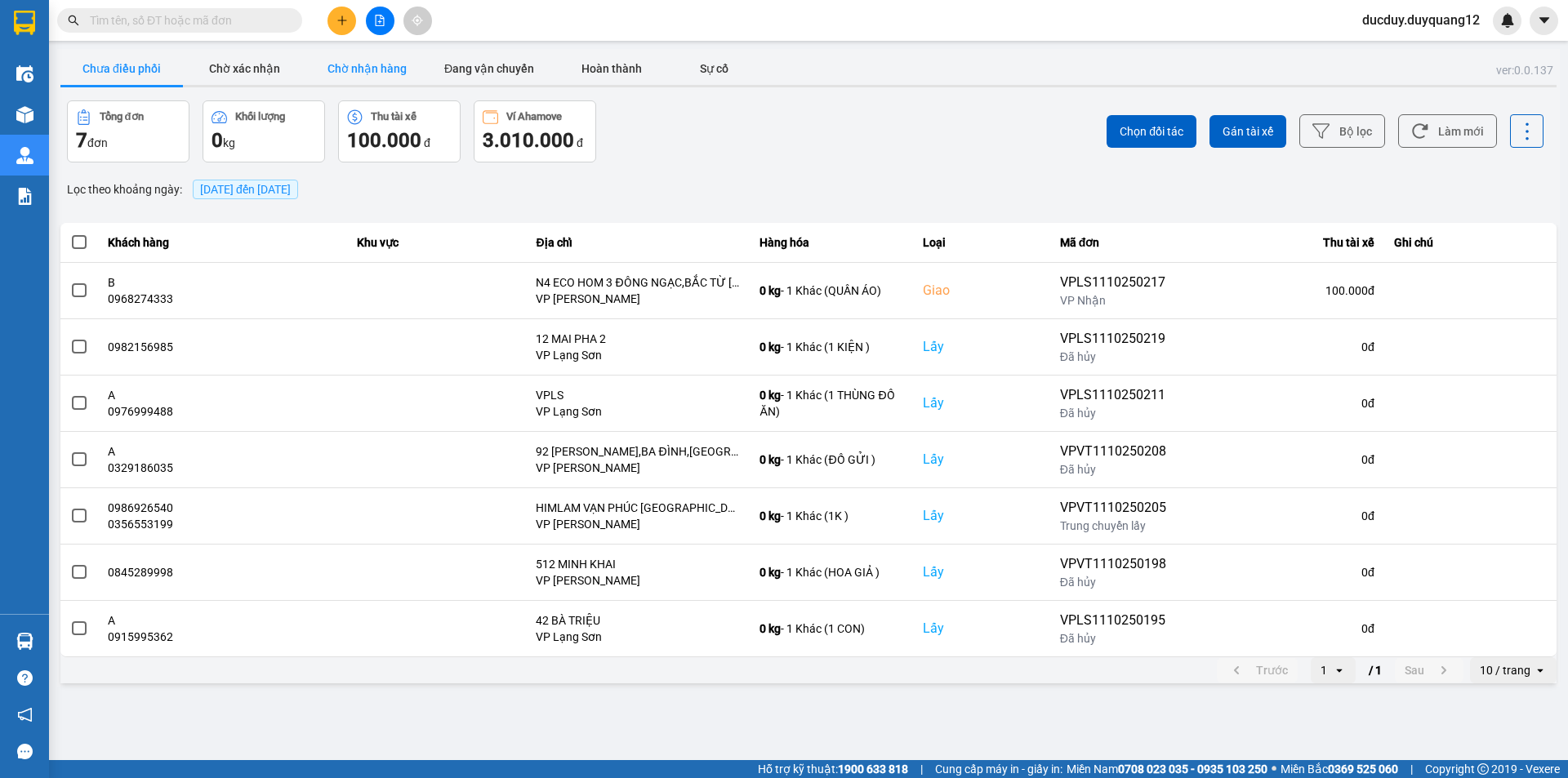
click at [379, 62] on button "Chờ nhận hàng" at bounding box center [366, 69] width 123 height 33
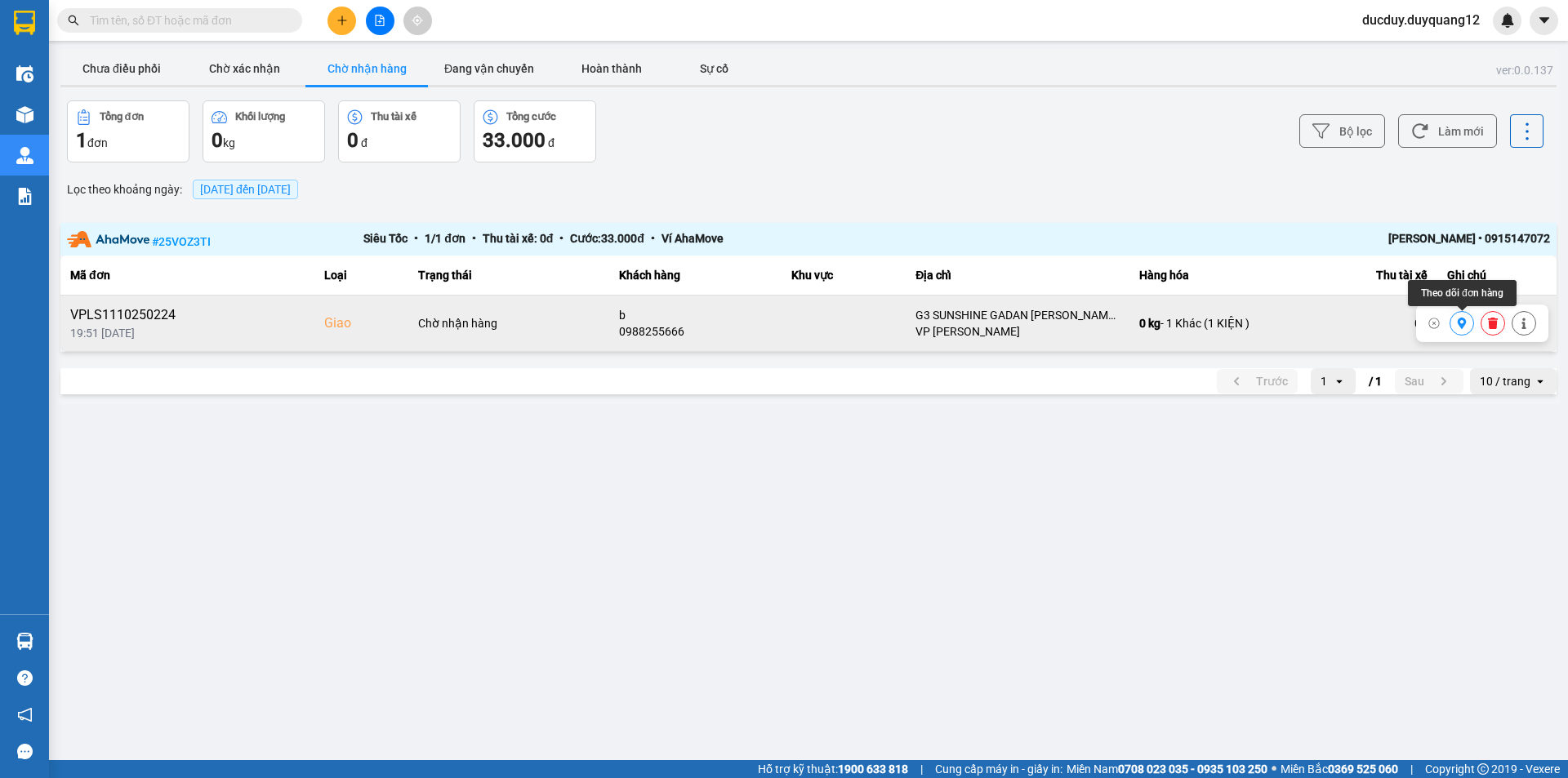
click at [1459, 325] on icon at bounding box center [1462, 323] width 9 height 11
click at [1495, 326] on icon at bounding box center [1493, 323] width 10 height 11
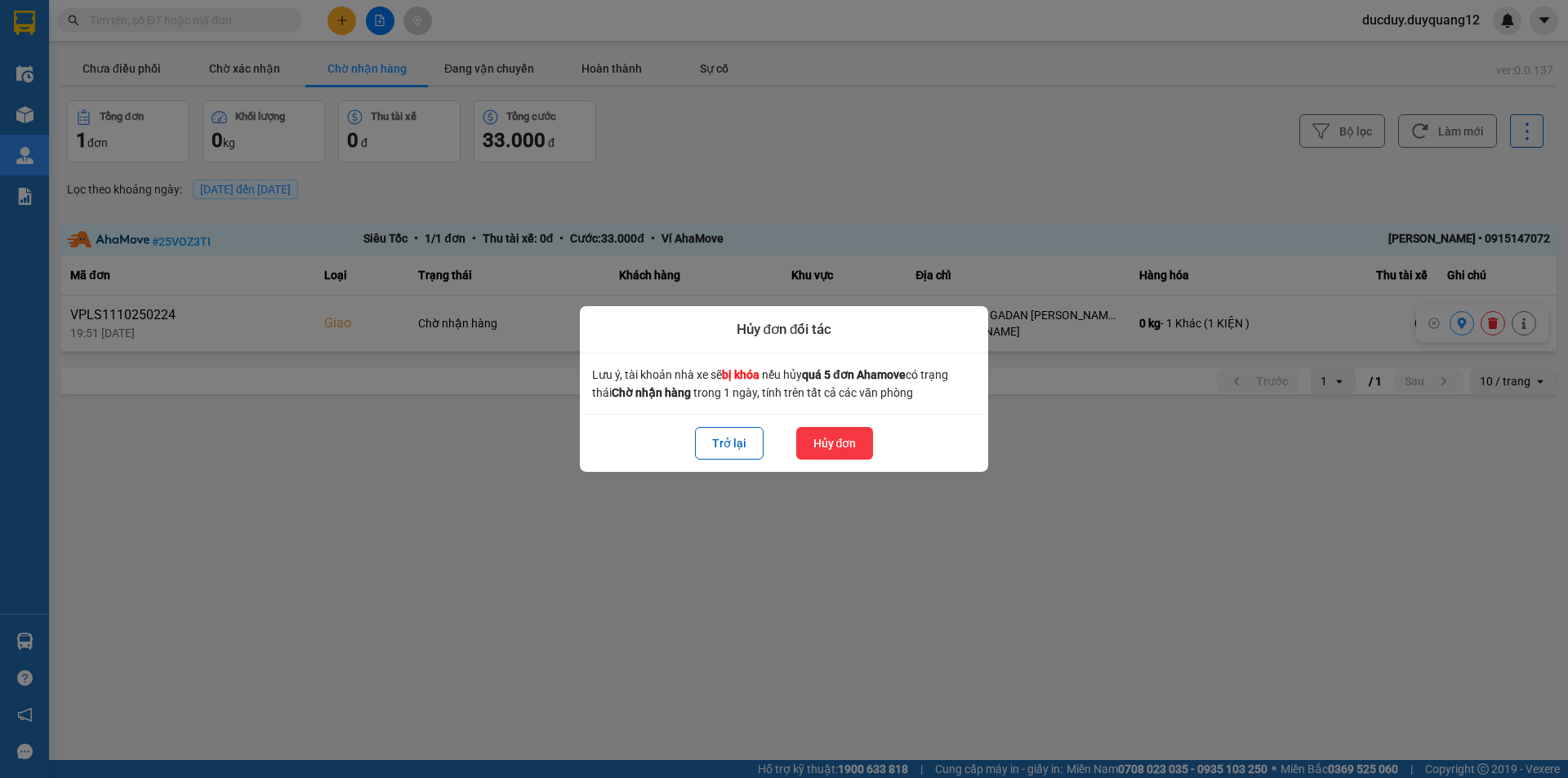
click at [849, 435] on button "Hủy đơn" at bounding box center [836, 443] width 78 height 33
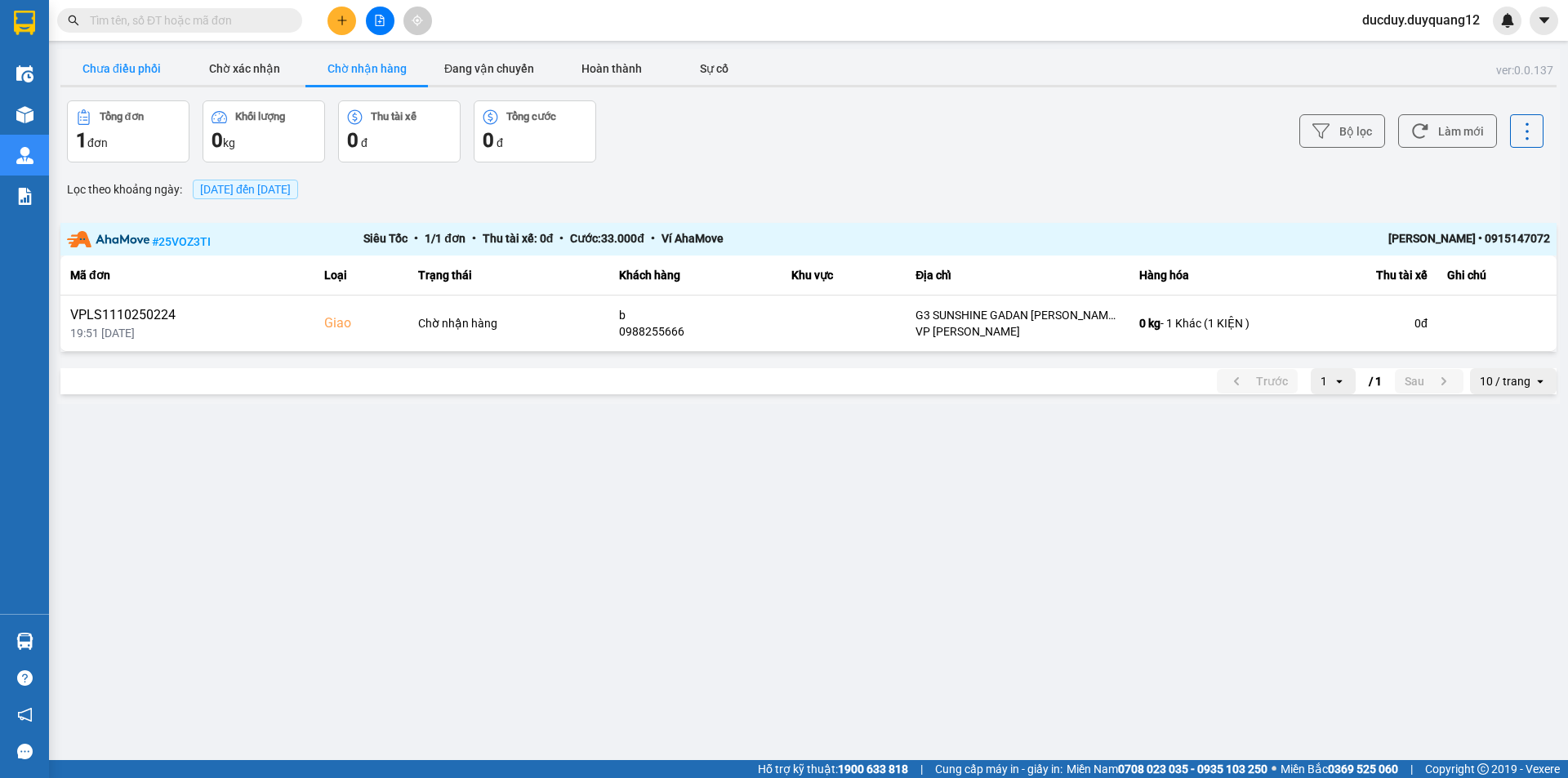
click at [100, 73] on button "Chưa điều phối" at bounding box center [121, 69] width 123 height 33
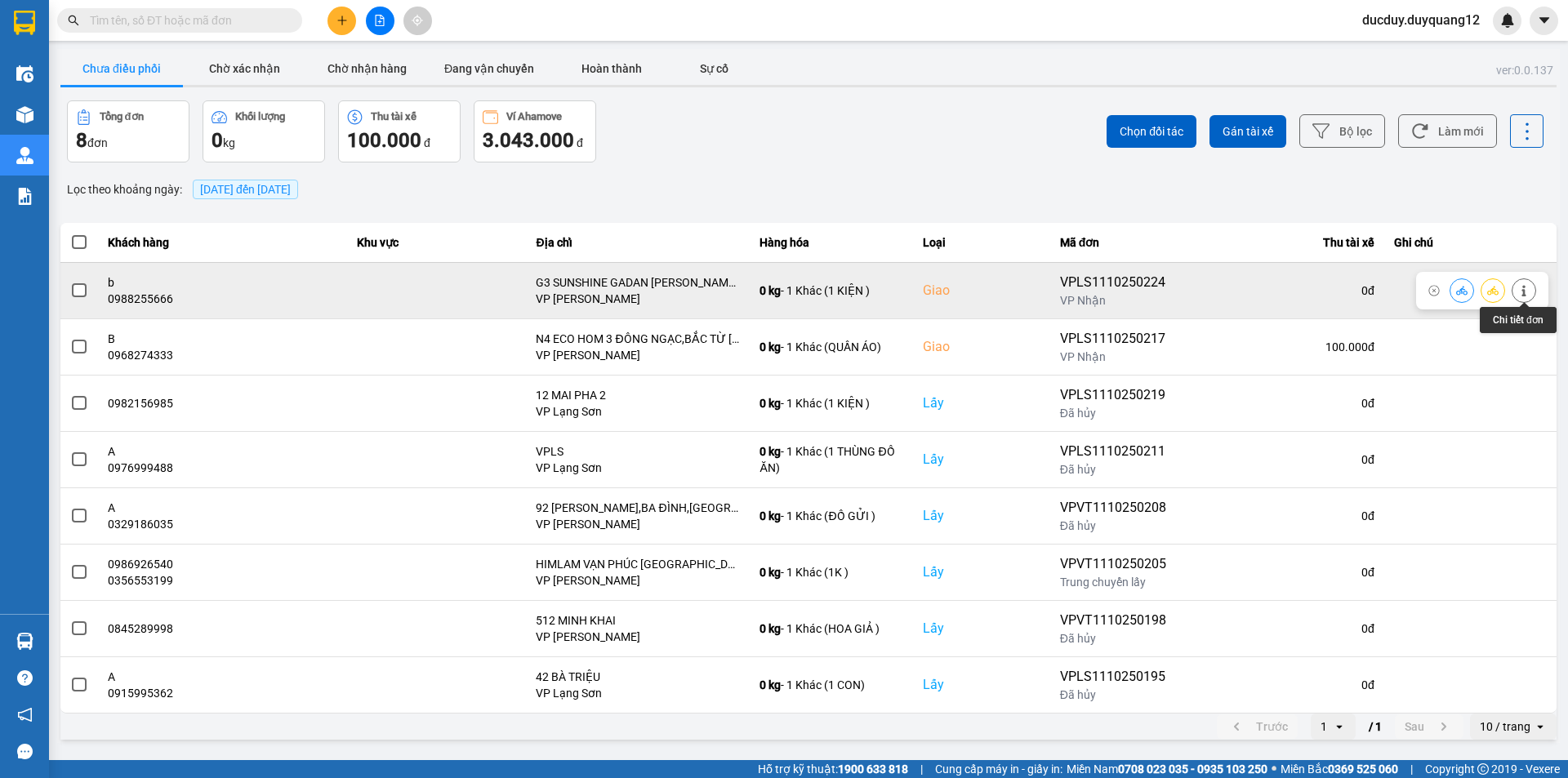
click at [1521, 288] on icon at bounding box center [1524, 290] width 11 height 11
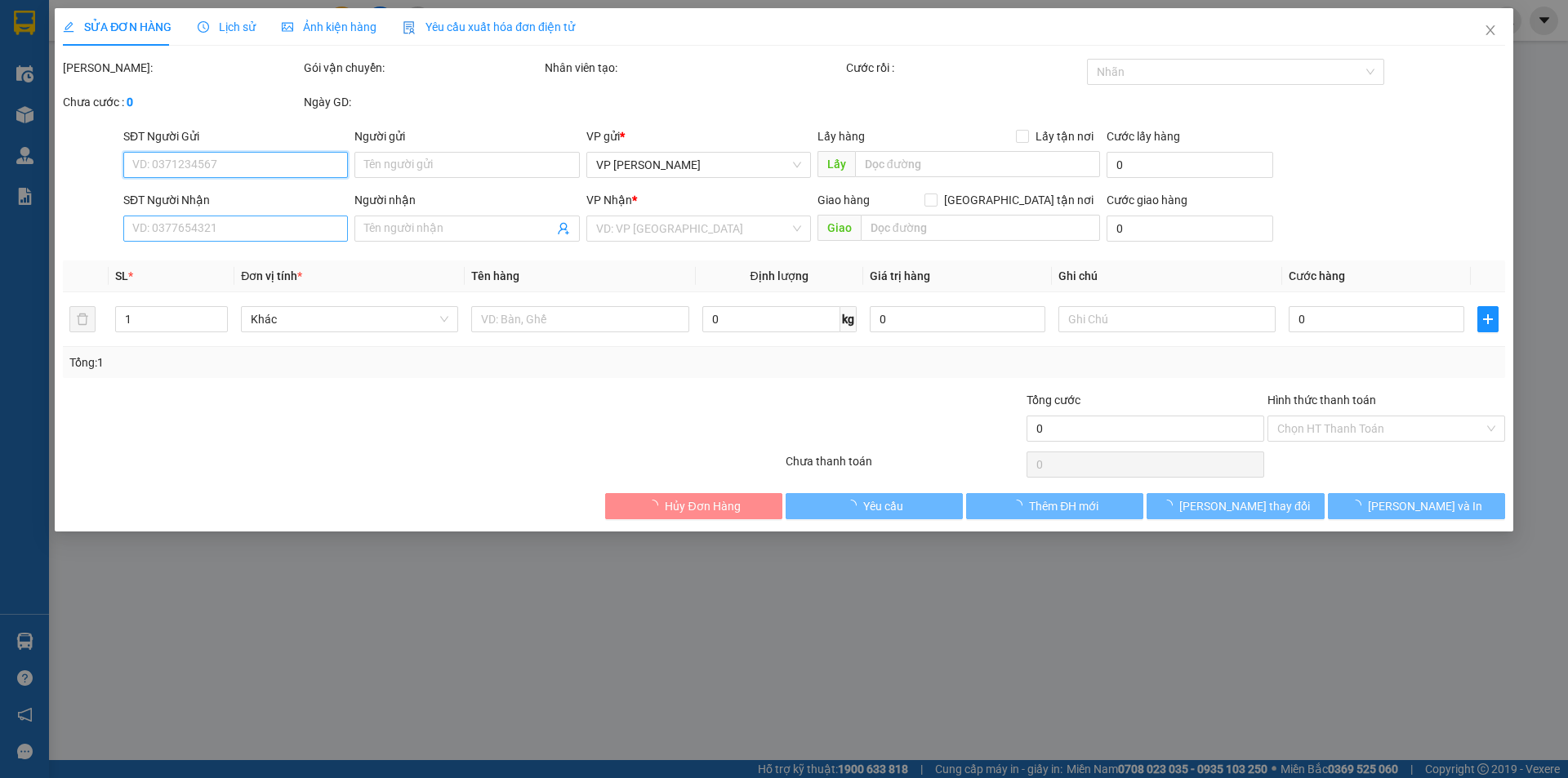
type input "0987953389"
type input "a"
checkbox input "true"
type input "VPLS"
type input "0988255666"
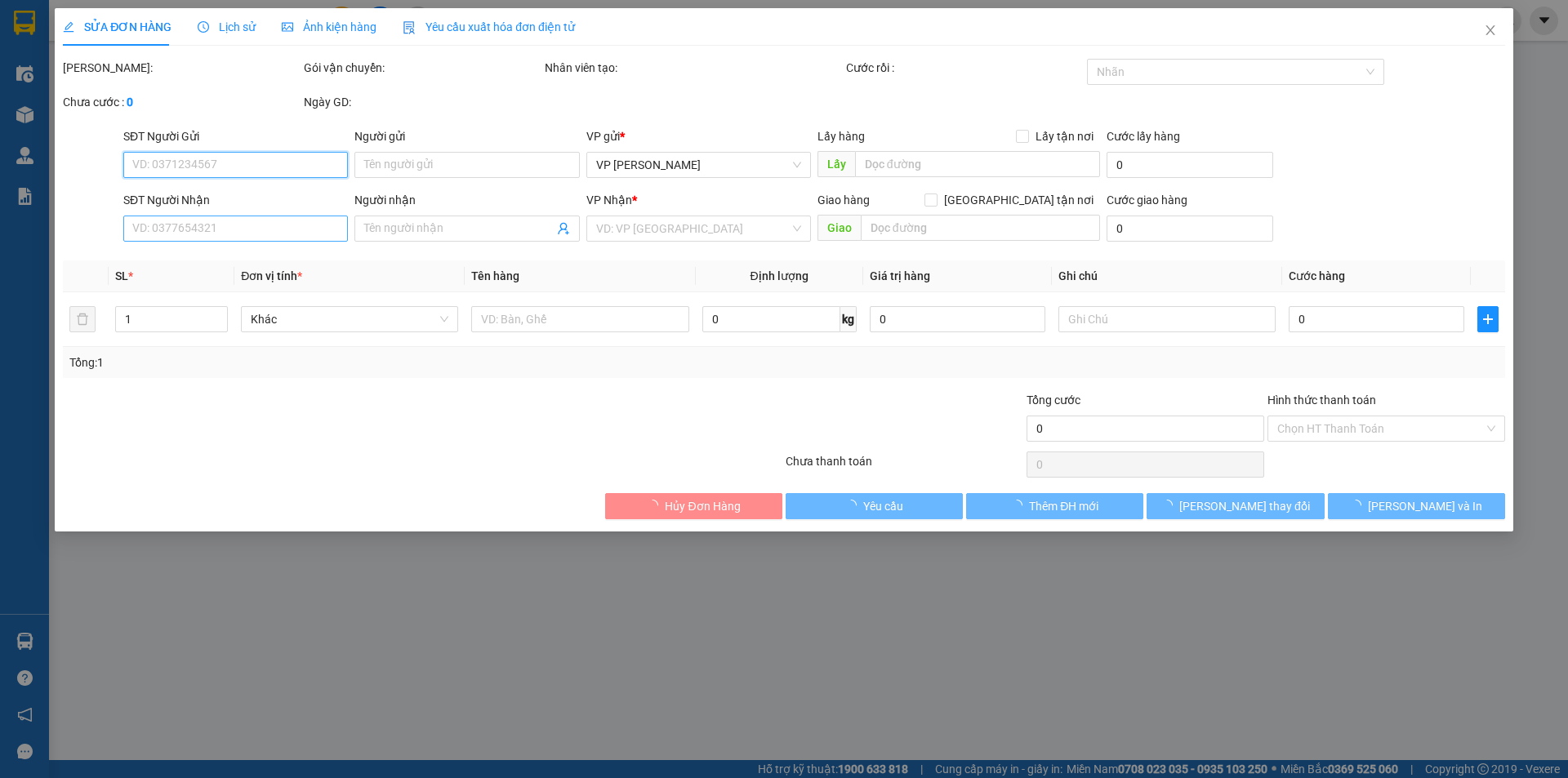
type input "b"
checkbox input "true"
type input "G3 SUNSHINE GADAN [PERSON_NAME],[PERSON_NAME],[GEOGRAPHIC_DATA]"
type input "100.000"
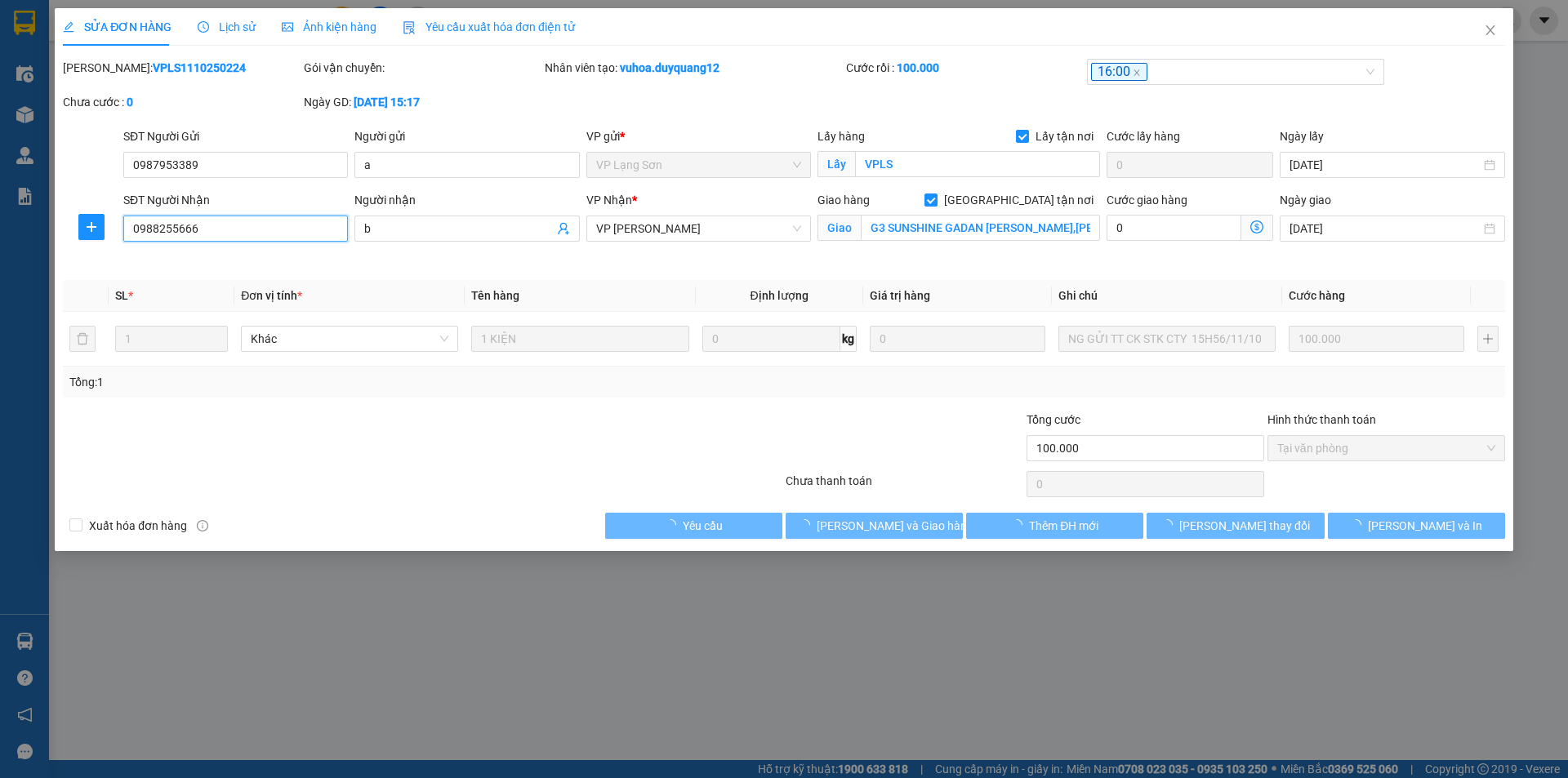
click at [238, 231] on input "0988255666" at bounding box center [236, 228] width 225 height 26
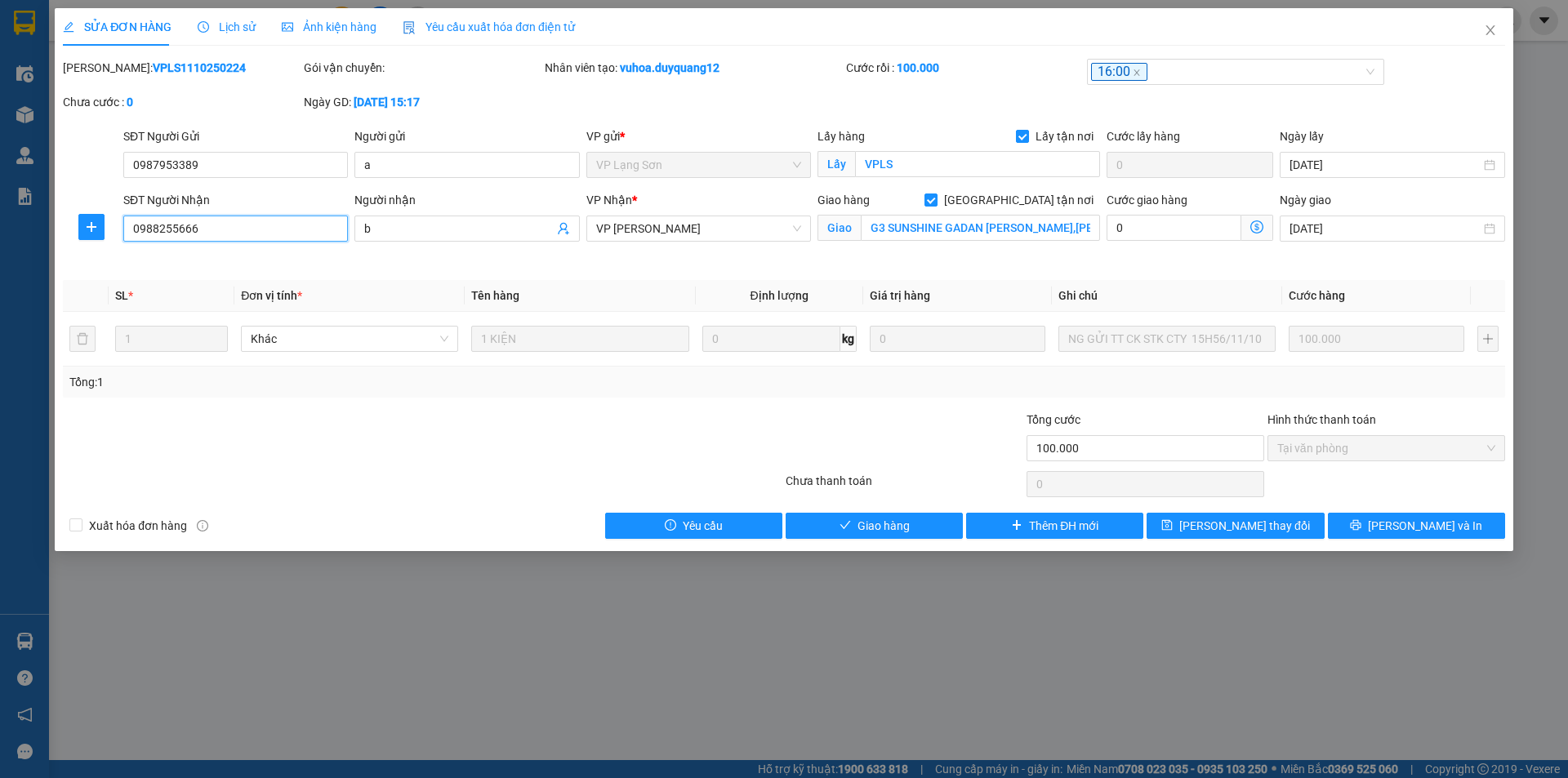
drag, startPoint x: 234, startPoint y: 231, endPoint x: 122, endPoint y: 245, distance: 112.9
click at [124, 245] on div "SĐT Người Nhận 0988255666 0988255666" at bounding box center [236, 220] width 225 height 57
type input "0385000826"
click at [1193, 520] on button "[PERSON_NAME] thay đổi" at bounding box center [1235, 525] width 177 height 26
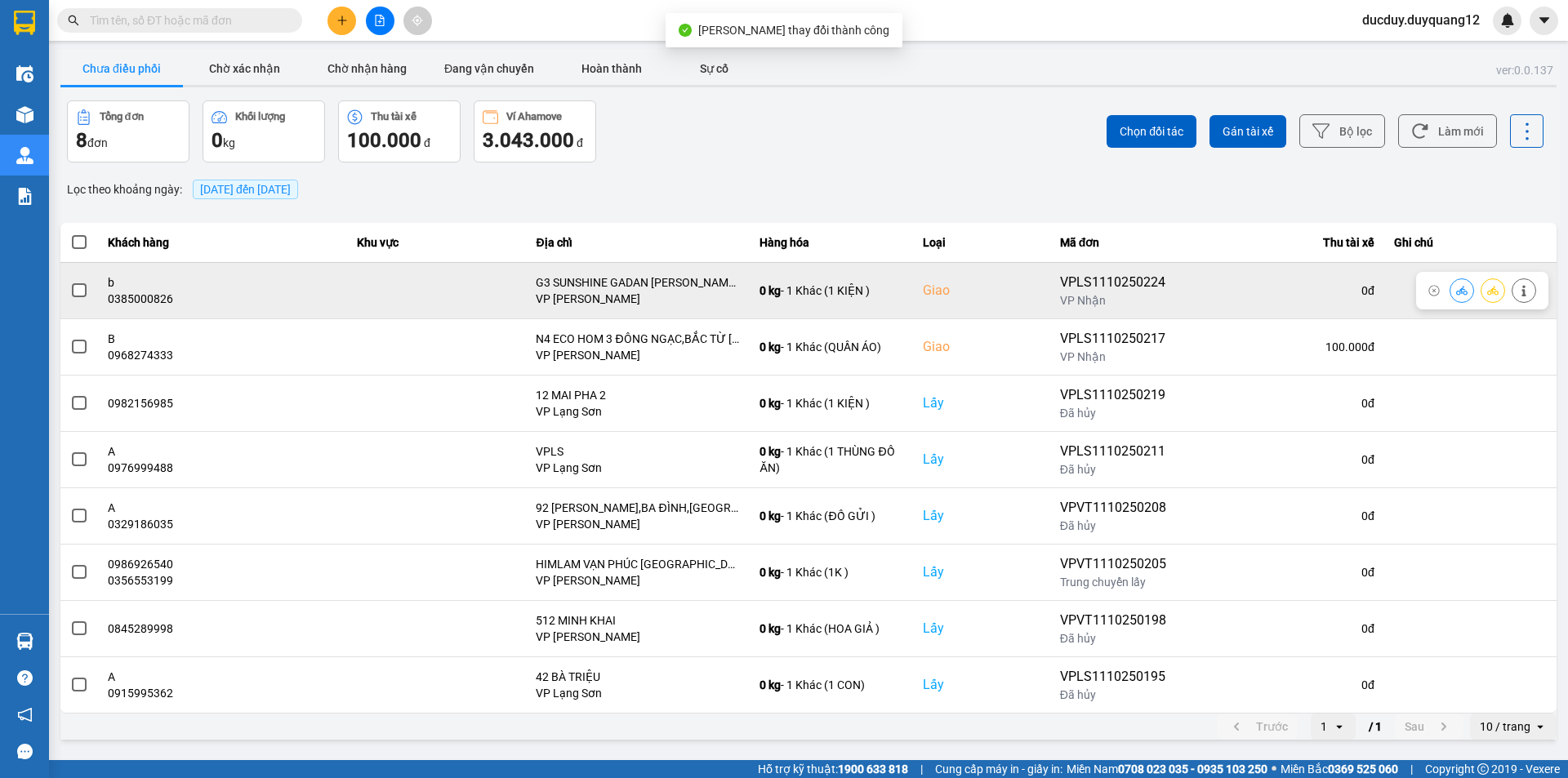
click at [80, 292] on span at bounding box center [79, 290] width 14 height 14
click at [70, 281] on input "checkbox" at bounding box center [70, 281] width 0 height 0
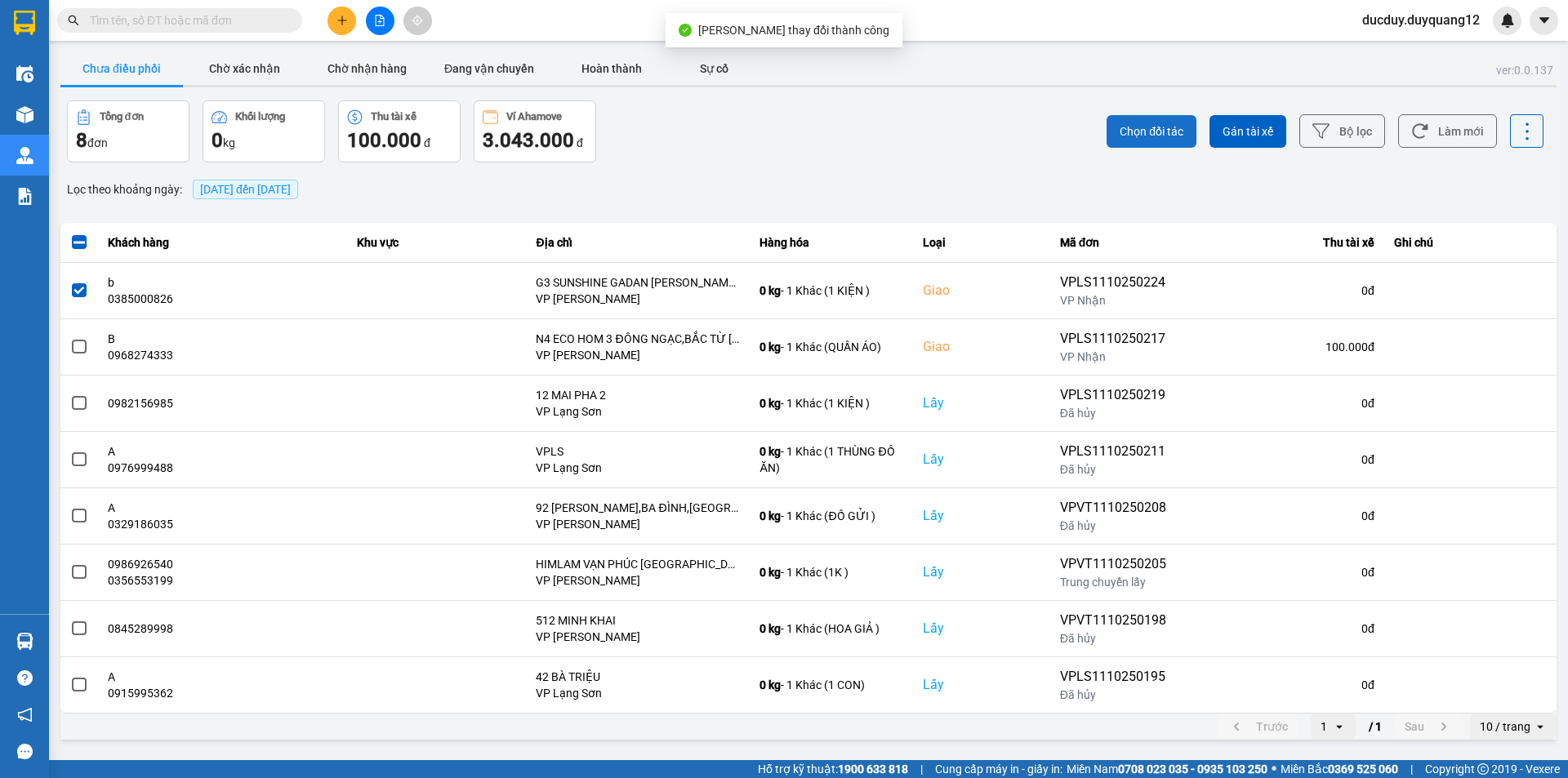
click at [1171, 122] on button "Chọn đối tác" at bounding box center [1152, 131] width 90 height 33
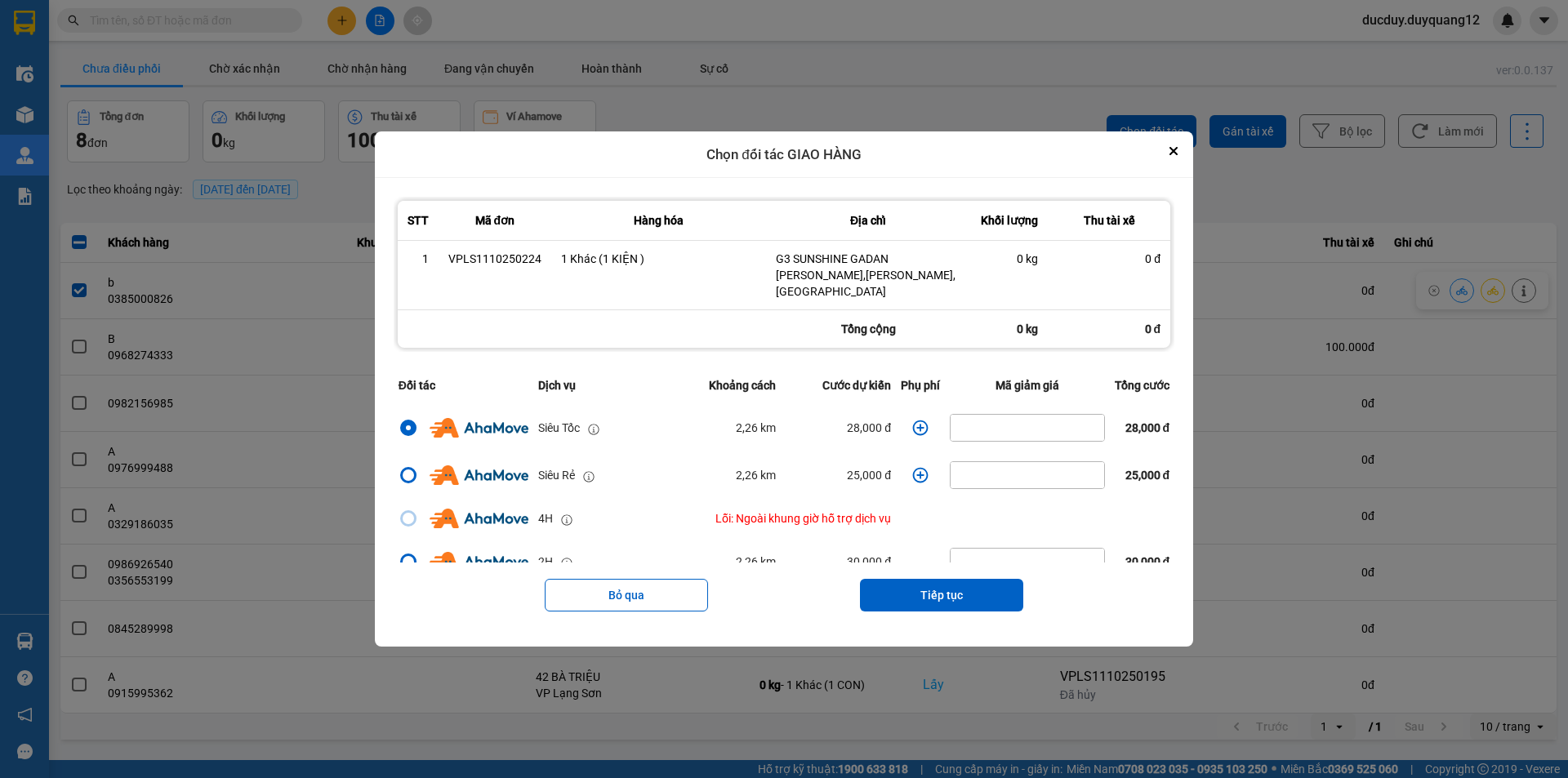
click at [916, 424] on icon "dialog" at bounding box center [920, 427] width 16 height 16
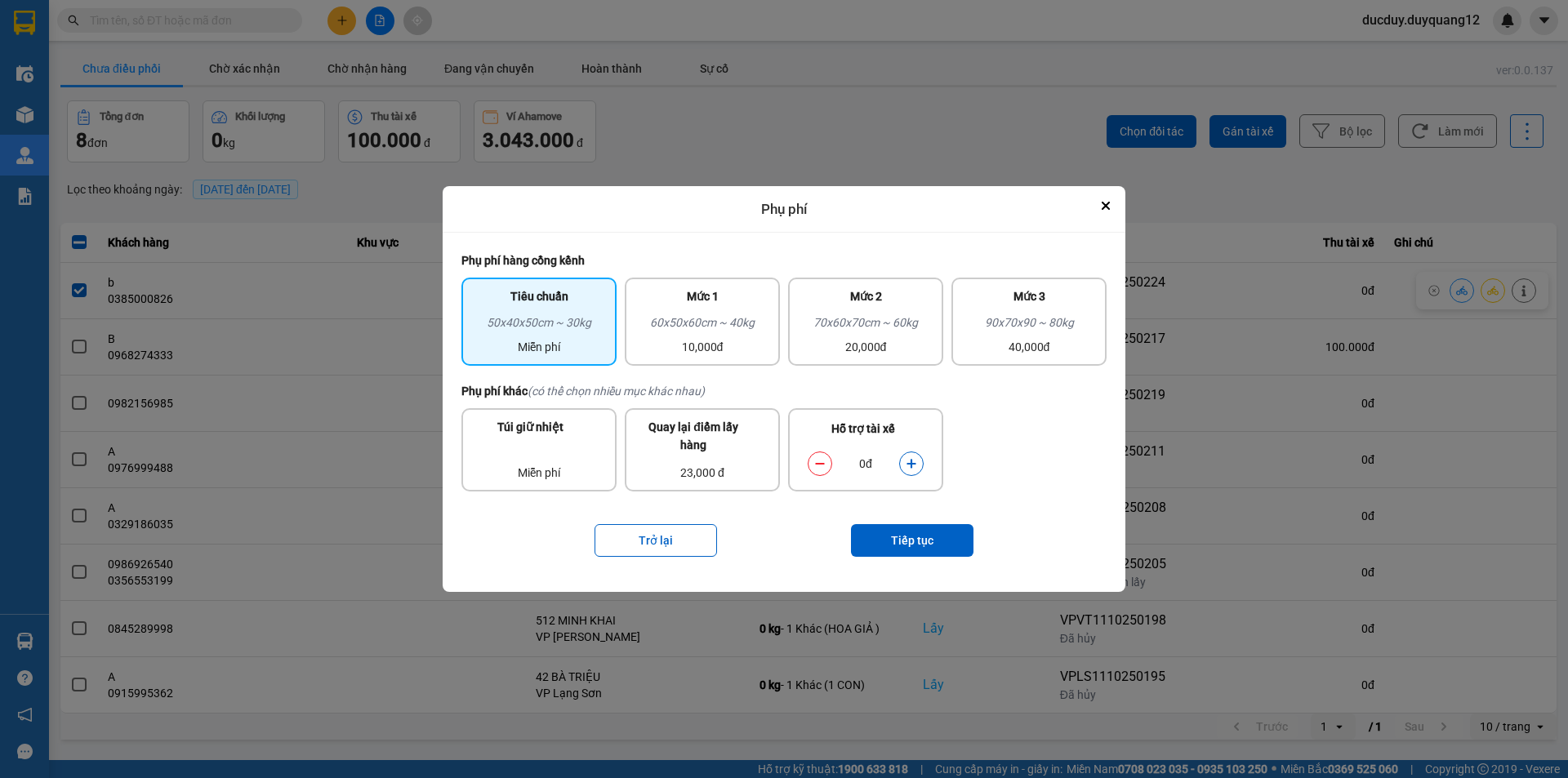
click at [907, 463] on icon "dialog" at bounding box center [911, 464] width 11 height 11
click at [912, 531] on button "Tiếp tục" at bounding box center [912, 541] width 123 height 33
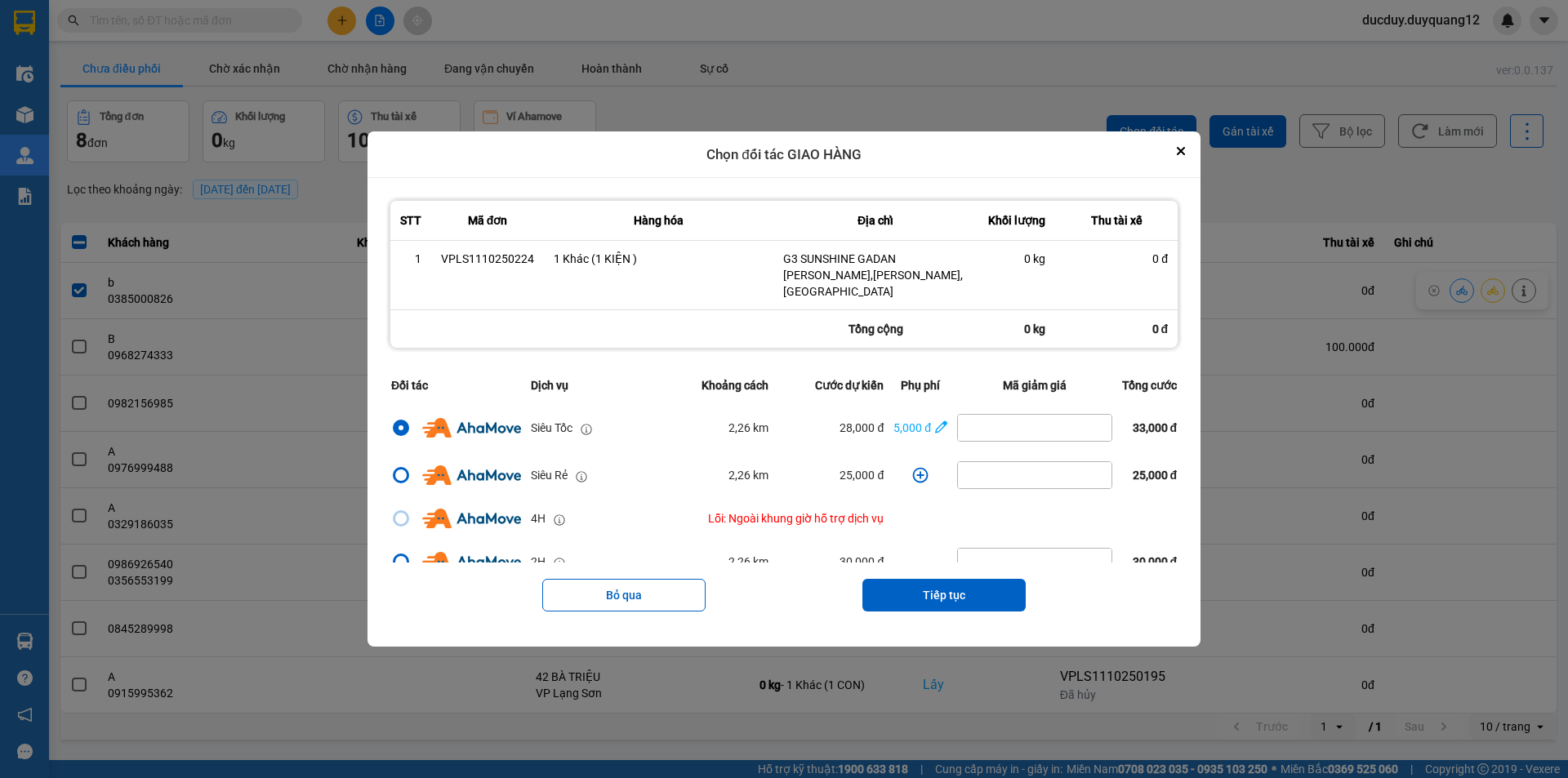
drag, startPoint x: 925, startPoint y: 588, endPoint x: 932, endPoint y: 552, distance: 36.7
click at [926, 588] on button "Tiếp tục" at bounding box center [944, 595] width 164 height 33
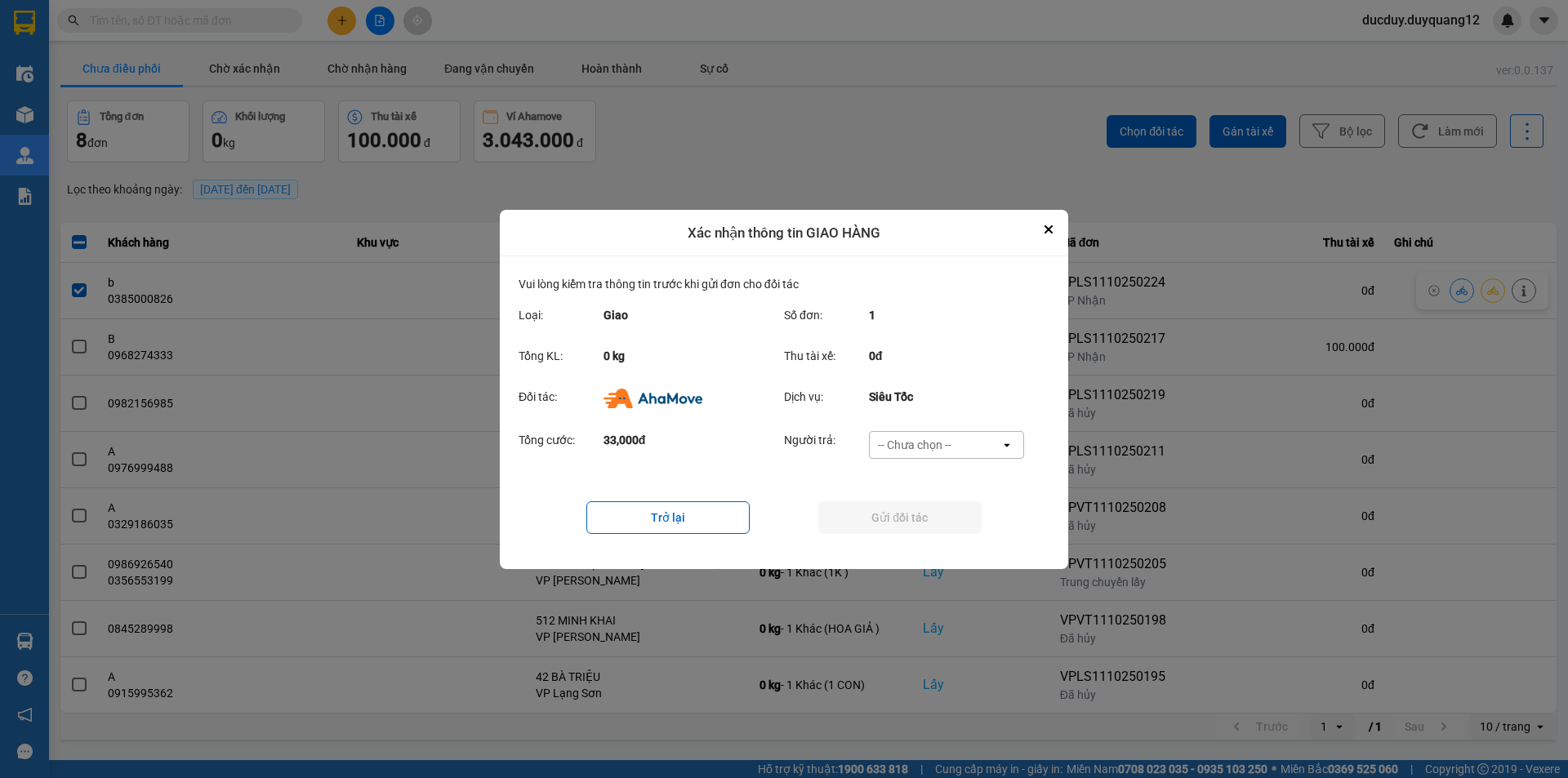
click at [931, 439] on div "-- Chưa chọn --" at bounding box center [915, 445] width 74 height 16
click at [924, 535] on span "Ví Ahamove" at bounding box center [915, 537] width 66 height 16
click at [936, 518] on button "Gửi đối tác" at bounding box center [900, 518] width 164 height 33
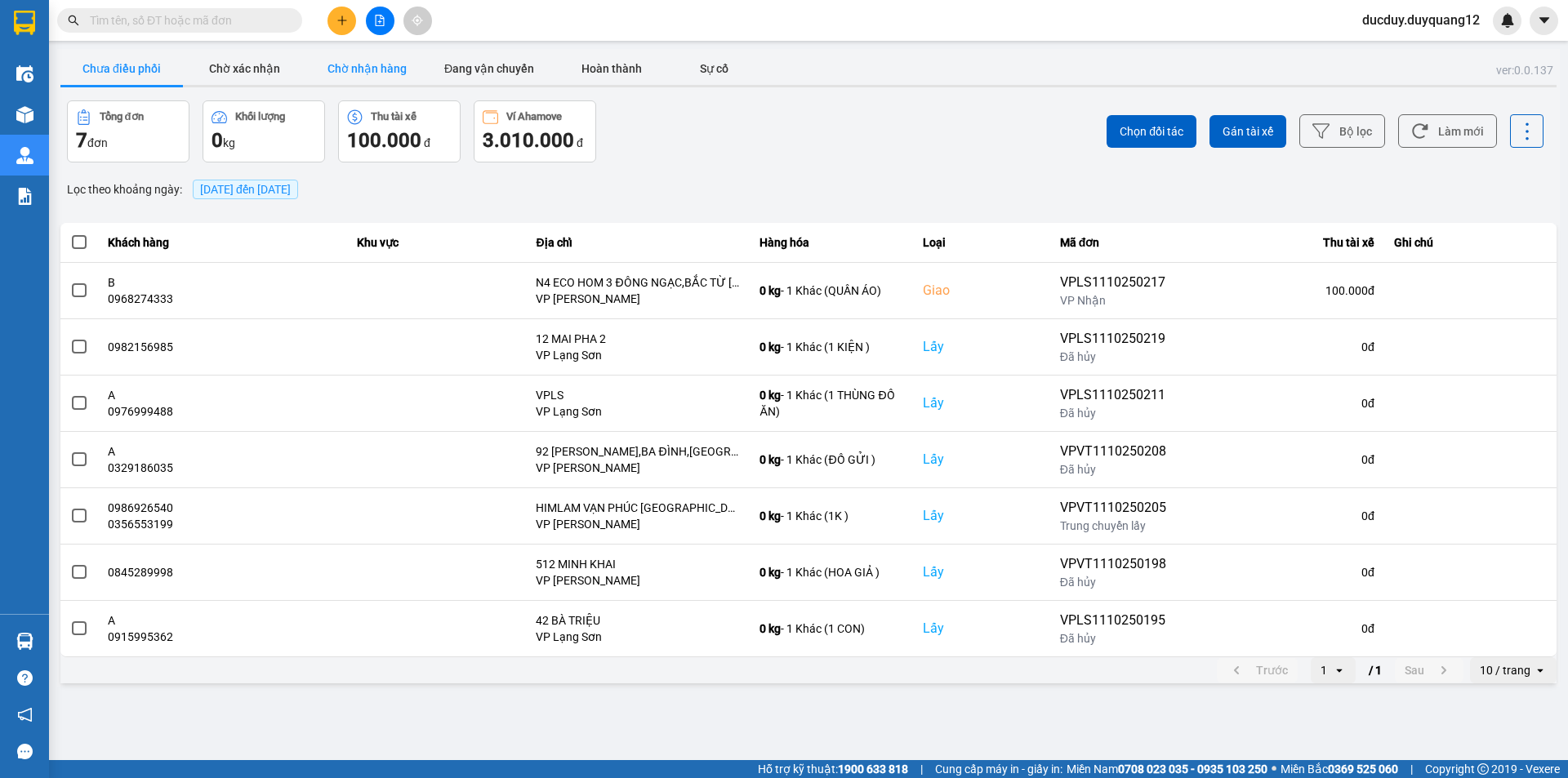
click at [379, 63] on button "Chờ nhận hàng" at bounding box center [366, 69] width 123 height 33
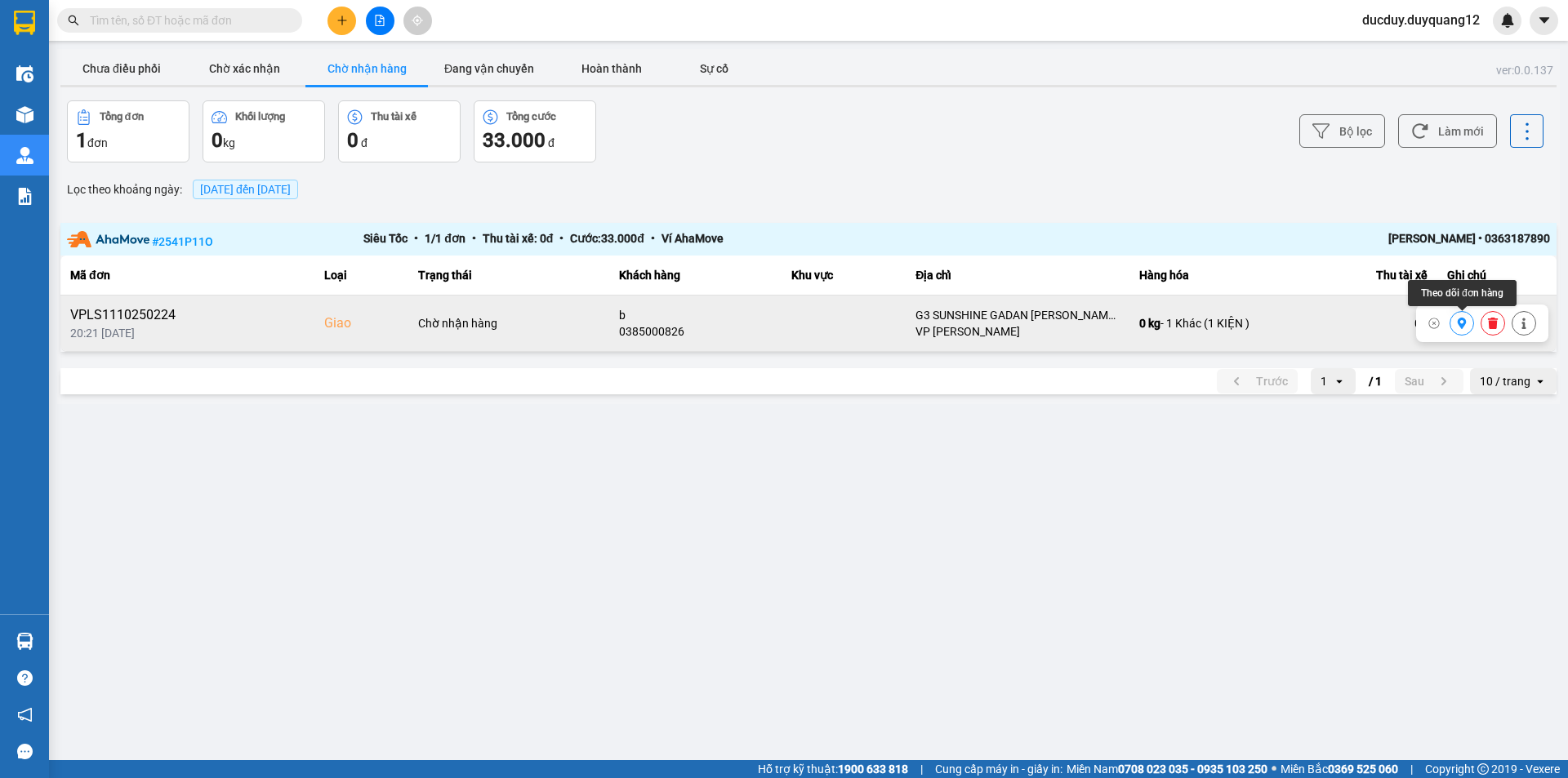
click at [1472, 325] on button at bounding box center [1462, 324] width 23 height 29
click at [126, 71] on button "Chưa điều phối" at bounding box center [121, 69] width 123 height 33
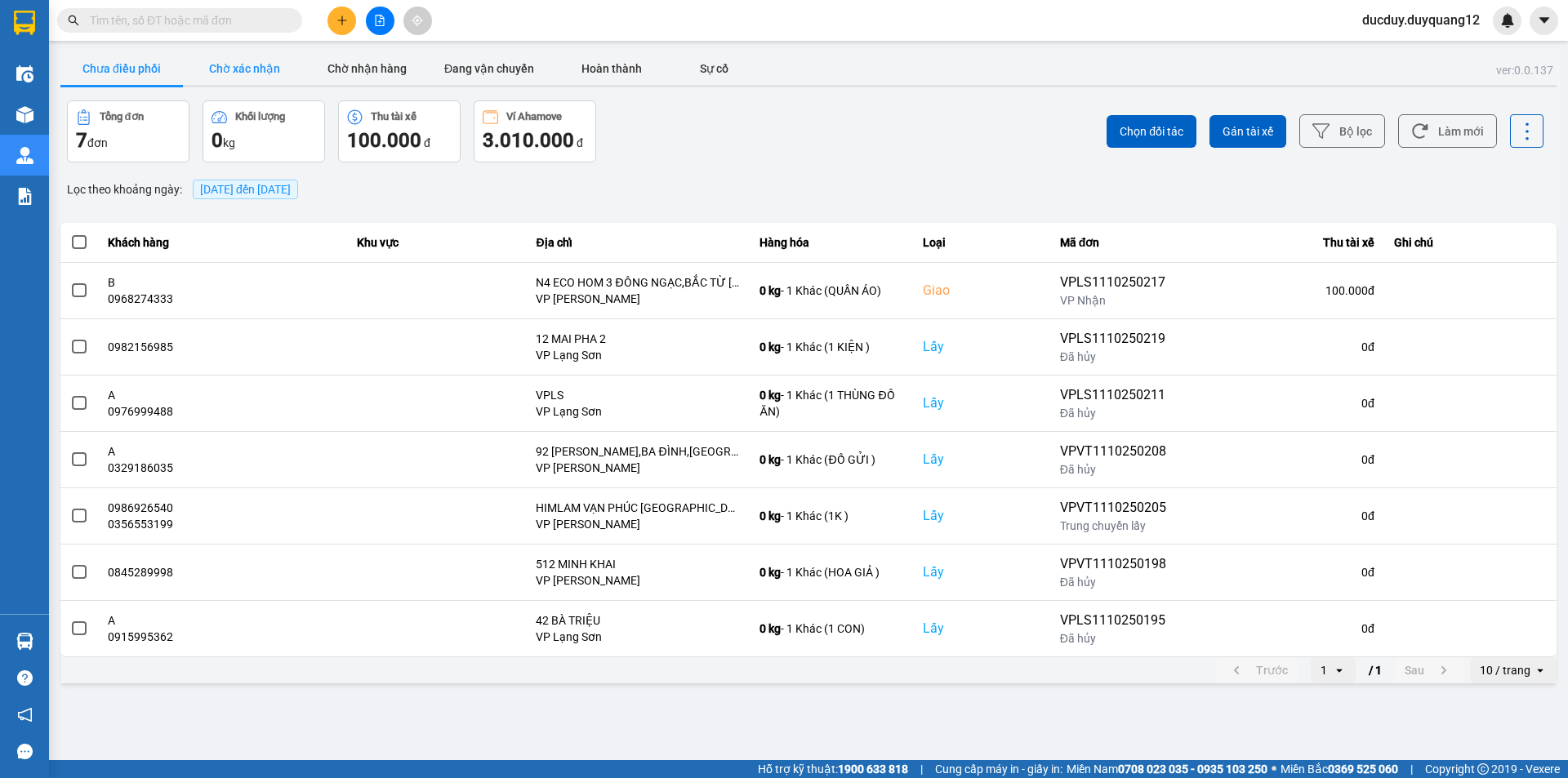
click at [228, 75] on button "Chờ xác nhận" at bounding box center [244, 69] width 123 height 33
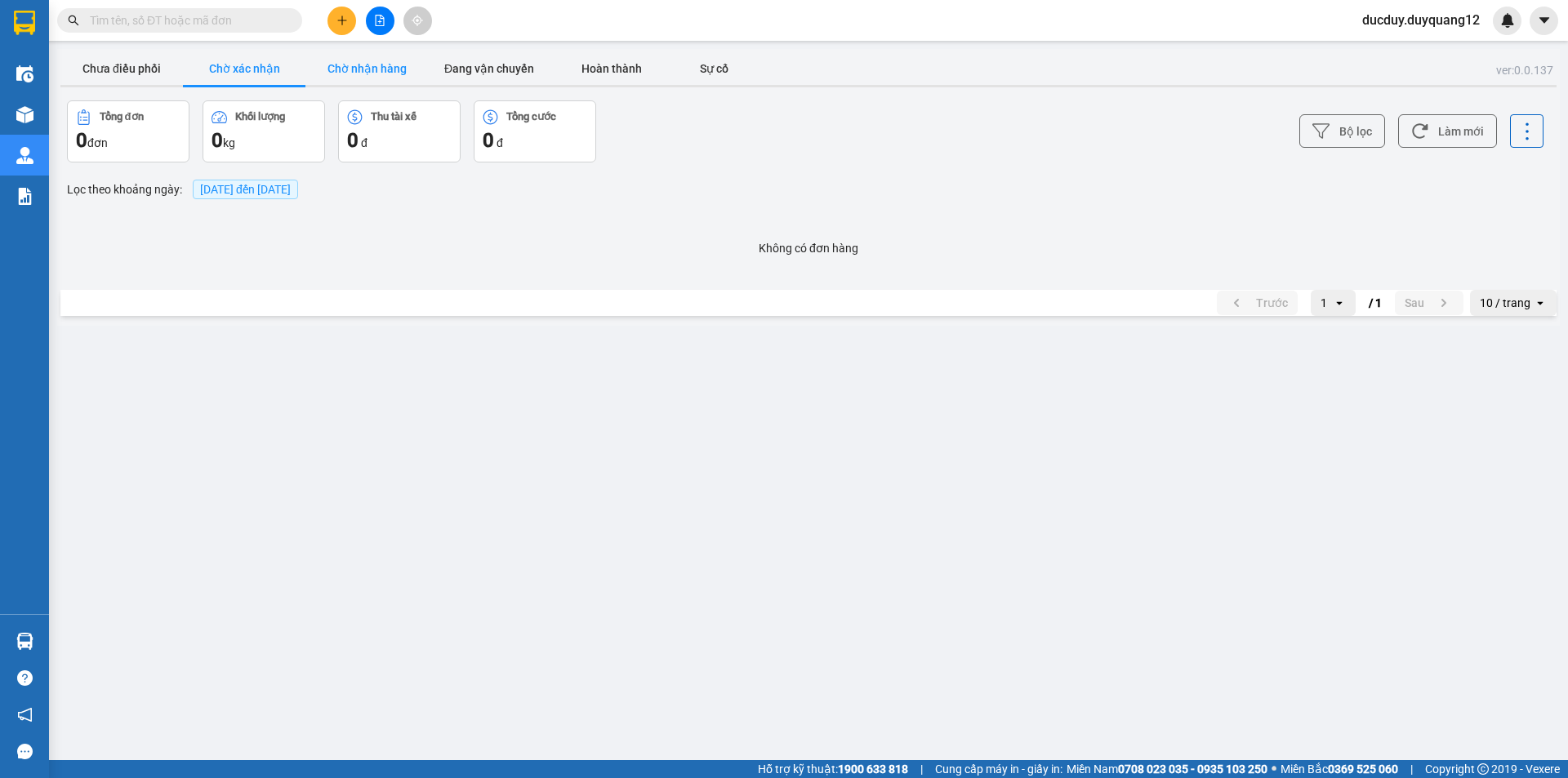
click at [369, 61] on button "Chờ nhận hàng" at bounding box center [366, 69] width 123 height 33
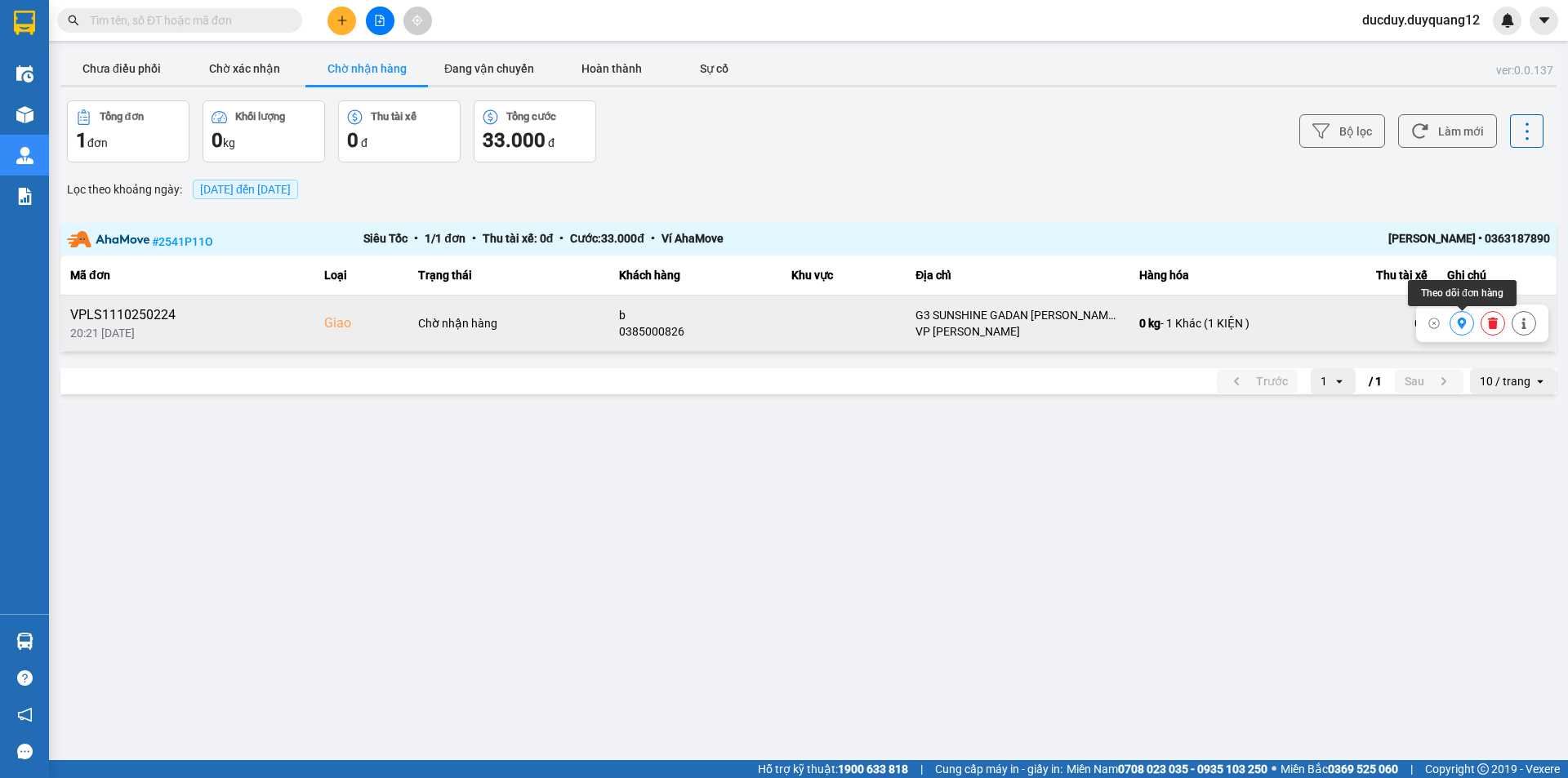
click at [1465, 320] on icon at bounding box center [1462, 323] width 9 height 11
click at [1455, 323] on button at bounding box center [1462, 324] width 23 height 29
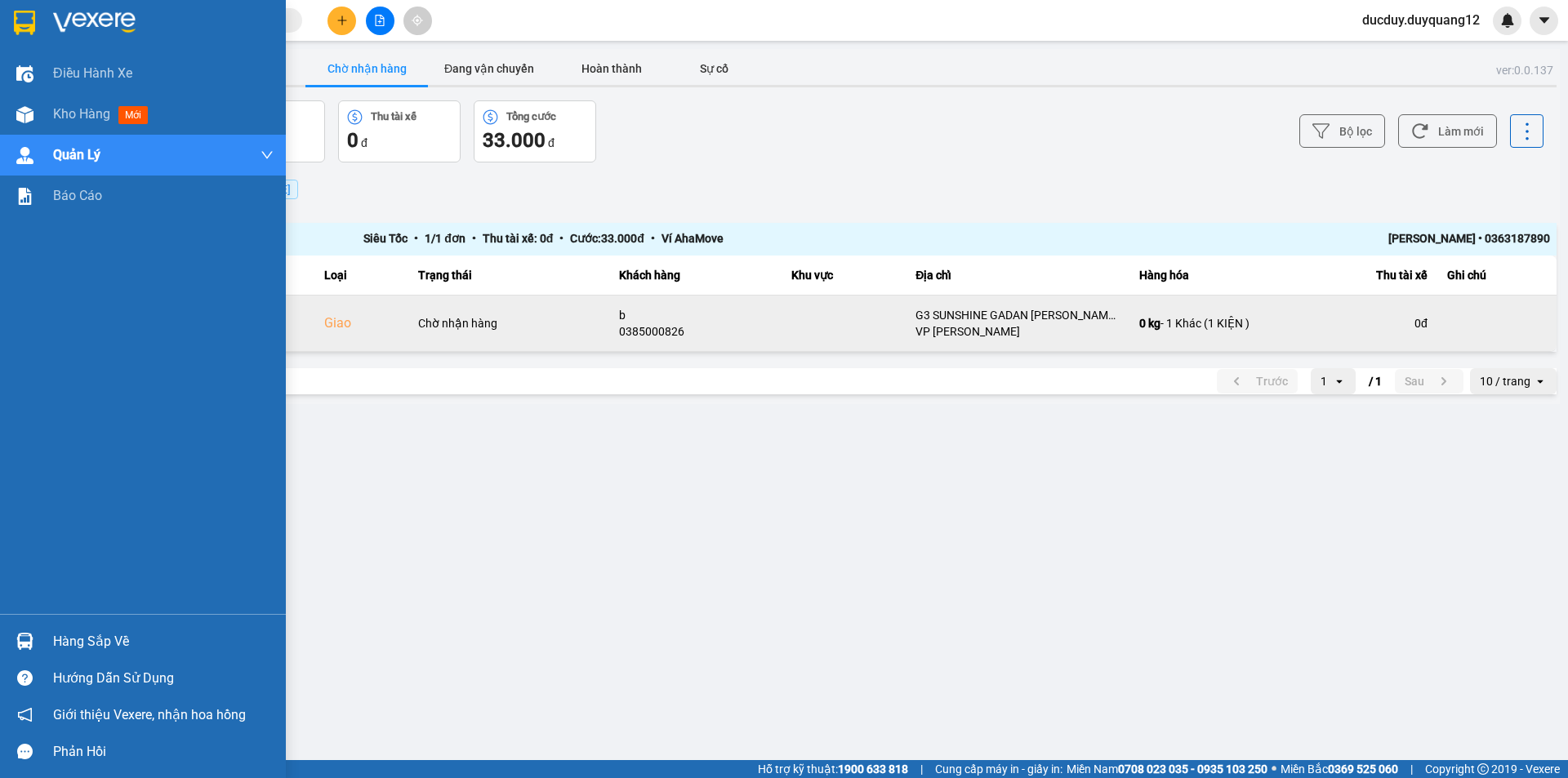
click at [47, 648] on div "Hàng sắp về" at bounding box center [142, 641] width 286 height 36
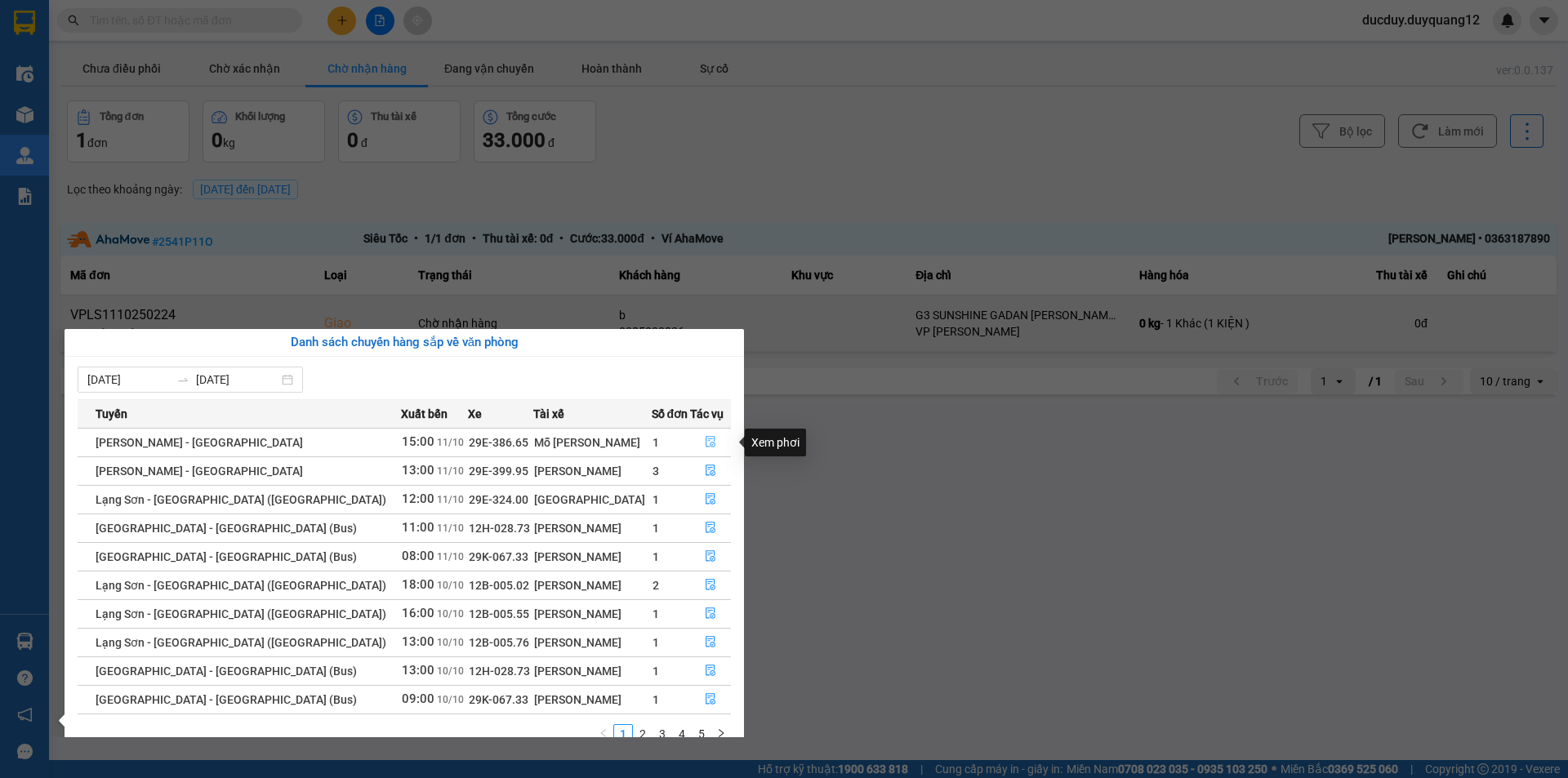
click at [709, 442] on icon "file-done" at bounding box center [711, 442] width 10 height 11
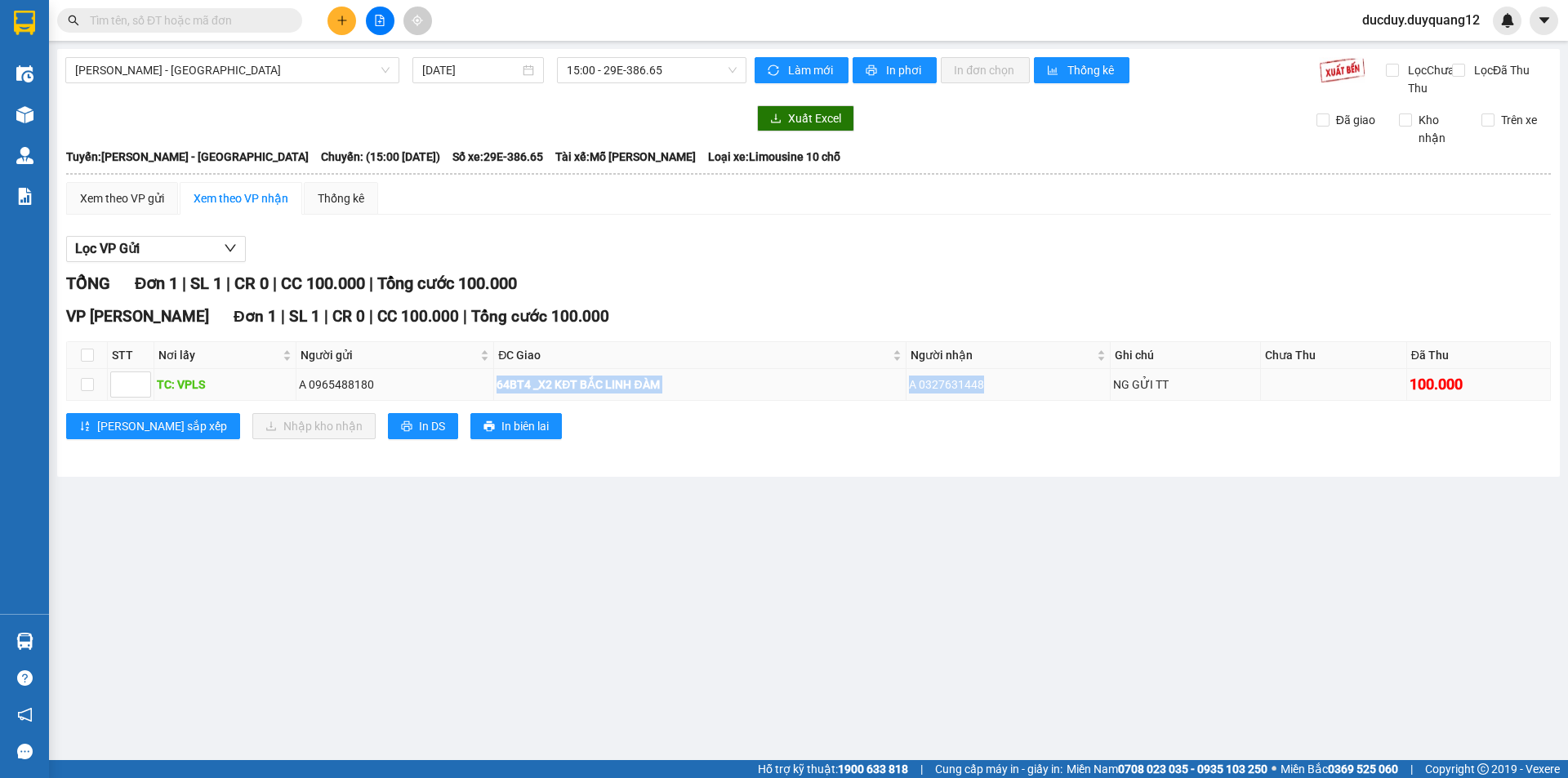
drag, startPoint x: 490, startPoint y: 408, endPoint x: 1011, endPoint y: 405, distance: 521.0
click at [1011, 401] on tr "TC: VPLS A 0965488180 64BT4 _X2 KĐT BẮC LINH ĐÀM A 0327631448 NG GỬI TT 100.000" at bounding box center [809, 386] width 1484 height 32
copy tr "64BT4 _X2 KĐT BẮC LINH ĐÀM A 0327631448"
click at [700, 521] on main "[GEOGRAPHIC_DATA] - [GEOGRAPHIC_DATA] [DATE] 15:00 - 29E-386.65 Làm mới In phơi…" at bounding box center [784, 380] width 1568 height 760
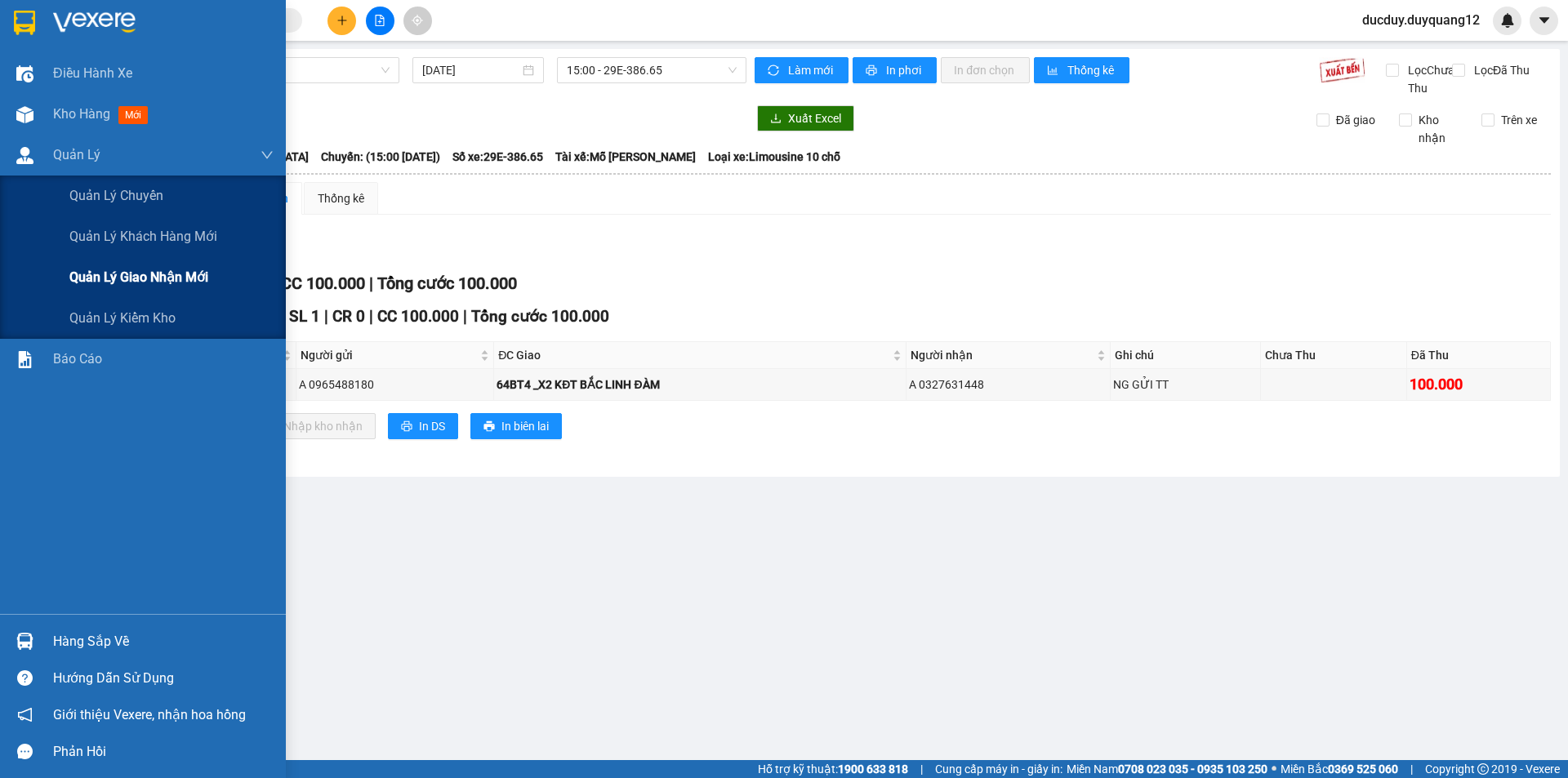
click at [126, 277] on span "Quản lý giao nhận mới" at bounding box center [139, 277] width 139 height 20
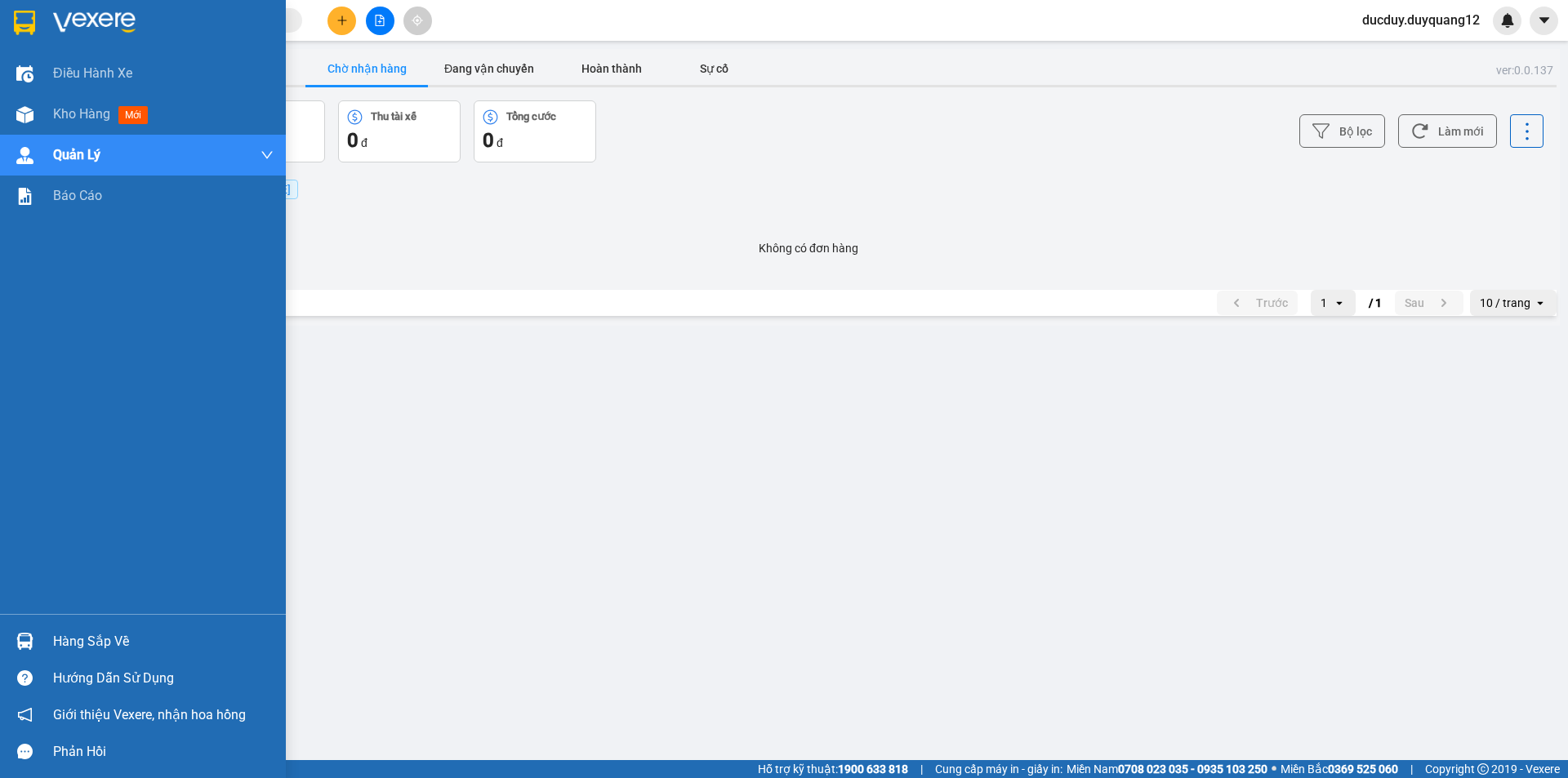
click at [100, 642] on div "Hàng sắp về" at bounding box center [164, 642] width 220 height 25
